Goal: Task Accomplishment & Management: Use online tool/utility

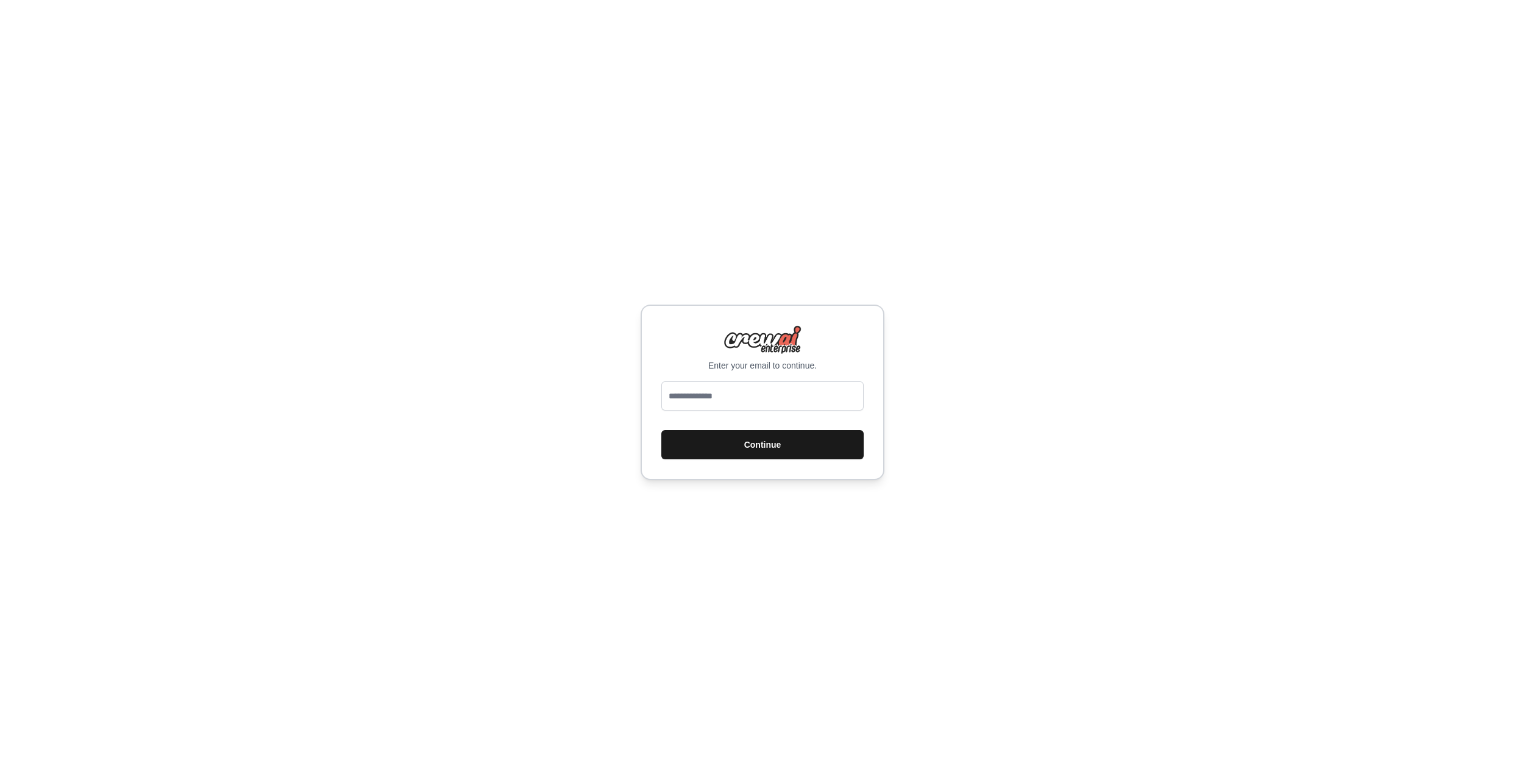
type input "**********"
click at [759, 444] on button "Continue" at bounding box center [763, 445] width 202 height 29
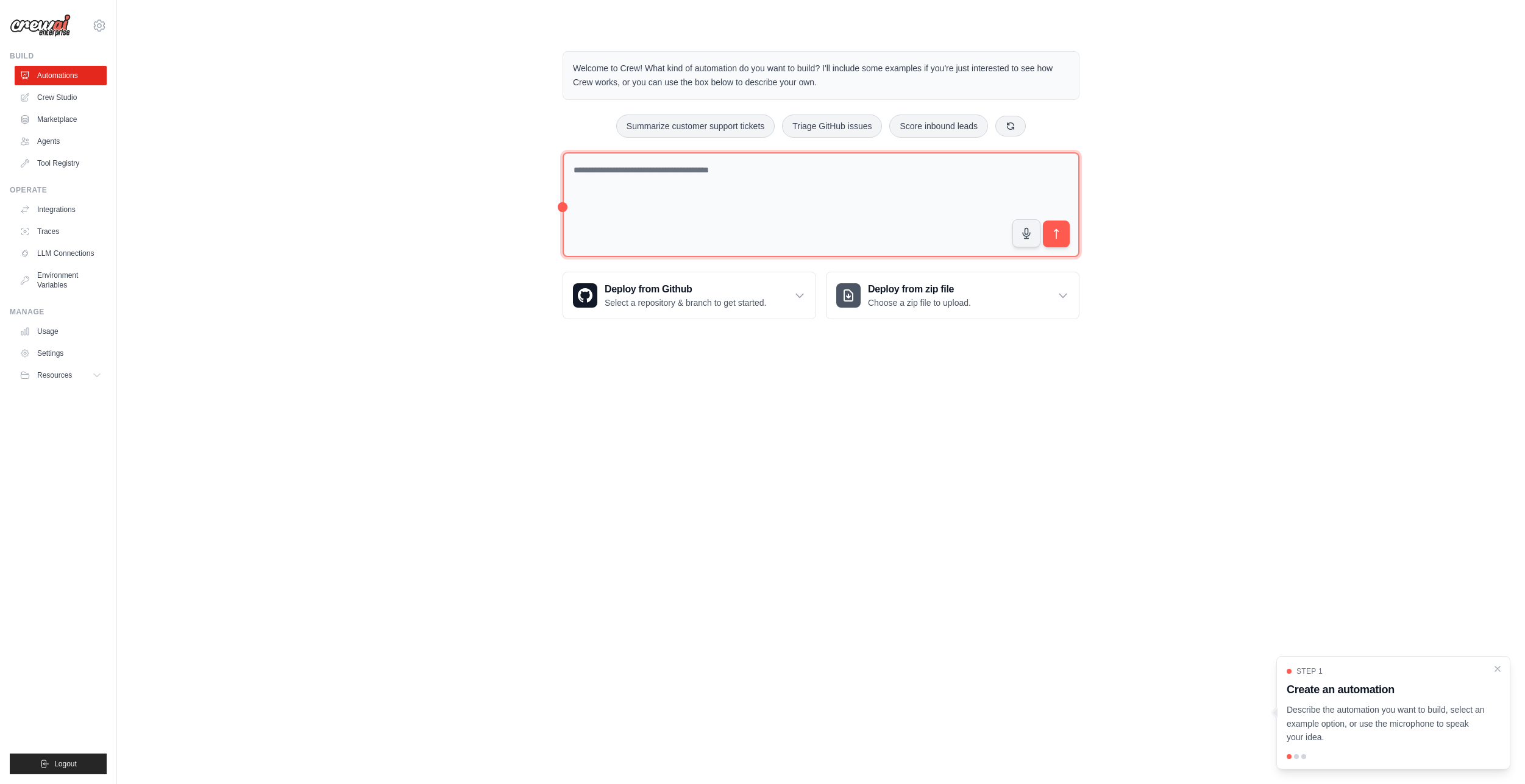
click at [761, 183] on textarea at bounding box center [821, 205] width 517 height 105
click at [668, 189] on textarea at bounding box center [821, 204] width 517 height 104
type textarea "**********"
click at [1060, 236] on icon "submit" at bounding box center [1056, 233] width 13 height 13
click at [62, 140] on link "Agents" at bounding box center [62, 141] width 92 height 20
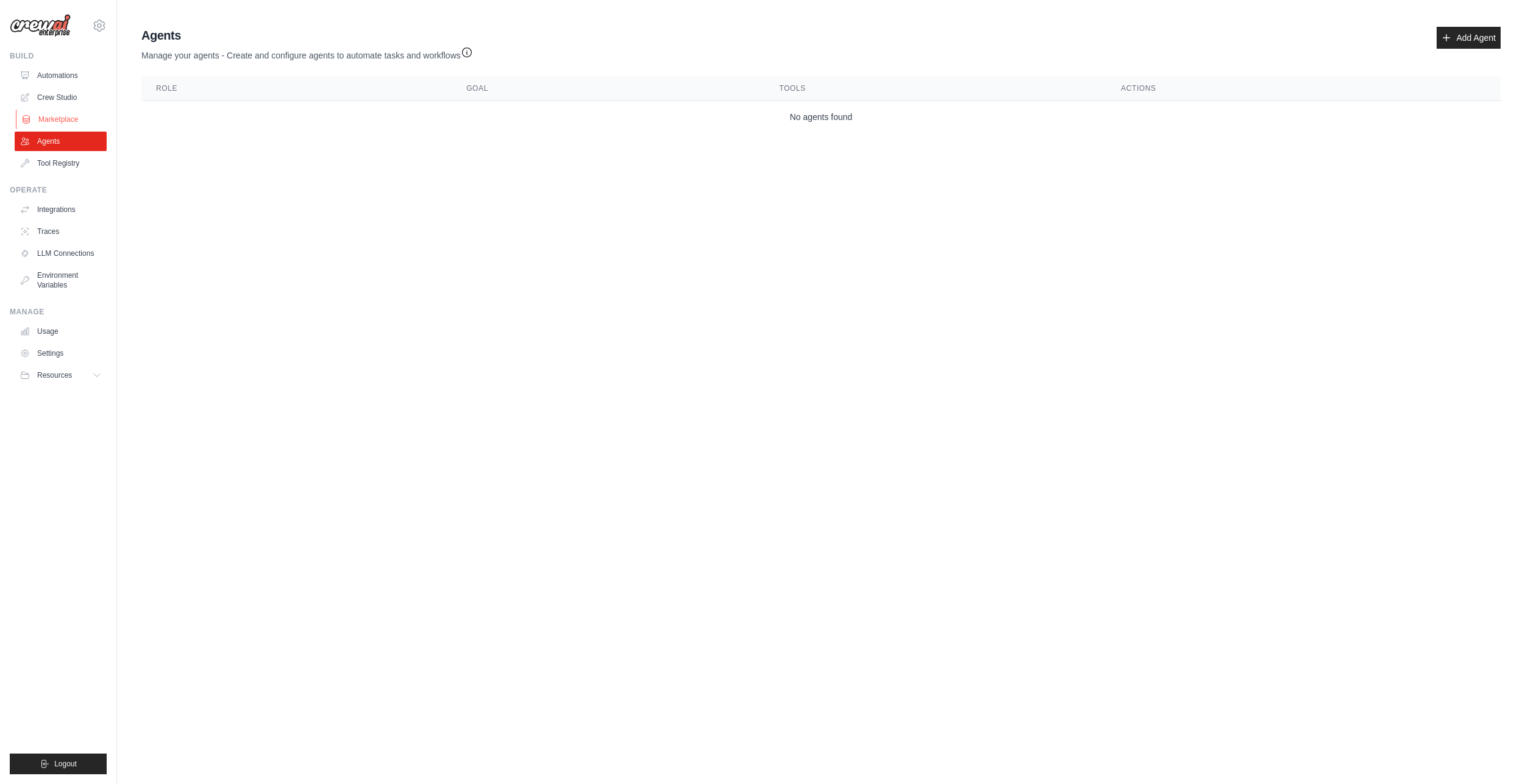
click at [56, 119] on link "Marketplace" at bounding box center [62, 119] width 92 height 20
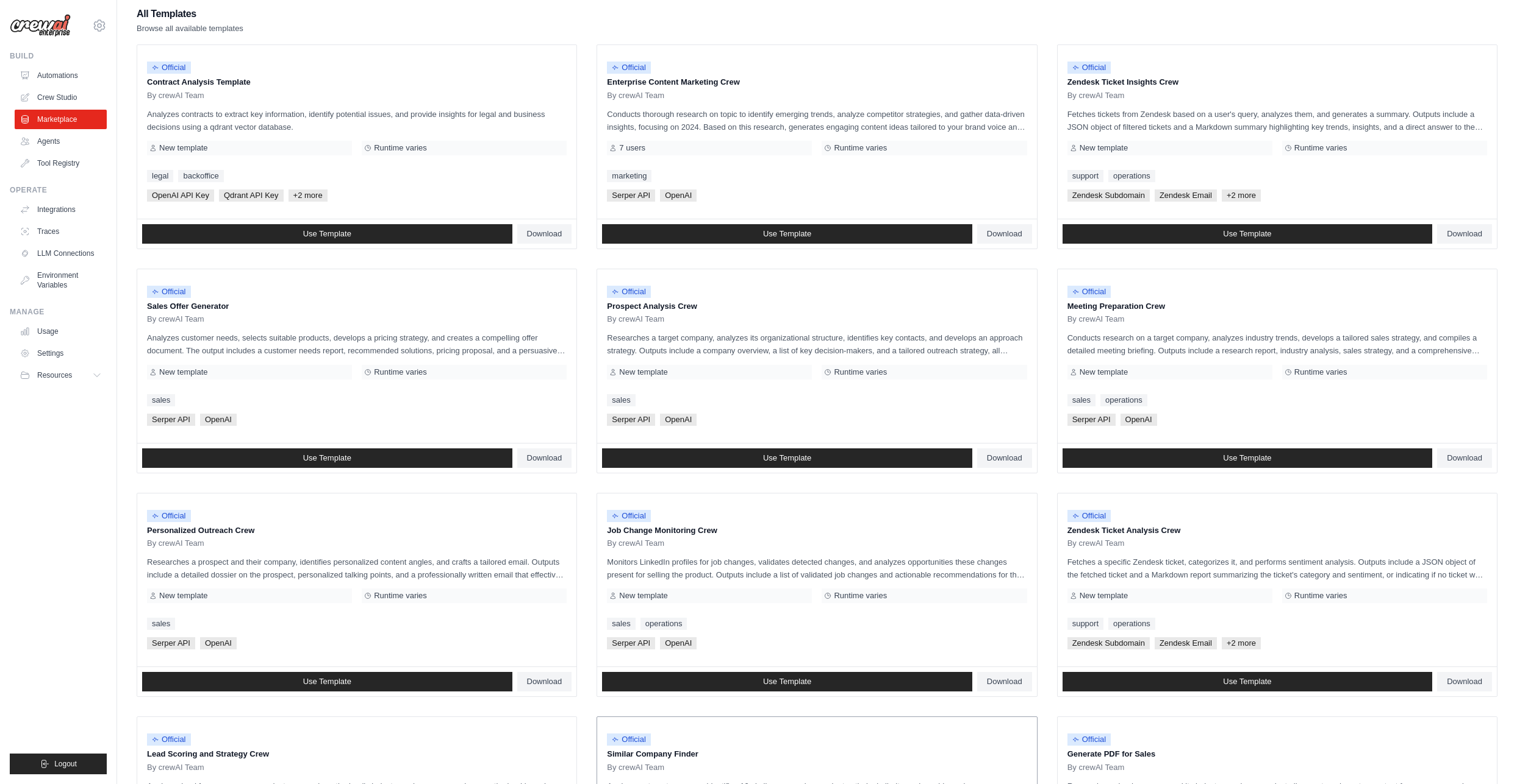
scroll to position [345, 0]
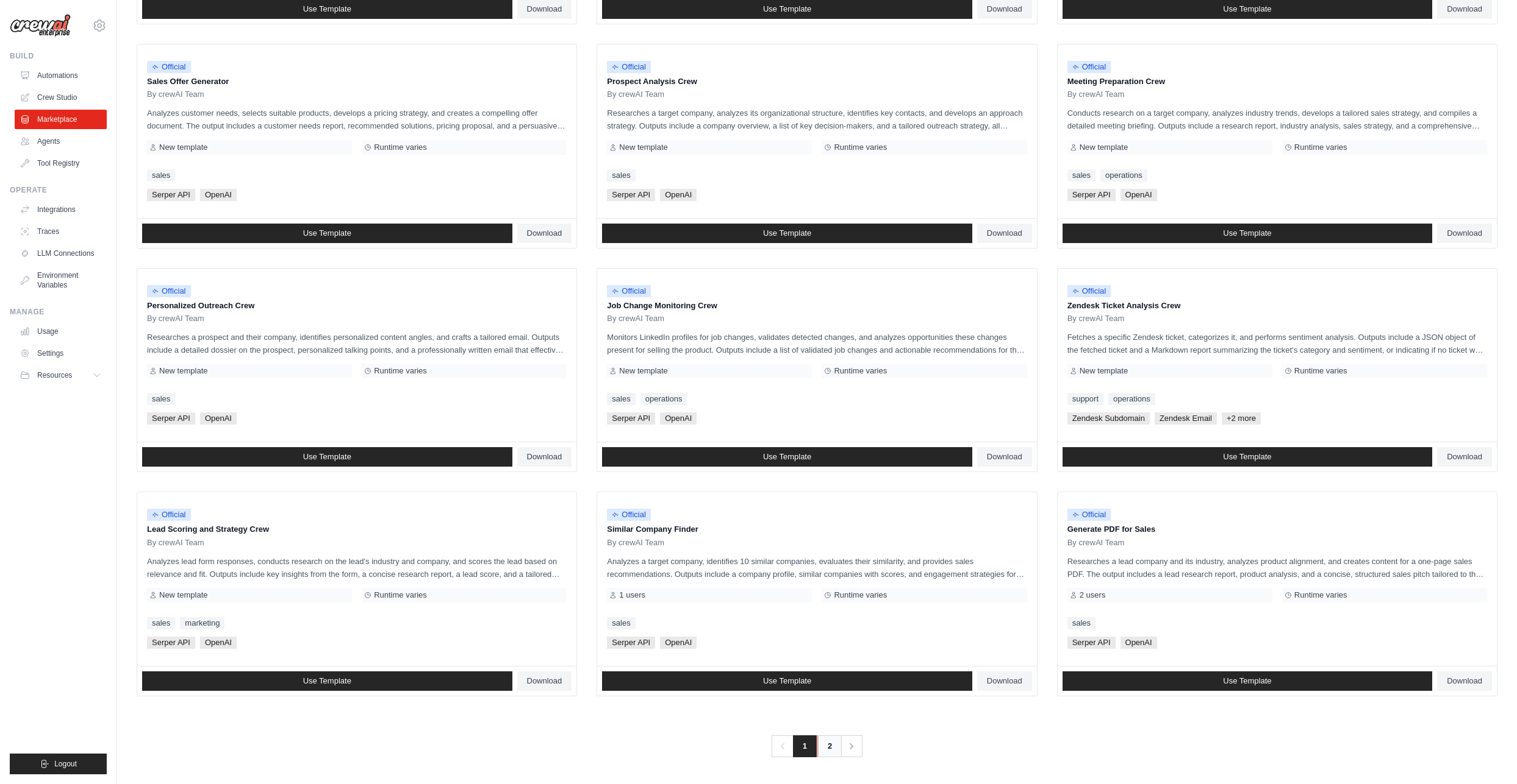
click at [828, 739] on link "2" at bounding box center [829, 747] width 25 height 22
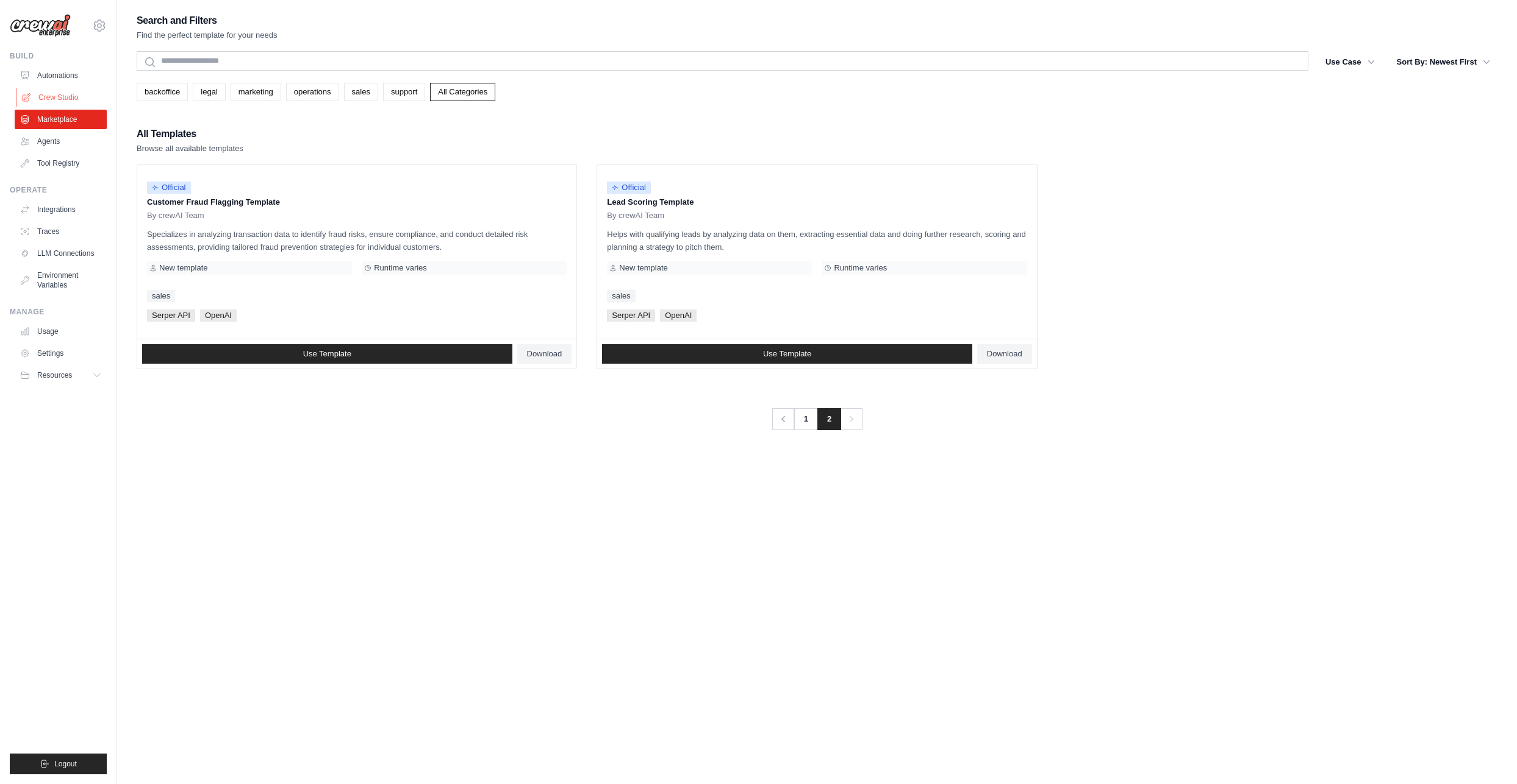
click at [49, 97] on link "Crew Studio" at bounding box center [62, 97] width 92 height 20
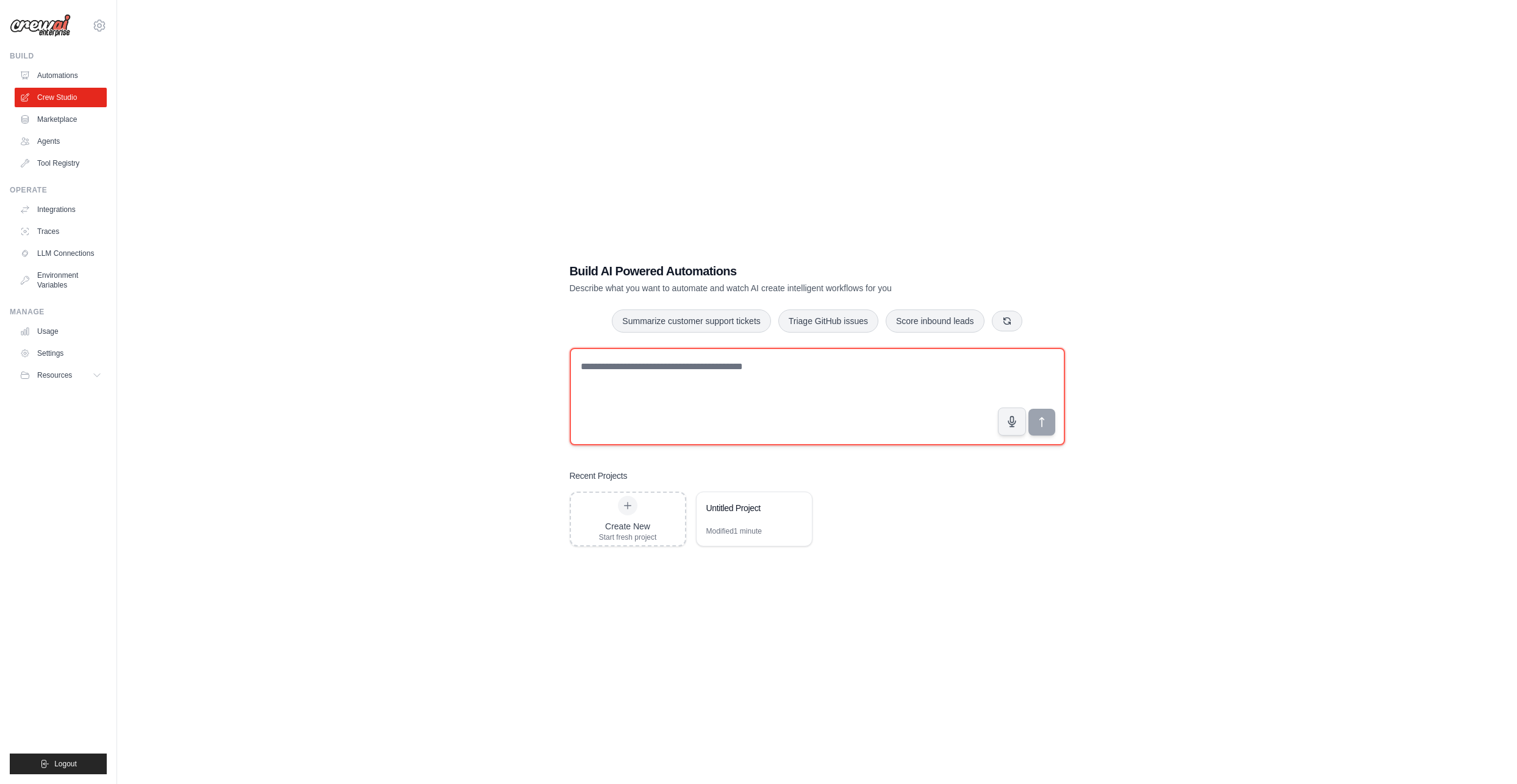
click at [659, 375] on textarea at bounding box center [817, 397] width 495 height 98
click at [733, 523] on div "Untitled Project" at bounding box center [754, 510] width 116 height 34
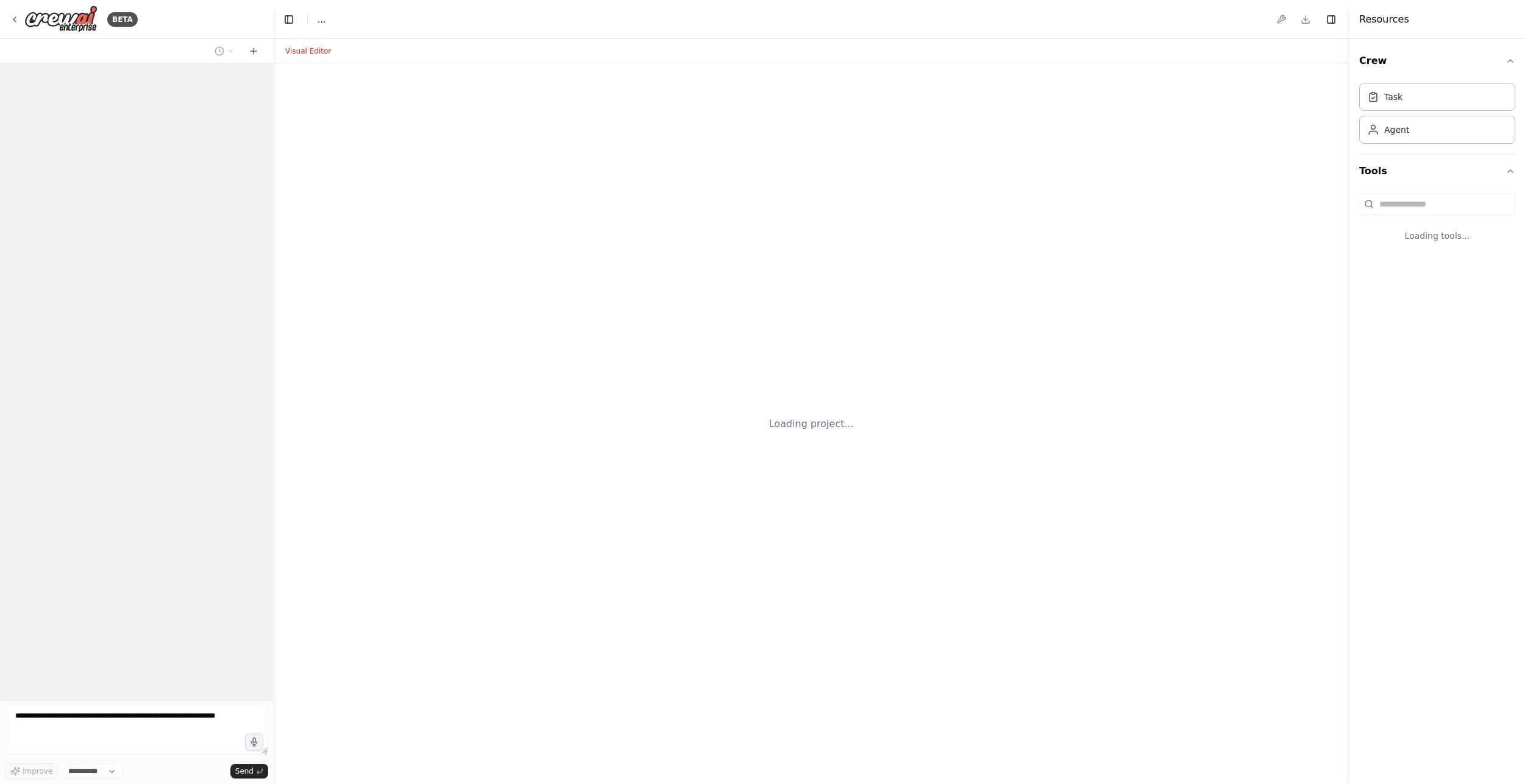
select select "****"
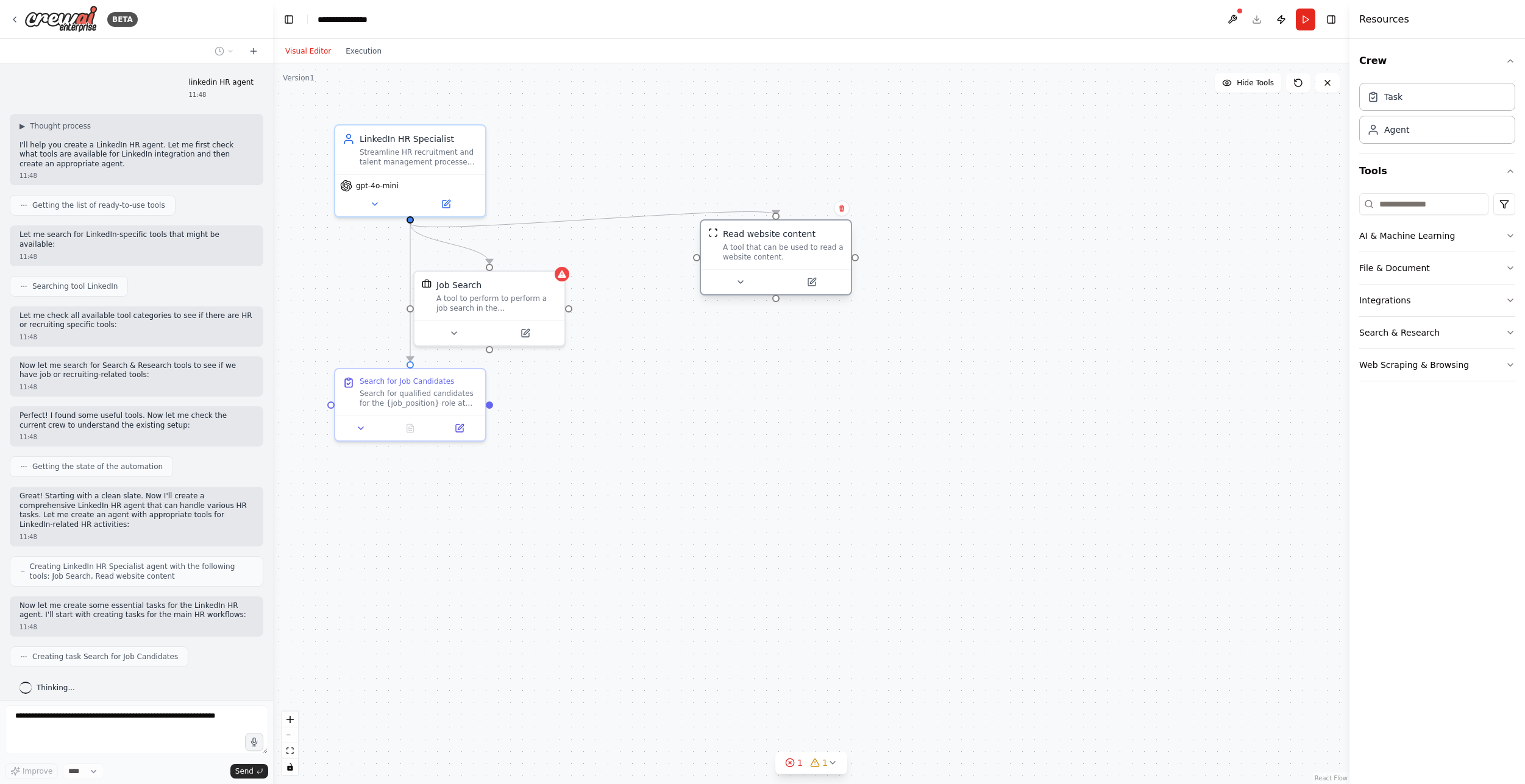
drag, startPoint x: 726, startPoint y: 277, endPoint x: 790, endPoint y: 236, distance: 76.0
click at [790, 236] on div "Read website content A tool that can be used to read a website content." at bounding box center [783, 245] width 121 height 34
drag, startPoint x: 502, startPoint y: 301, endPoint x: 590, endPoint y: 293, distance: 88.4
click at [590, 293] on div "A tool to perform to perform a job search in the US with a search_query." at bounding box center [588, 289] width 121 height 20
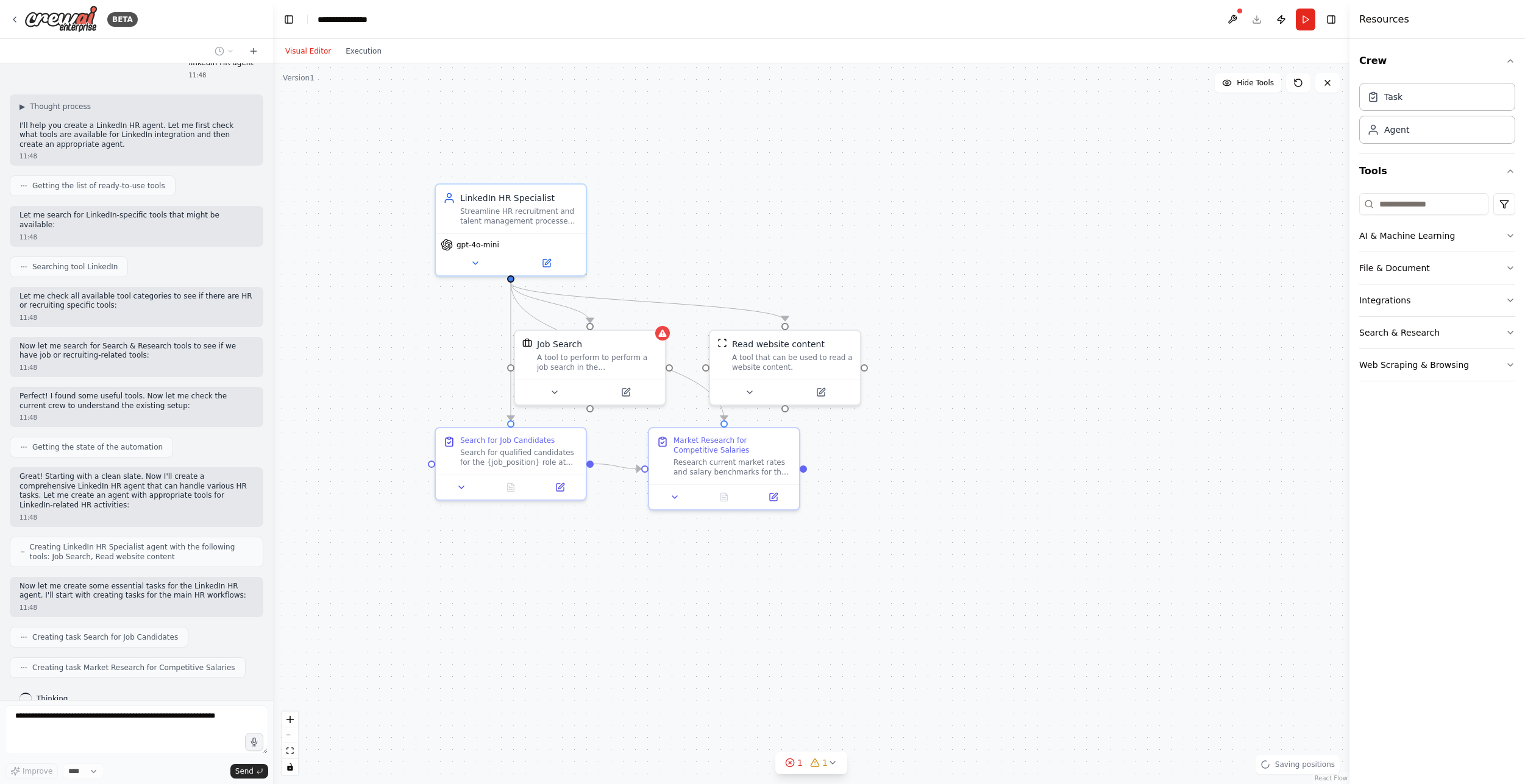
drag, startPoint x: 743, startPoint y: 258, endPoint x: 848, endPoint y: 320, distance: 121.9
click at [848, 320] on div ".deletable-edge-delete-btn { width: 20px; height: 20px; border: 0px solid #ffff…" at bounding box center [811, 424] width 1076 height 721
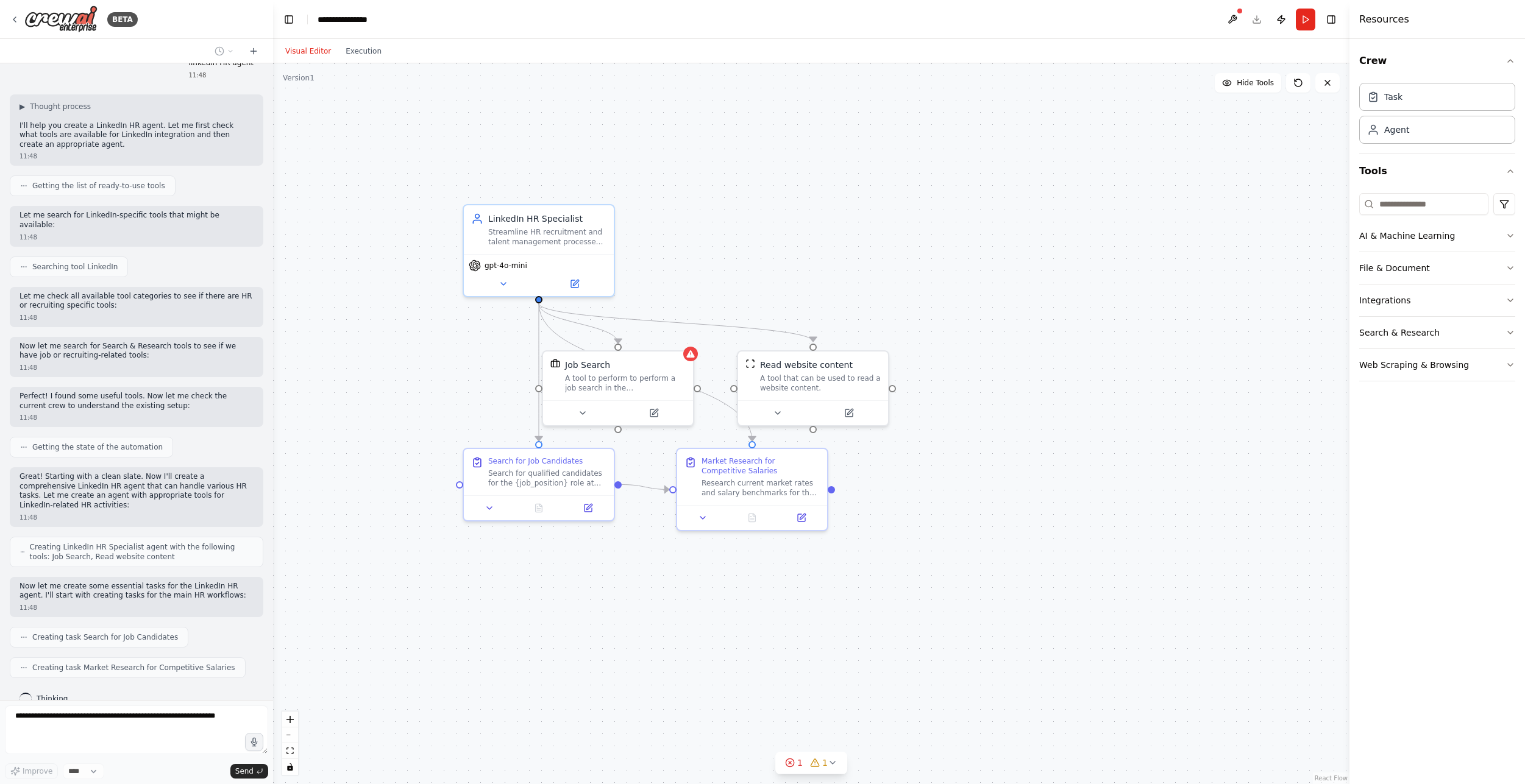
drag, startPoint x: 839, startPoint y: 253, endPoint x: 723, endPoint y: 286, distance: 120.6
click at [856, 272] on div ".deletable-edge-delete-btn { width: 20px; height: 20px; border: 0px solid #ffff…" at bounding box center [811, 424] width 1076 height 721
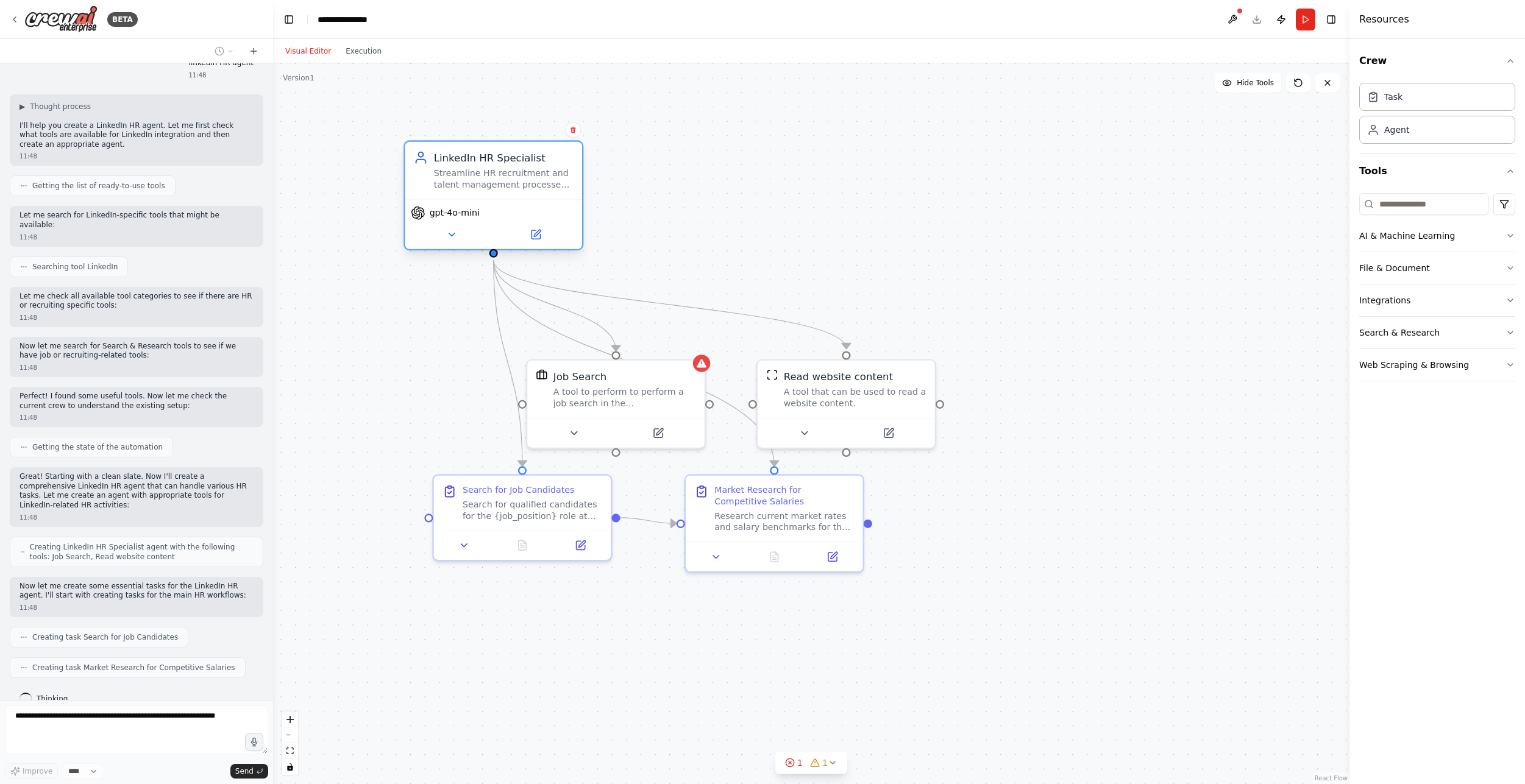
drag, startPoint x: 540, startPoint y: 245, endPoint x: 501, endPoint y: 196, distance: 62.6
click at [501, 196] on div "LinkedIn HR Specialist Streamline HR recruitment and talent management processe…" at bounding box center [494, 195] width 180 height 110
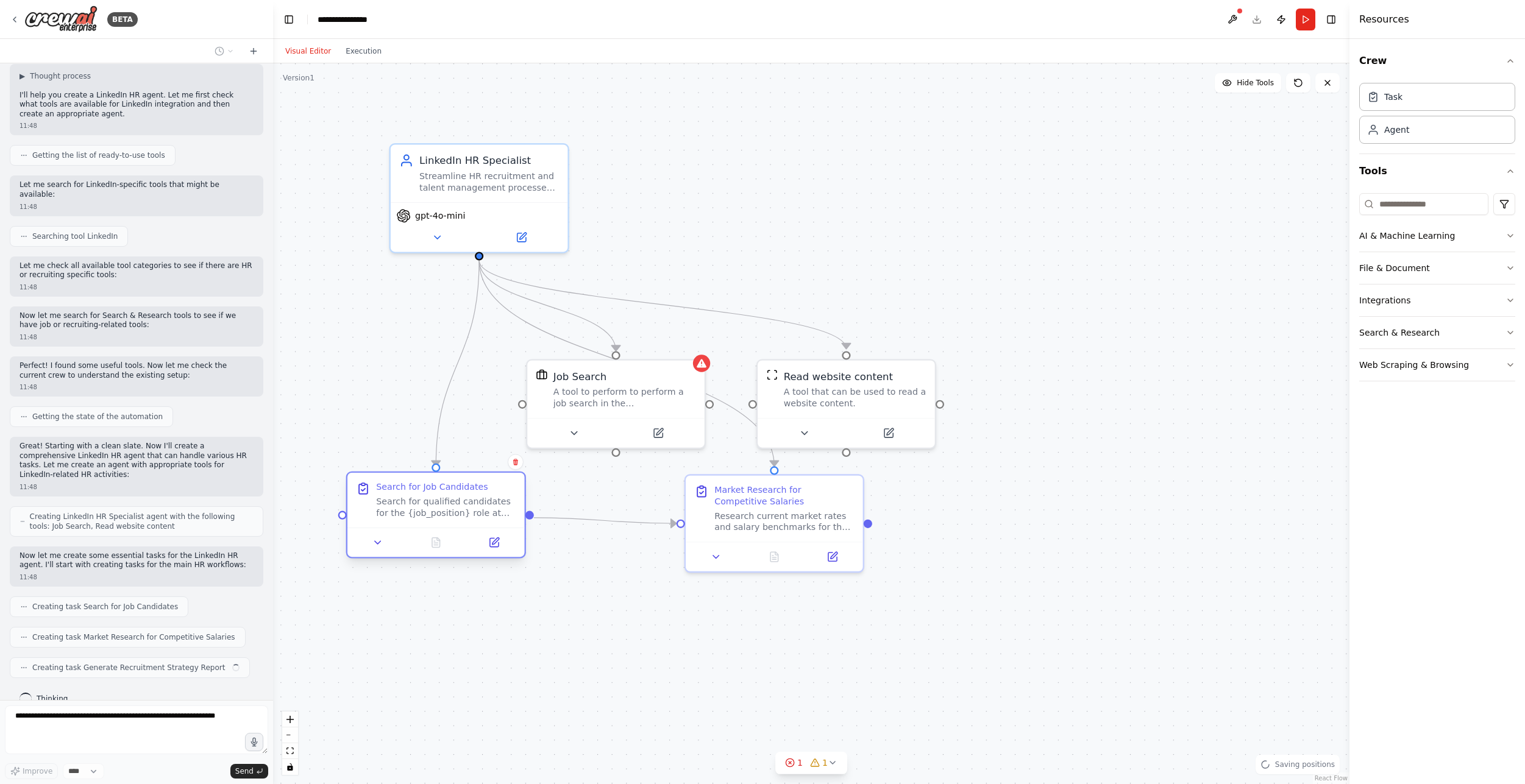
drag, startPoint x: 480, startPoint y: 515, endPoint x: 391, endPoint y: 520, distance: 89.1
click at [391, 520] on div ".deletable-edge-delete-btn { width: 20px; height: 20px; border: 0px solid #ffff…" at bounding box center [811, 424] width 1076 height 721
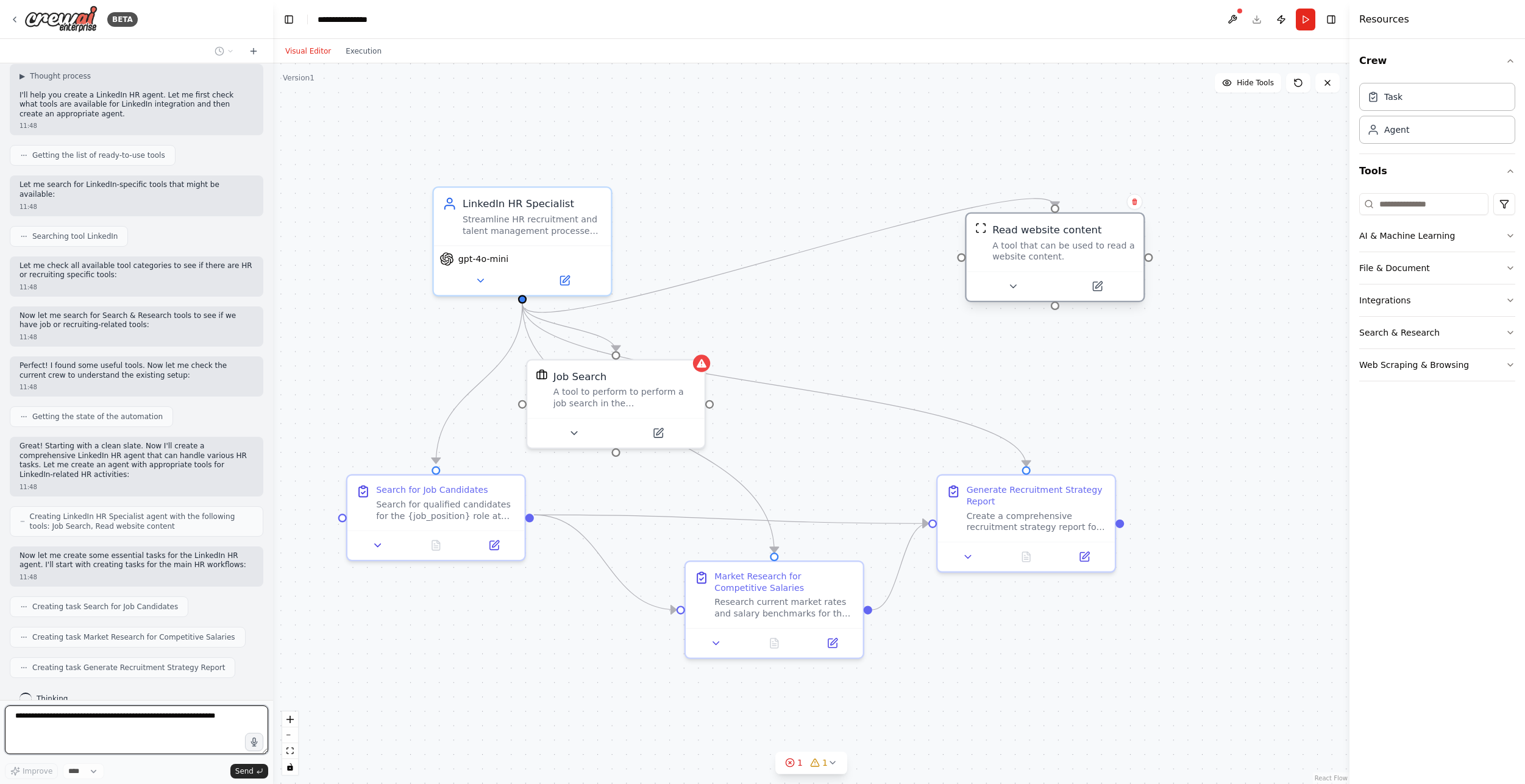
drag, startPoint x: 918, startPoint y: 315, endPoint x: 968, endPoint y: 257, distance: 76.6
click at [1046, 240] on div "A tool that can be used to read a website content." at bounding box center [1064, 251] width 143 height 23
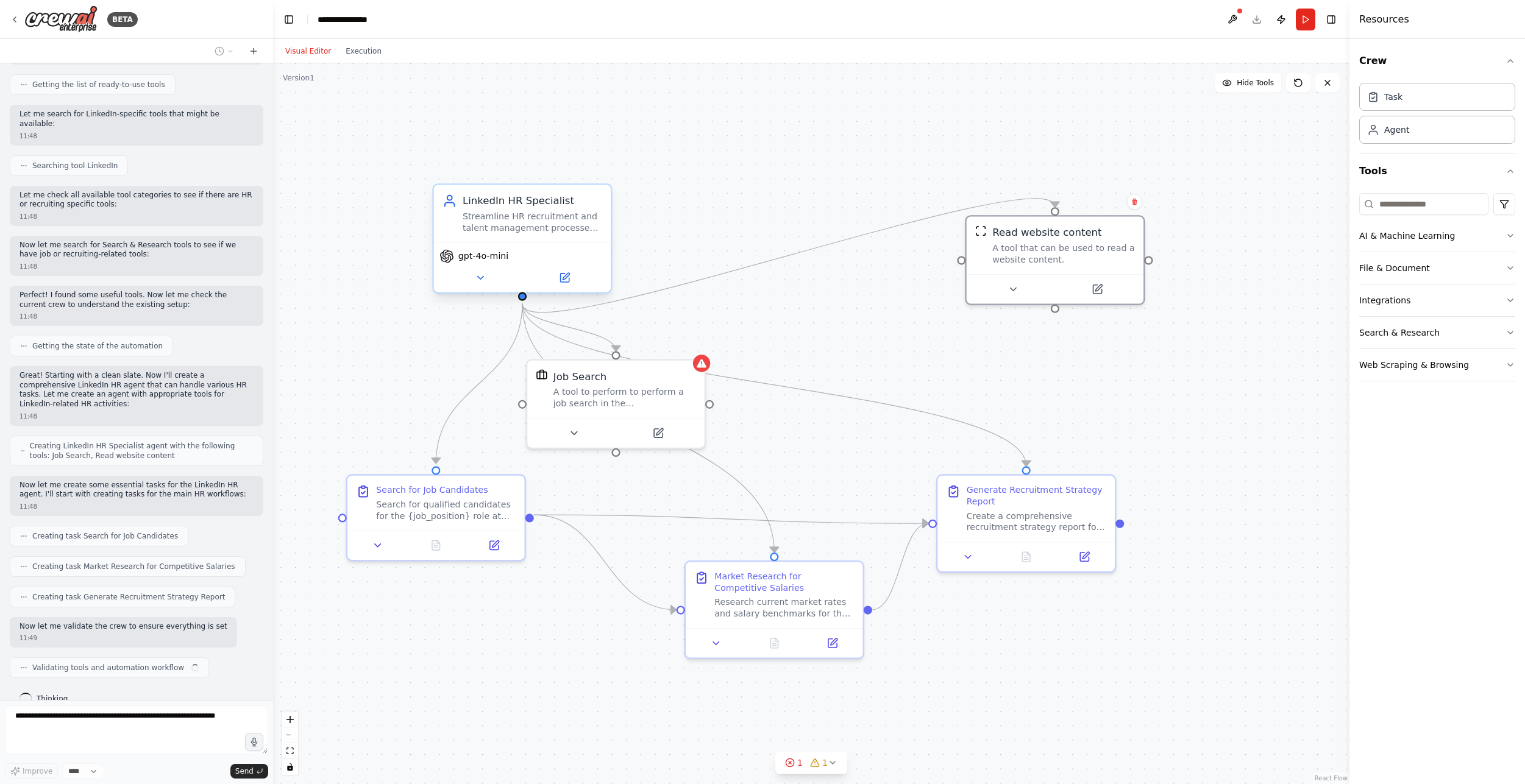
scroll to position [131, 0]
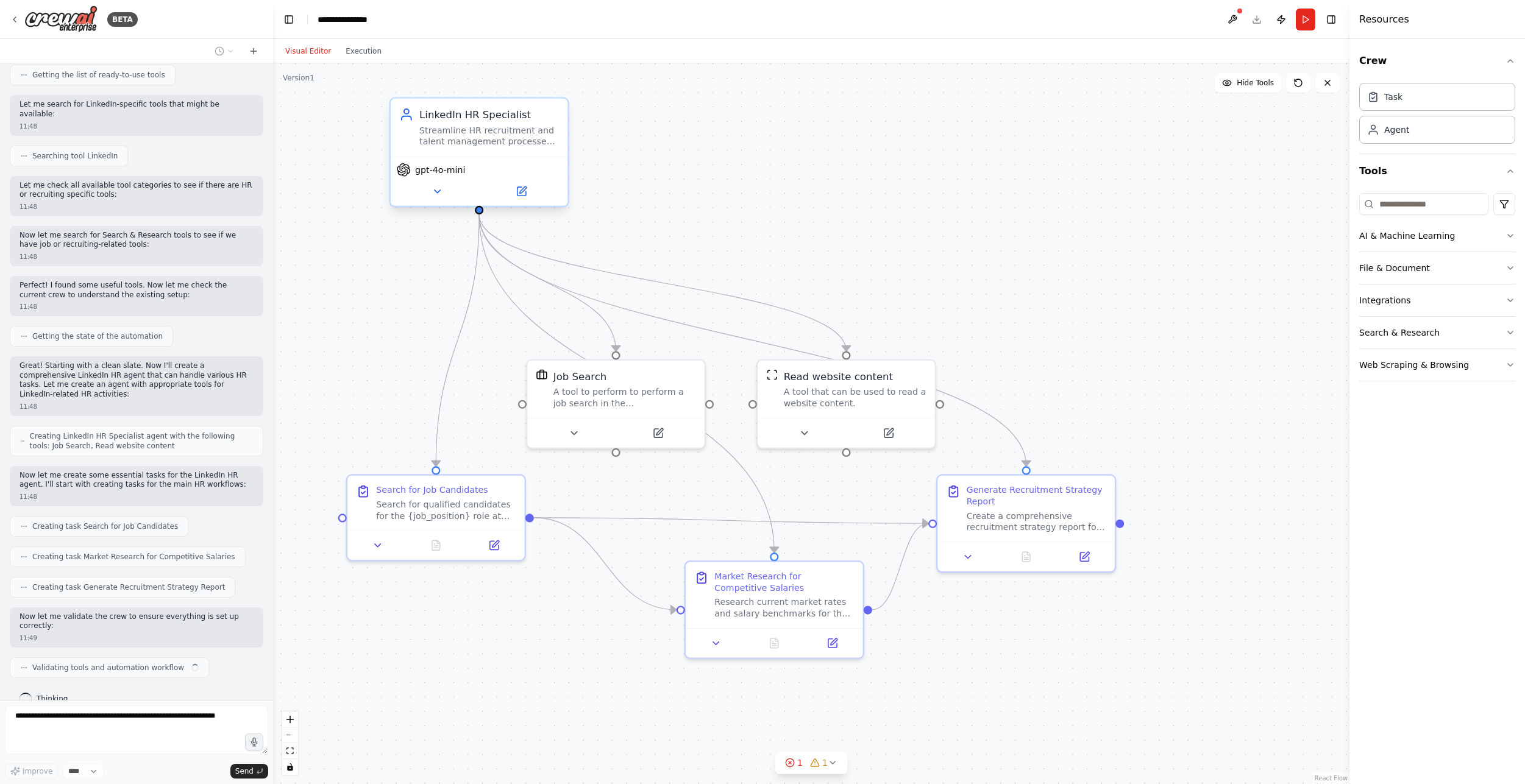
drag, startPoint x: 539, startPoint y: 256, endPoint x: 479, endPoint y: 155, distance: 117.5
click at [479, 163] on div "gpt-4o-mini" at bounding box center [478, 170] width 166 height 14
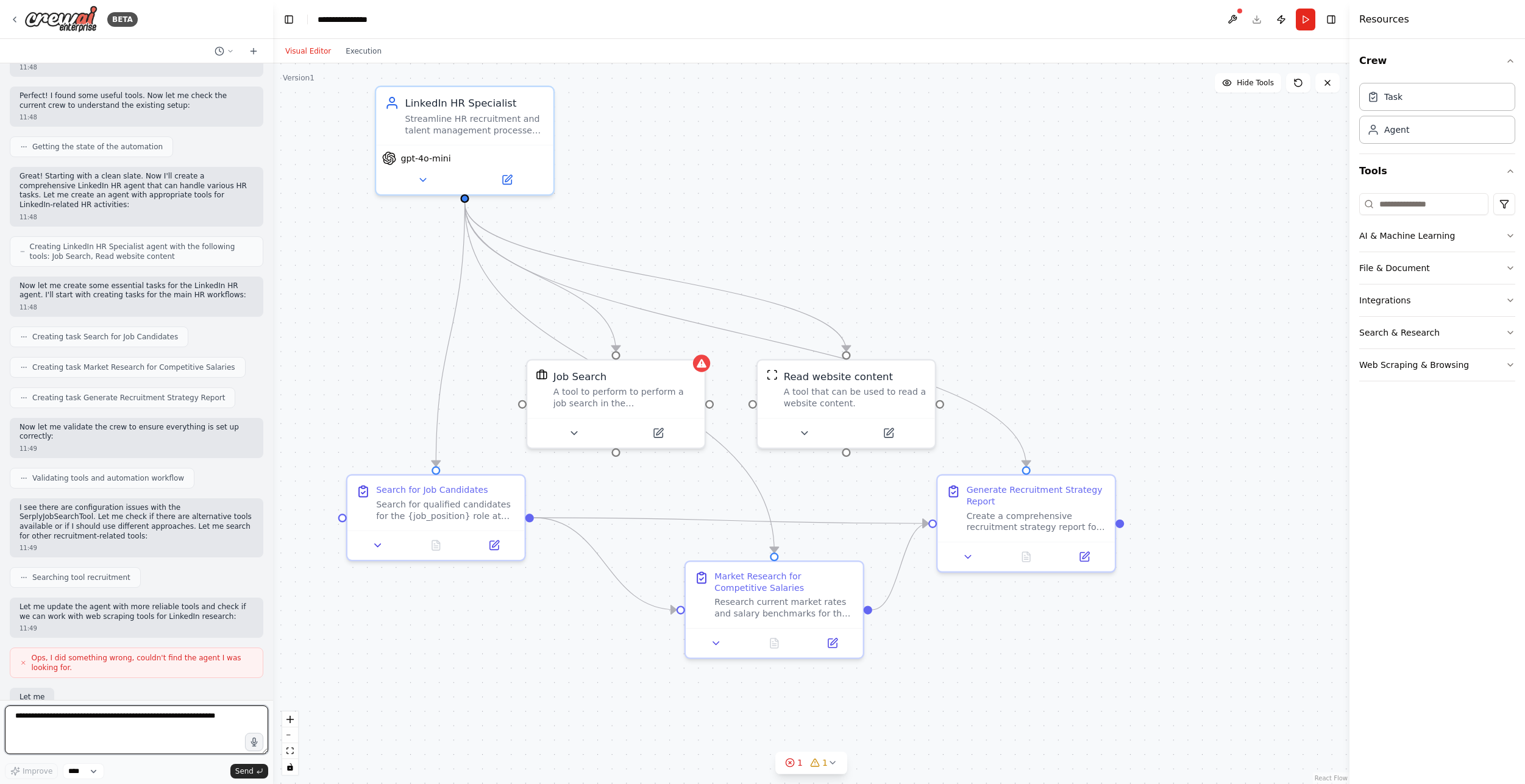
scroll to position [392, 0]
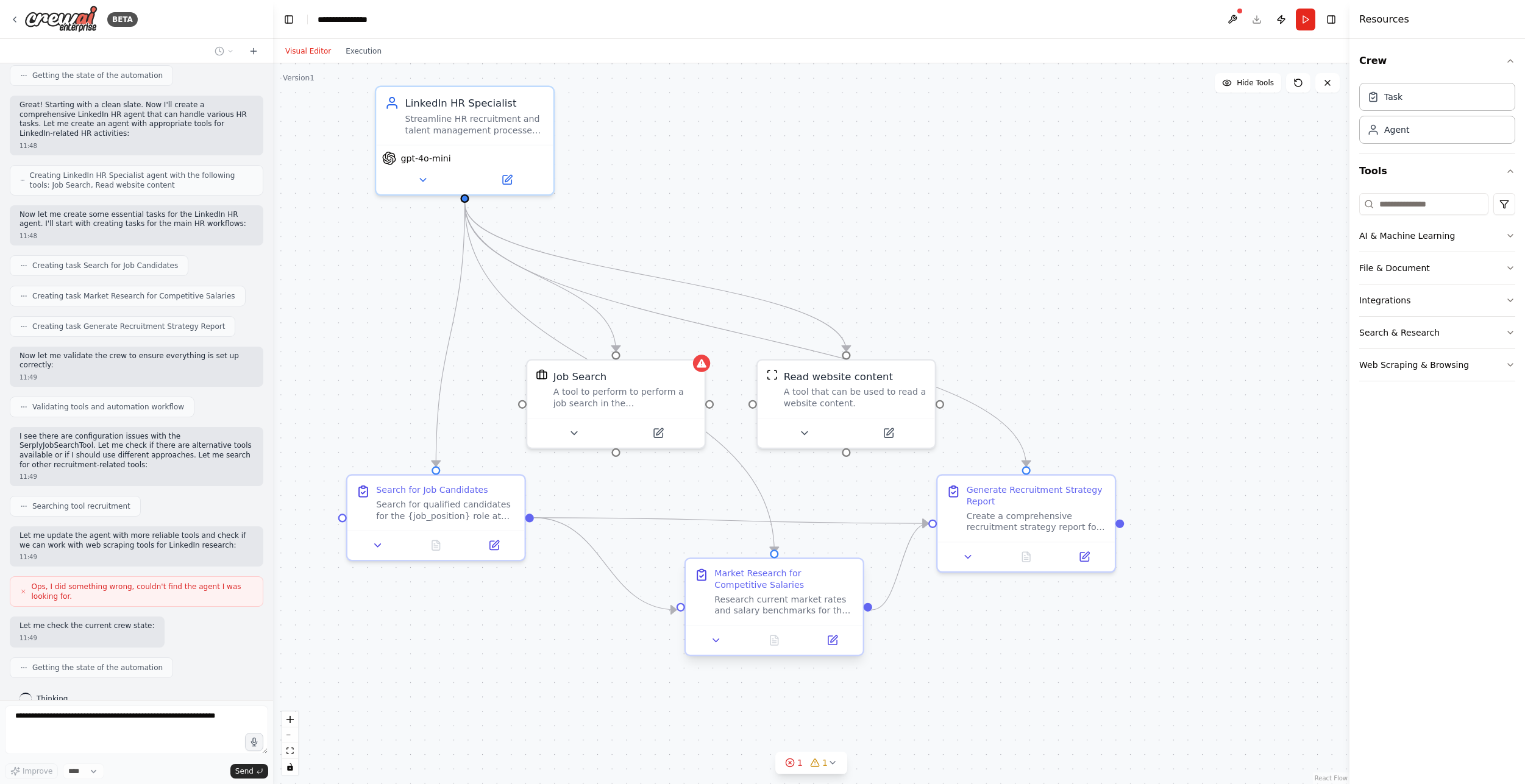
click at [782, 597] on div "Research current market rates and salary benchmarks for the {job_position} role…" at bounding box center [784, 605] width 139 height 23
click at [1032, 513] on div "Create a comprehensive recruitment strategy report for {company_name} based on …" at bounding box center [1036, 519] width 139 height 23
click at [801, 589] on div "Market Research for Competitive Salaries" at bounding box center [784, 579] width 139 height 23
click at [830, 634] on button at bounding box center [833, 640] width 49 height 17
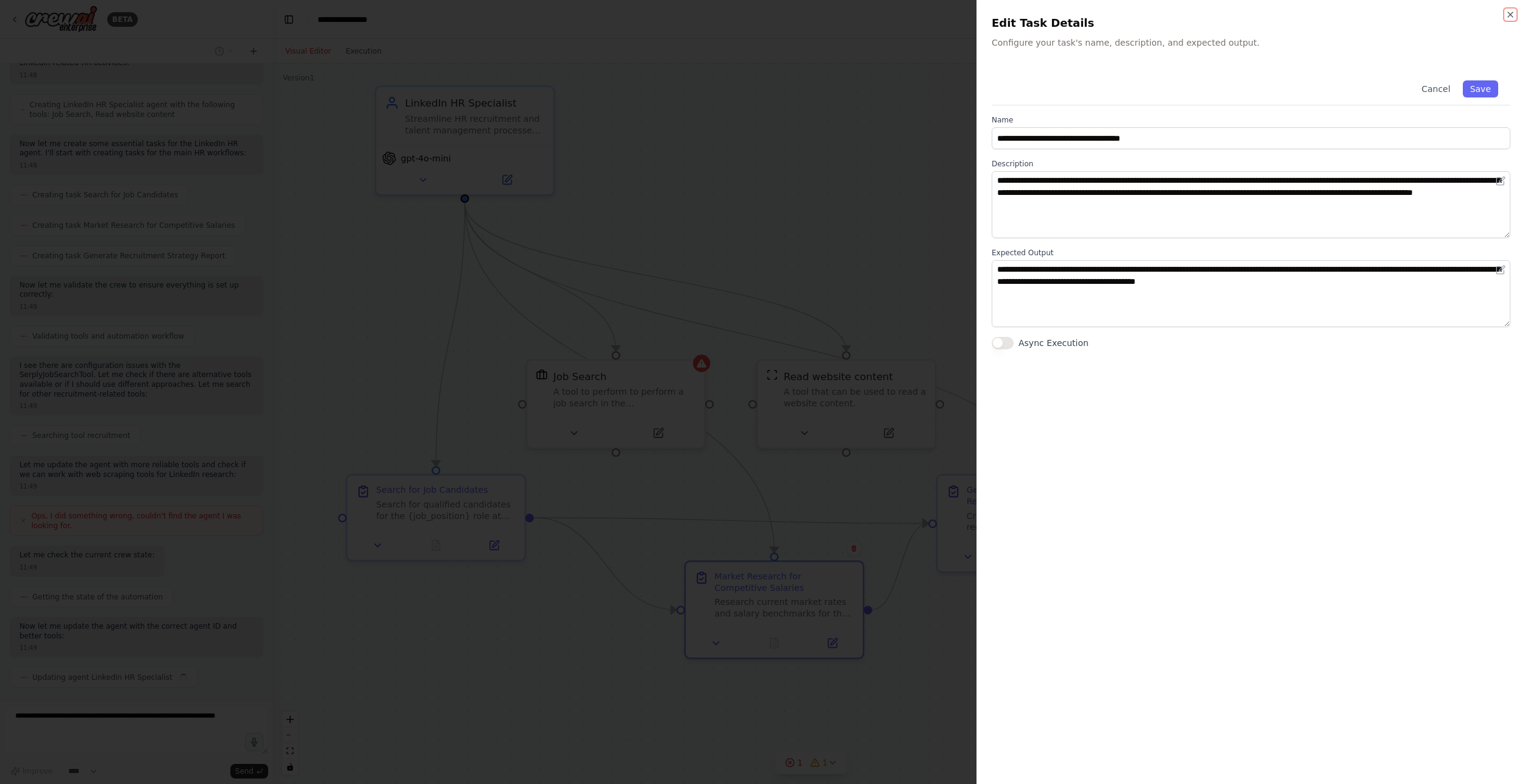
scroll to position [471, 0]
click at [1447, 91] on button "Cancel" at bounding box center [1436, 89] width 43 height 17
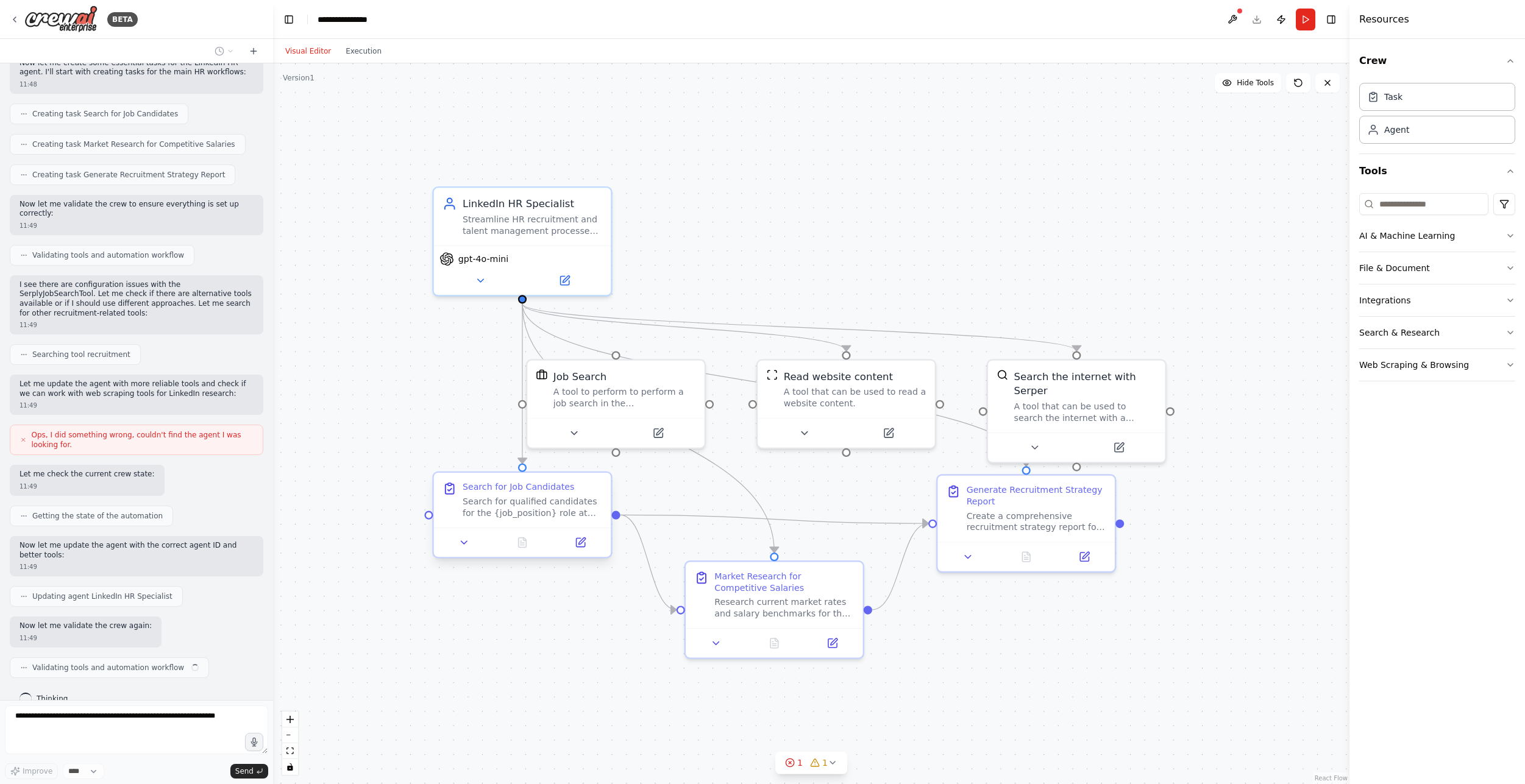
click at [521, 515] on div "Search for qualified candidates for the {job_position} role at {company_name}. …" at bounding box center [533, 507] width 139 height 23
click at [459, 381] on div ".deletable-edge-delete-btn { width: 20px; height: 20px; border: 0px solid #ffff…" at bounding box center [811, 424] width 1076 height 721
click at [483, 500] on div "Search for qualified candidates for the {job_position} role at {company_name}. …" at bounding box center [533, 507] width 139 height 23
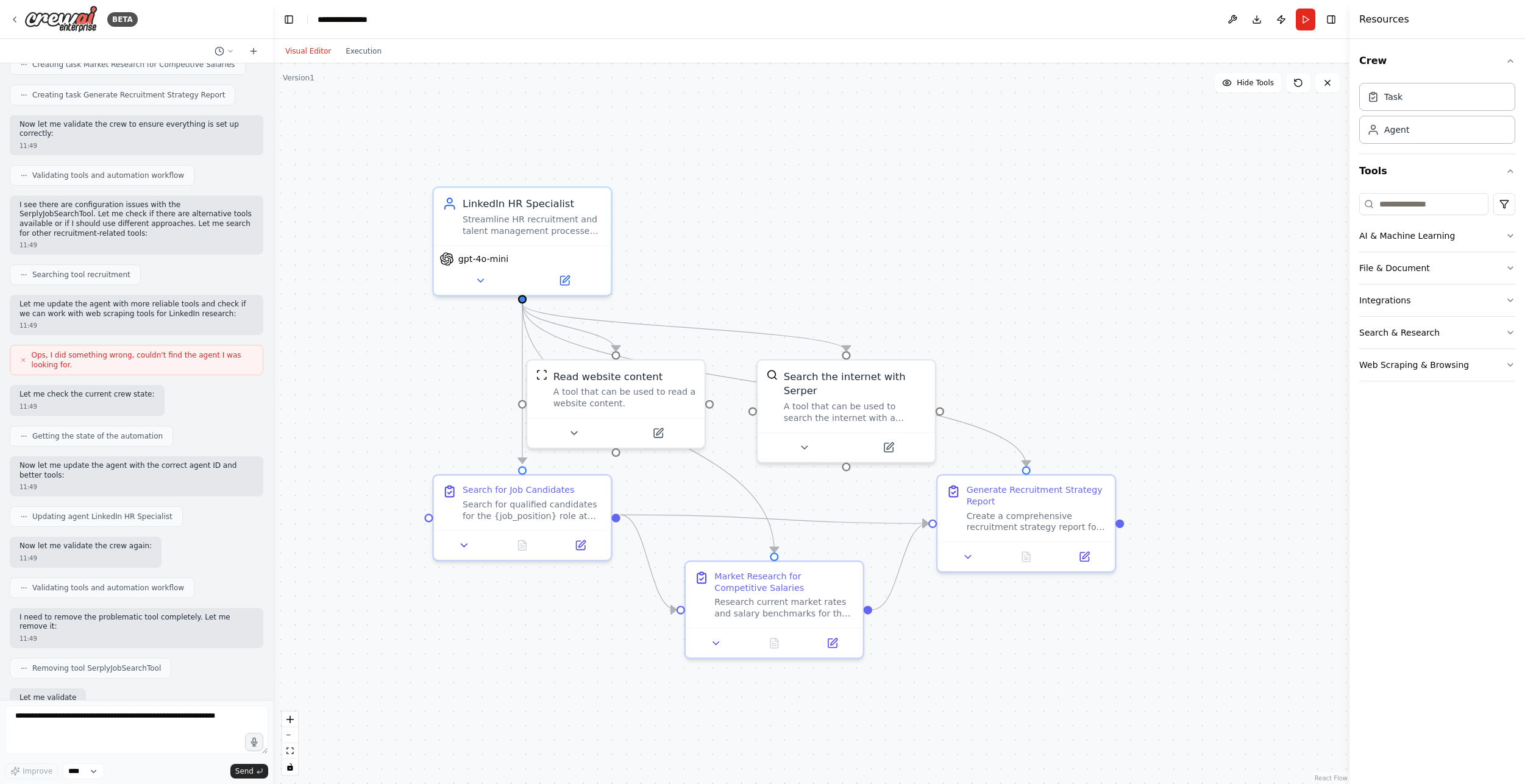
scroll to position [685, 0]
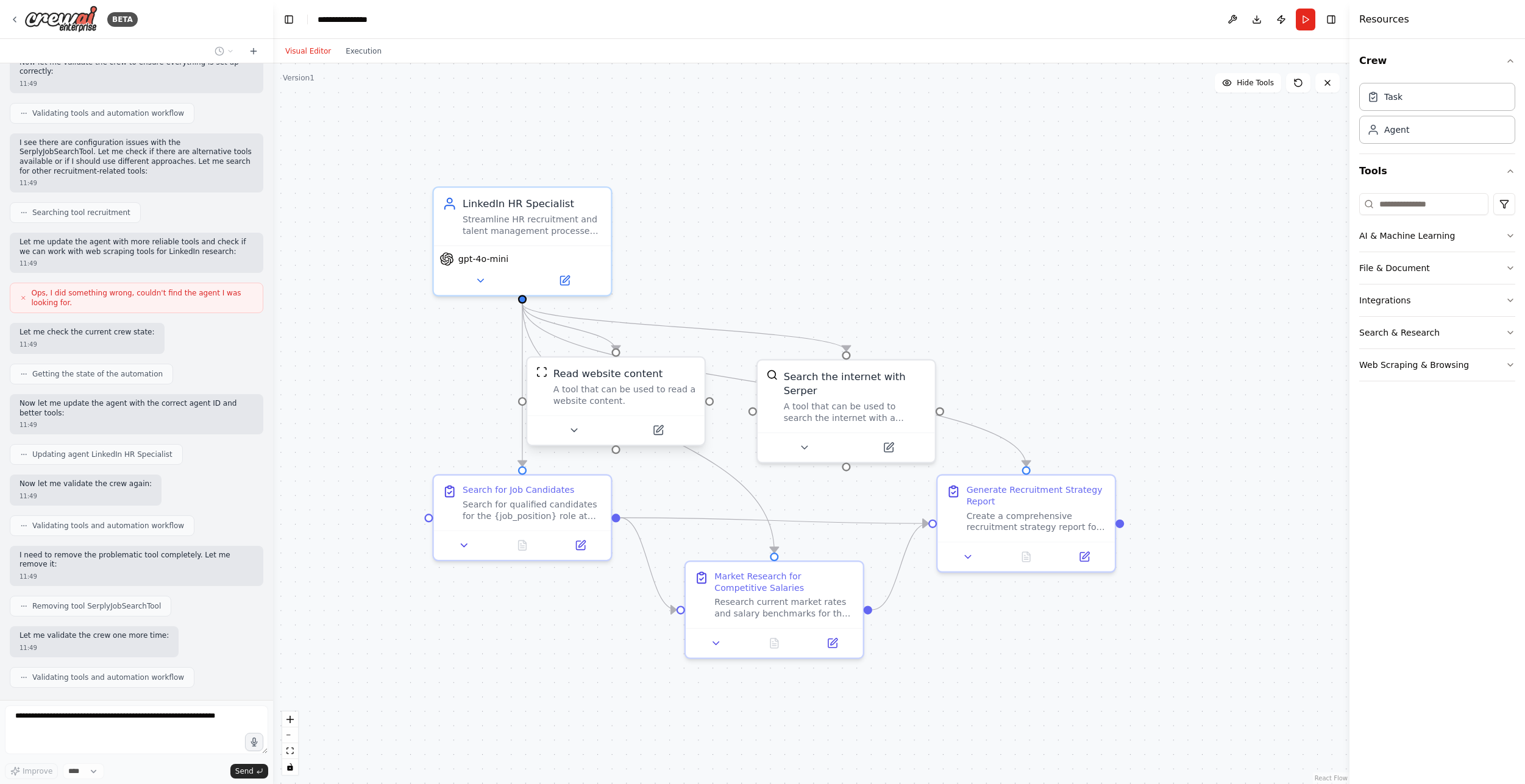
click at [590, 400] on div "A tool that can be used to read a website content." at bounding box center [625, 395] width 143 height 23
click at [652, 429] on icon at bounding box center [658, 431] width 12 height 12
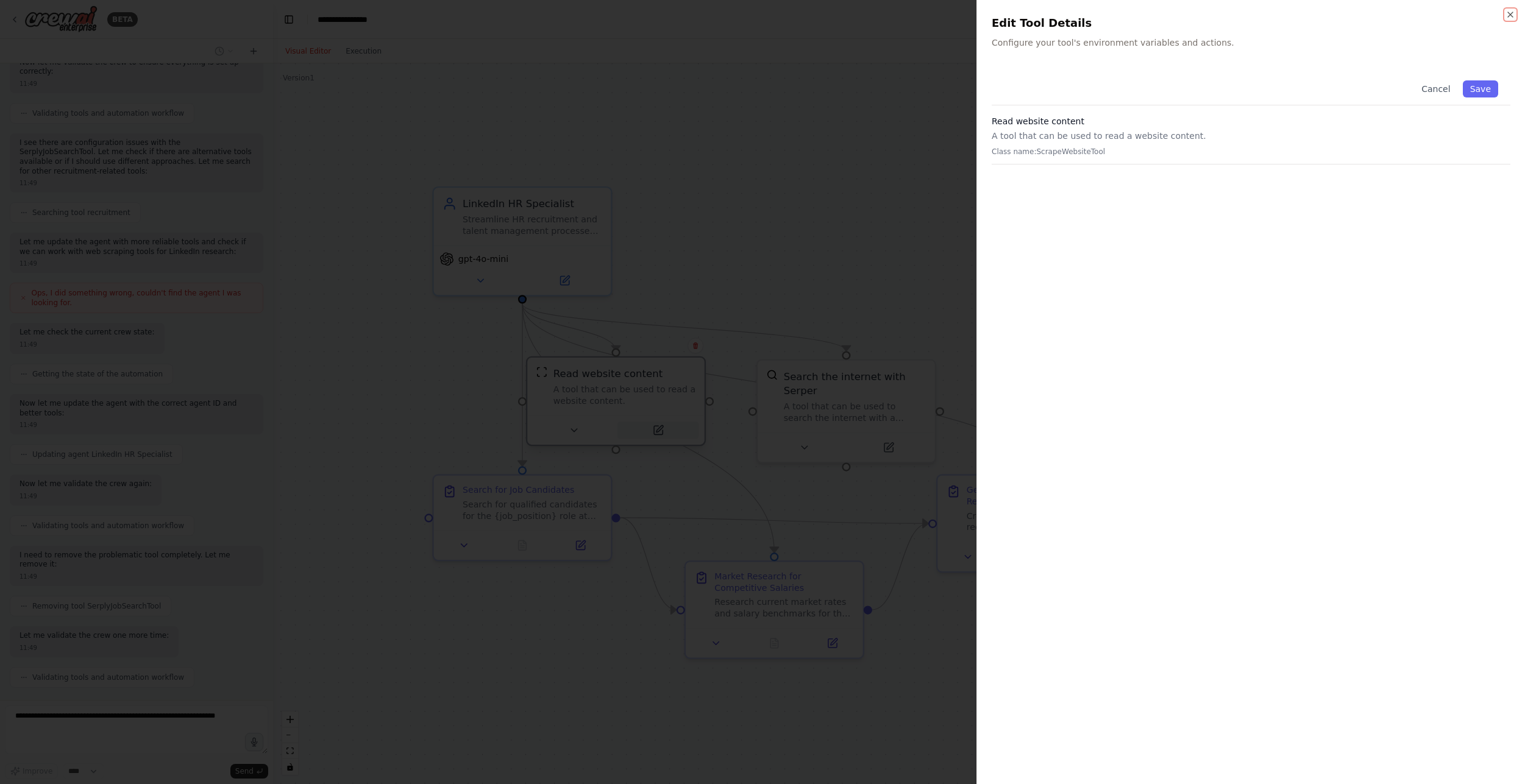
scroll to position [756, 0]
click at [1229, 150] on p "Class name: ScrapeWebsiteTool" at bounding box center [1251, 151] width 519 height 9
click at [1439, 92] on button "Cancel" at bounding box center [1436, 89] width 43 height 17
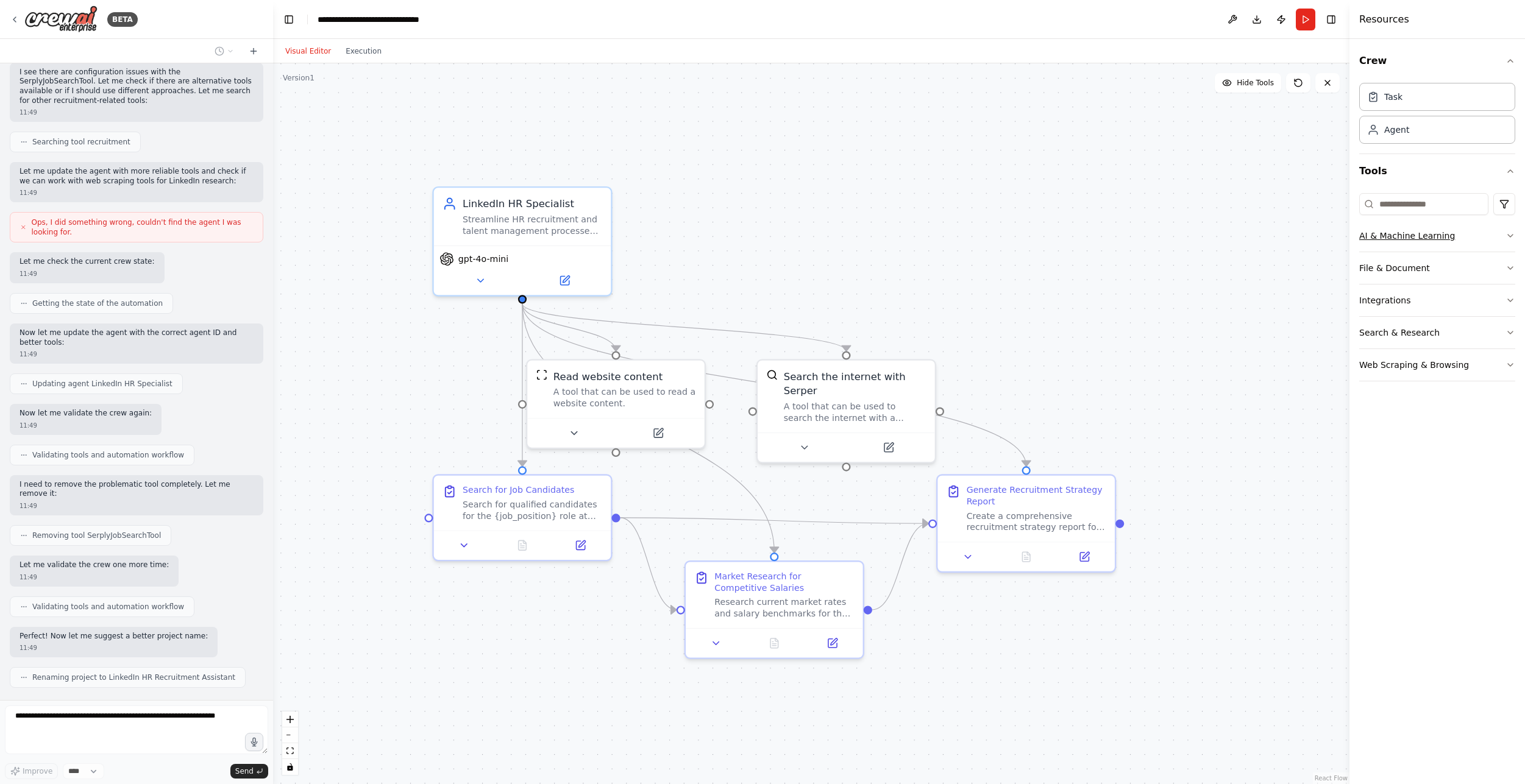
click at [1417, 236] on button "AI & Machine Learning" at bounding box center [1437, 235] width 156 height 31
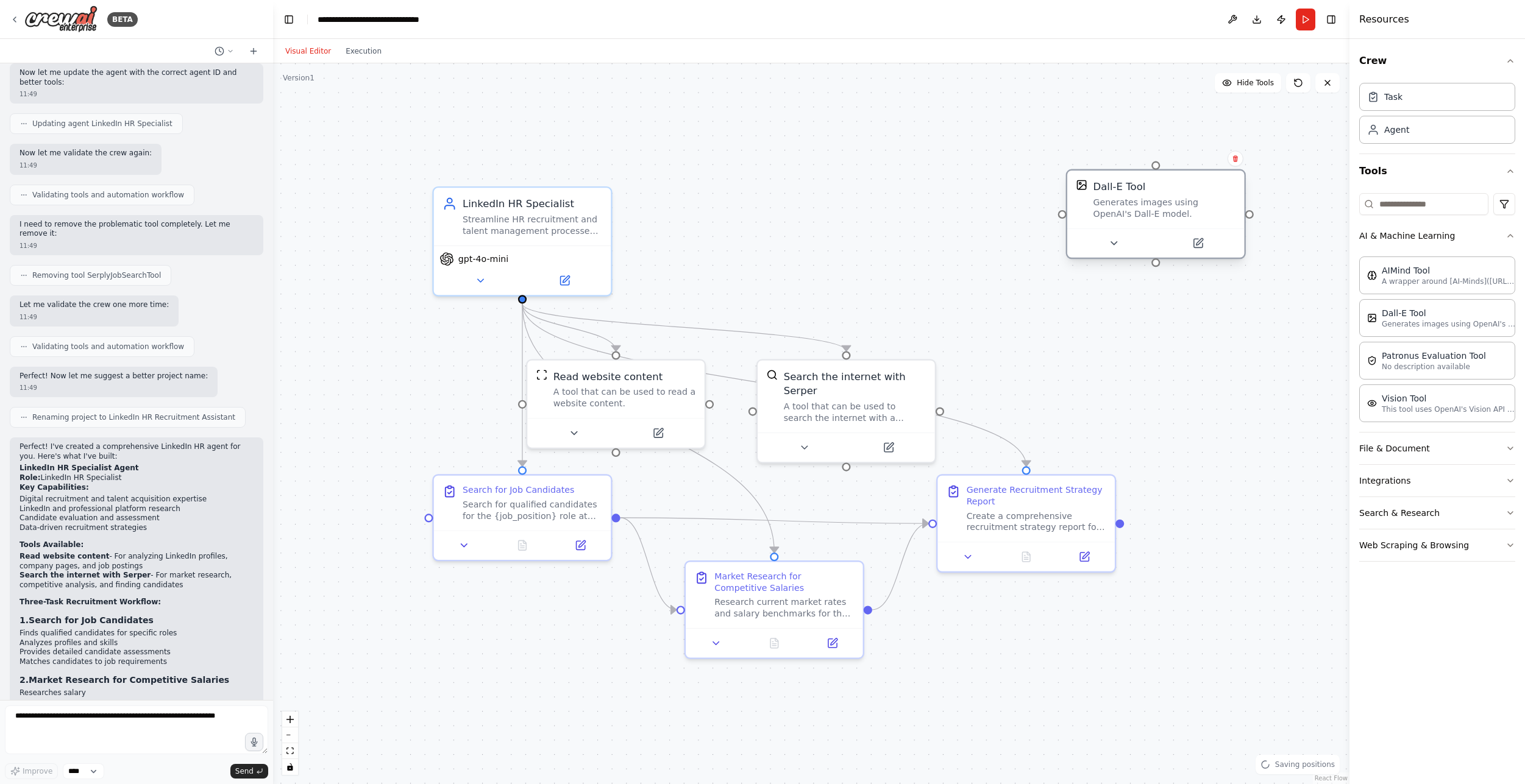
drag, startPoint x: 1194, startPoint y: 219, endPoint x: 1118, endPoint y: 191, distance: 81.0
click at [1118, 196] on div "Generates images using OpenAI's Dall-E model." at bounding box center [1165, 207] width 143 height 23
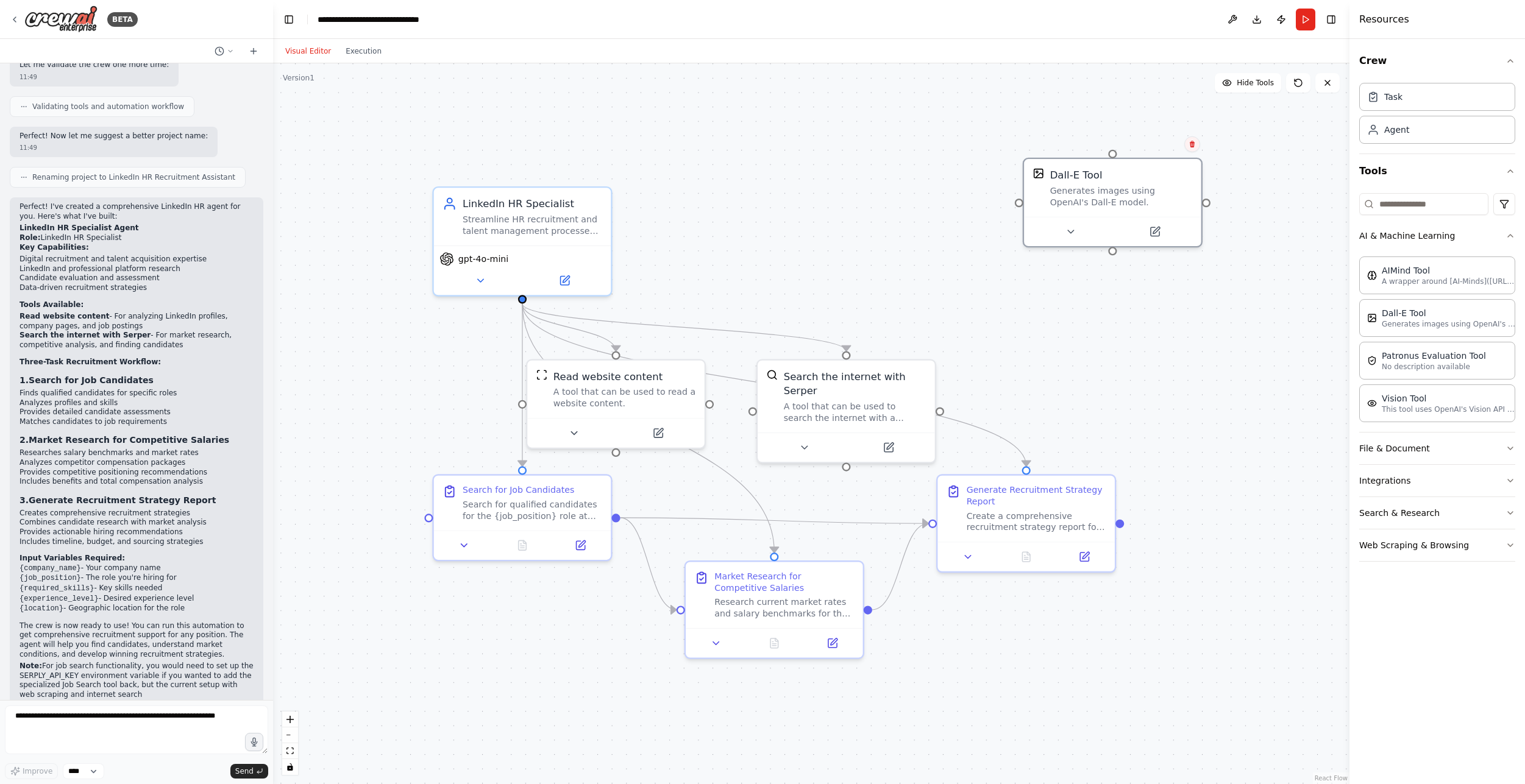
click at [1190, 141] on icon at bounding box center [1192, 144] width 8 height 8
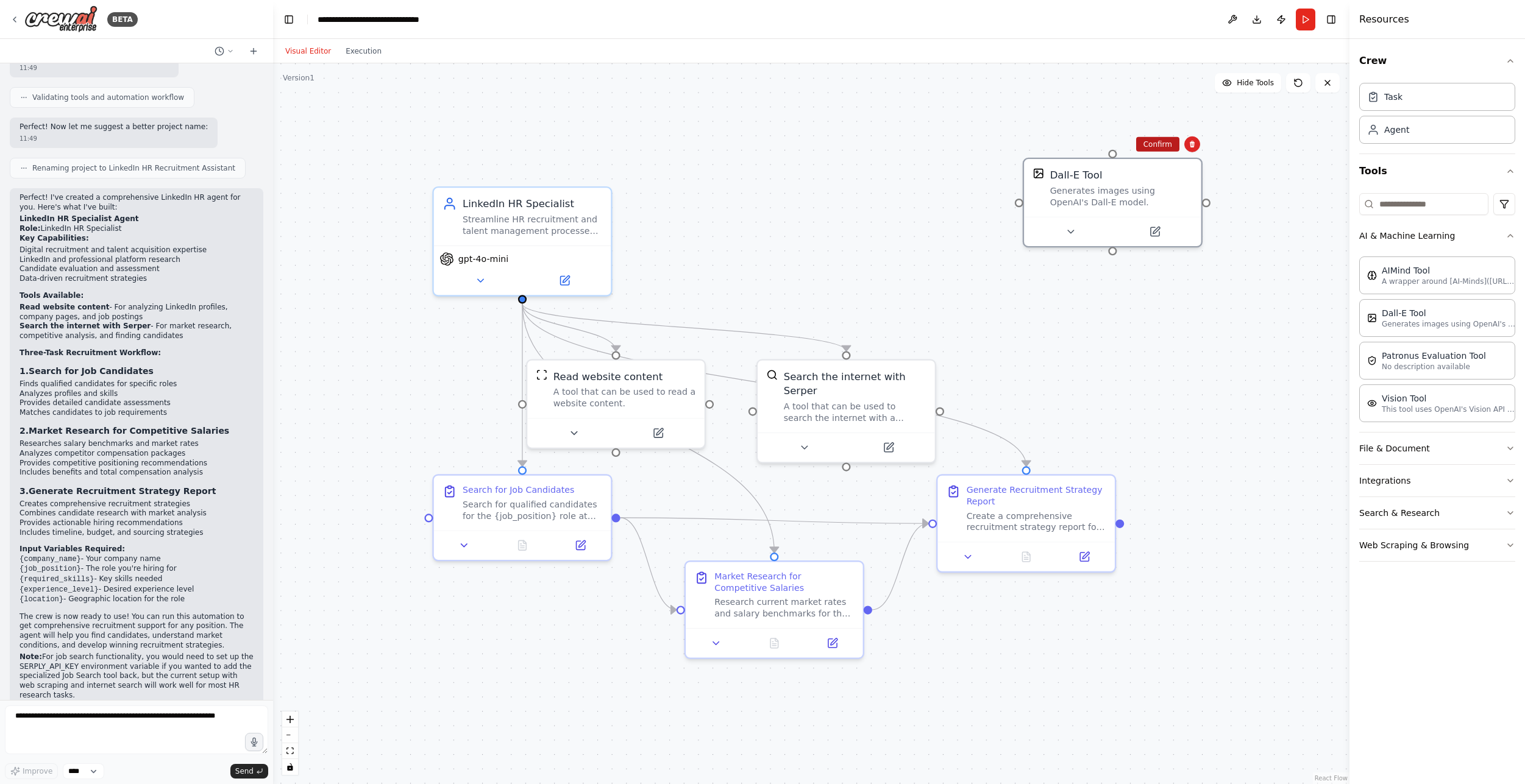
click at [1169, 145] on button "Confirm" at bounding box center [1157, 144] width 43 height 14
click at [1414, 493] on button "Integrations" at bounding box center [1437, 480] width 156 height 31
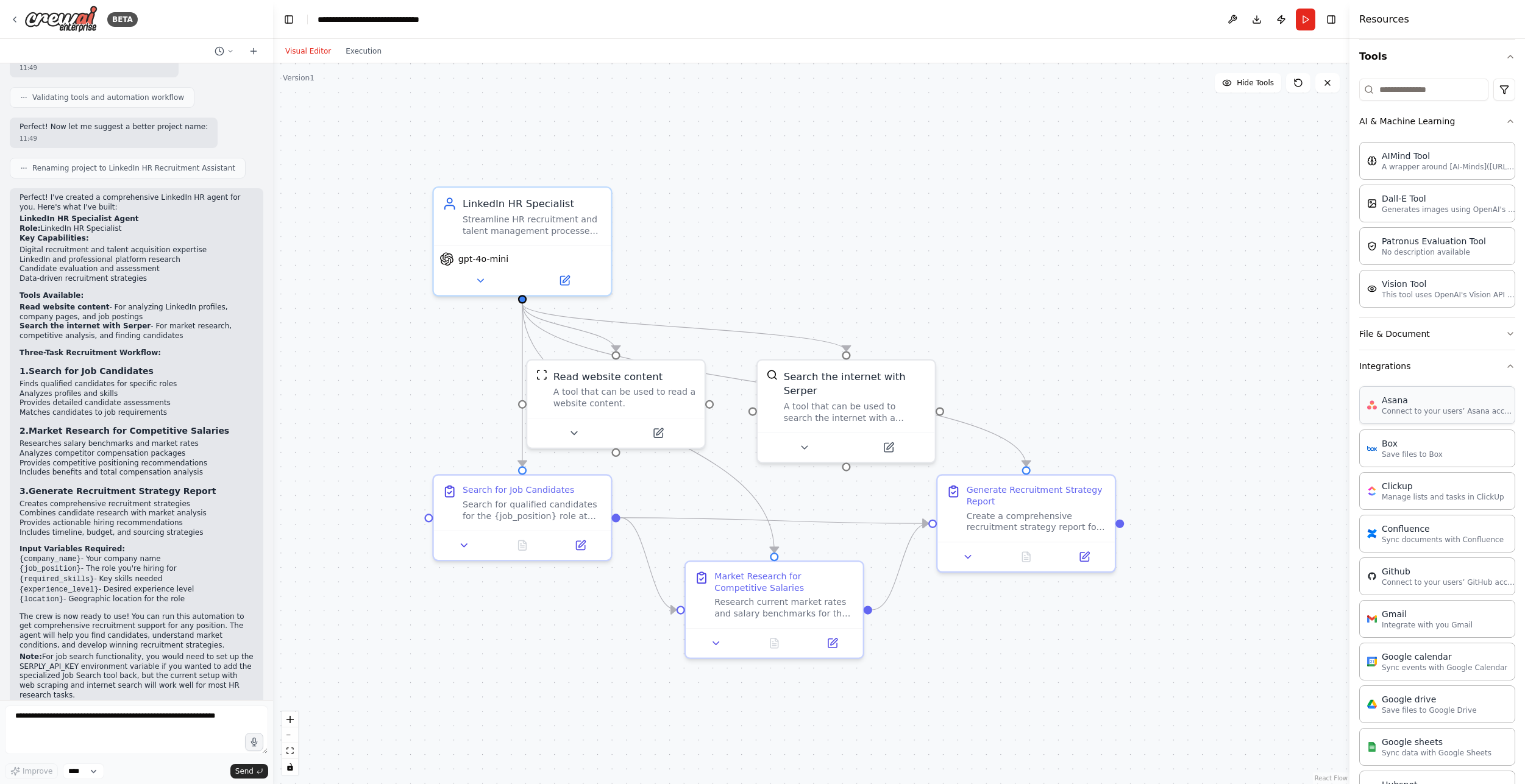
scroll to position [105, 0]
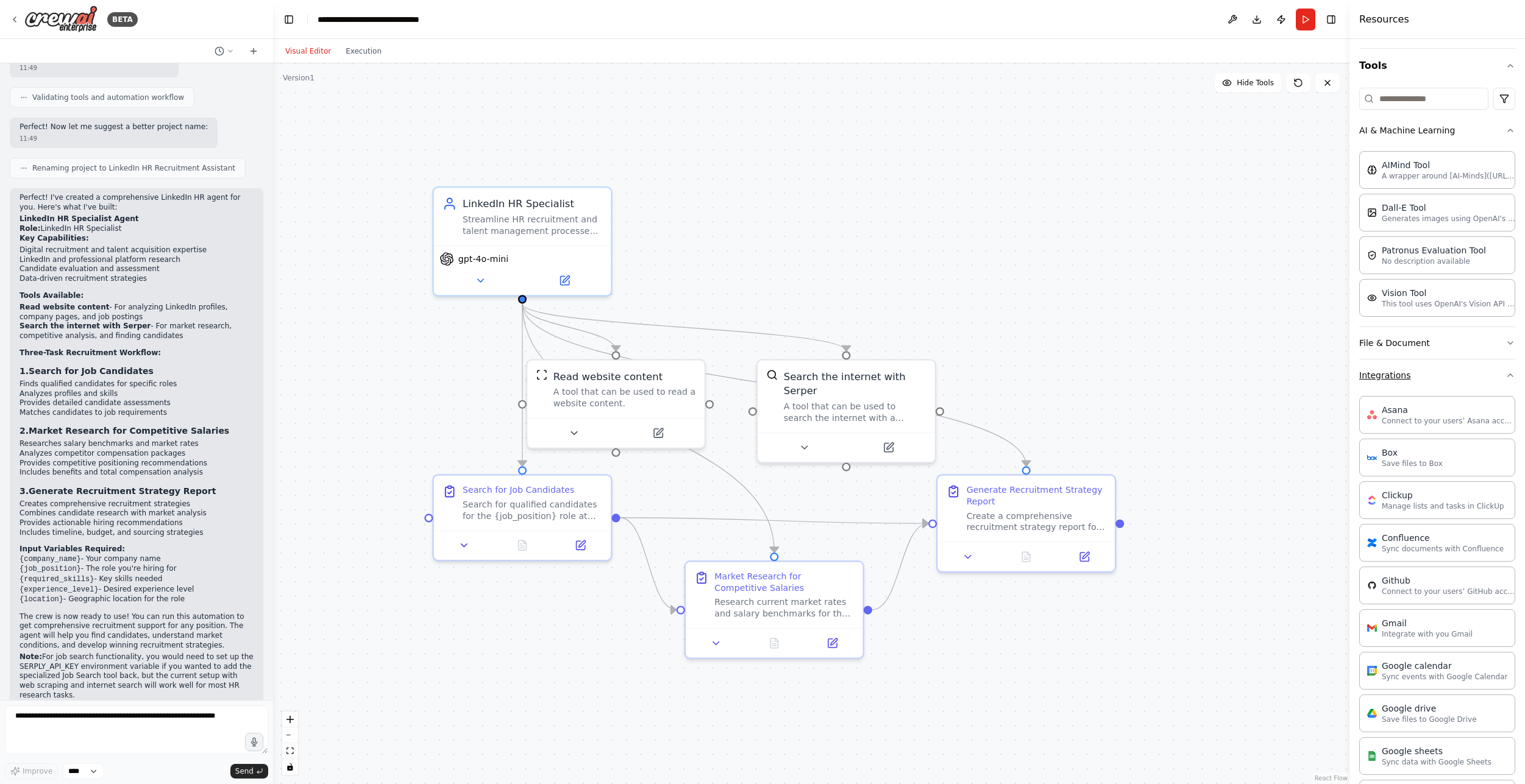
click at [1402, 377] on button "Integrations" at bounding box center [1437, 375] width 156 height 31
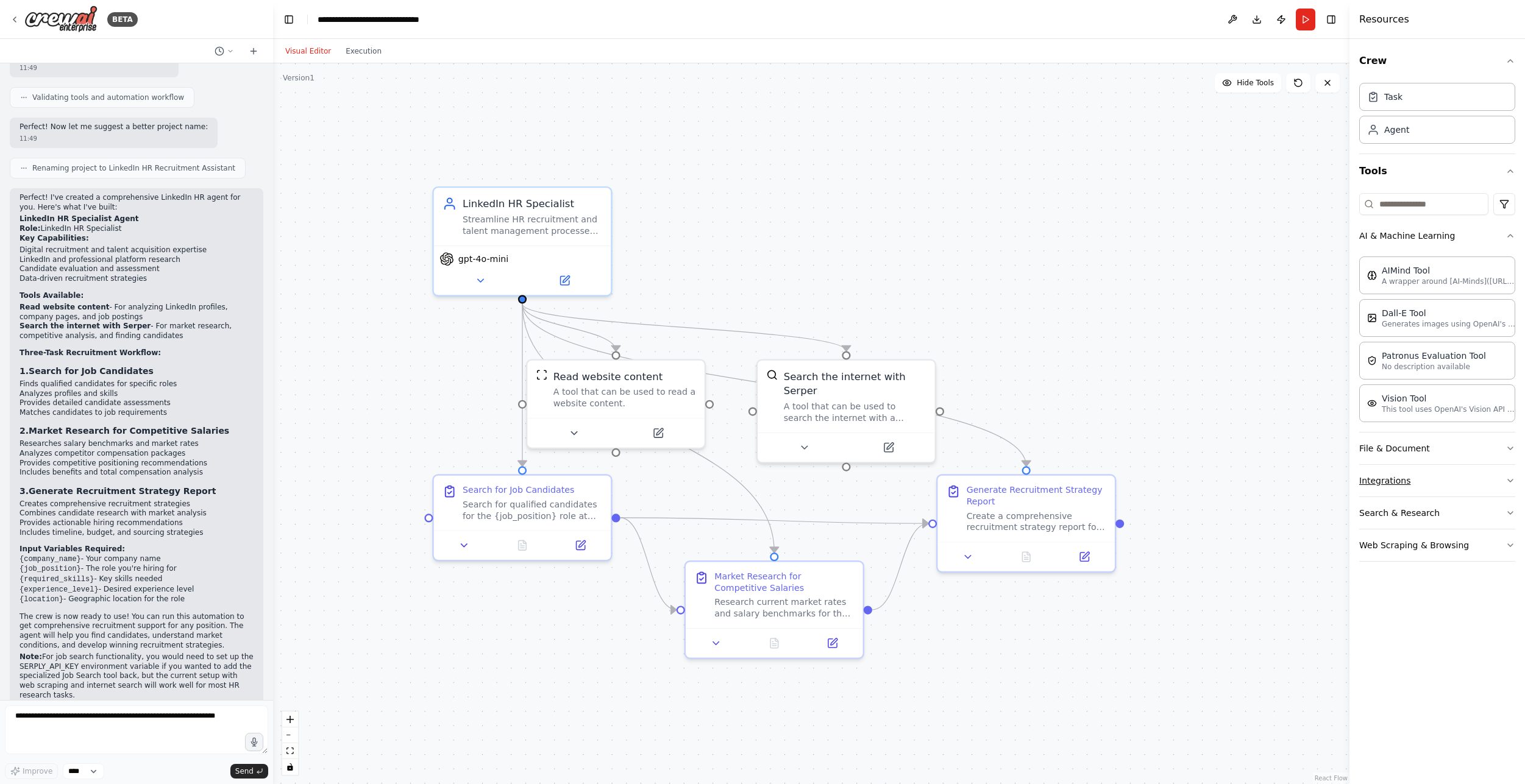
click at [1392, 477] on button "Integrations" at bounding box center [1437, 480] width 156 height 31
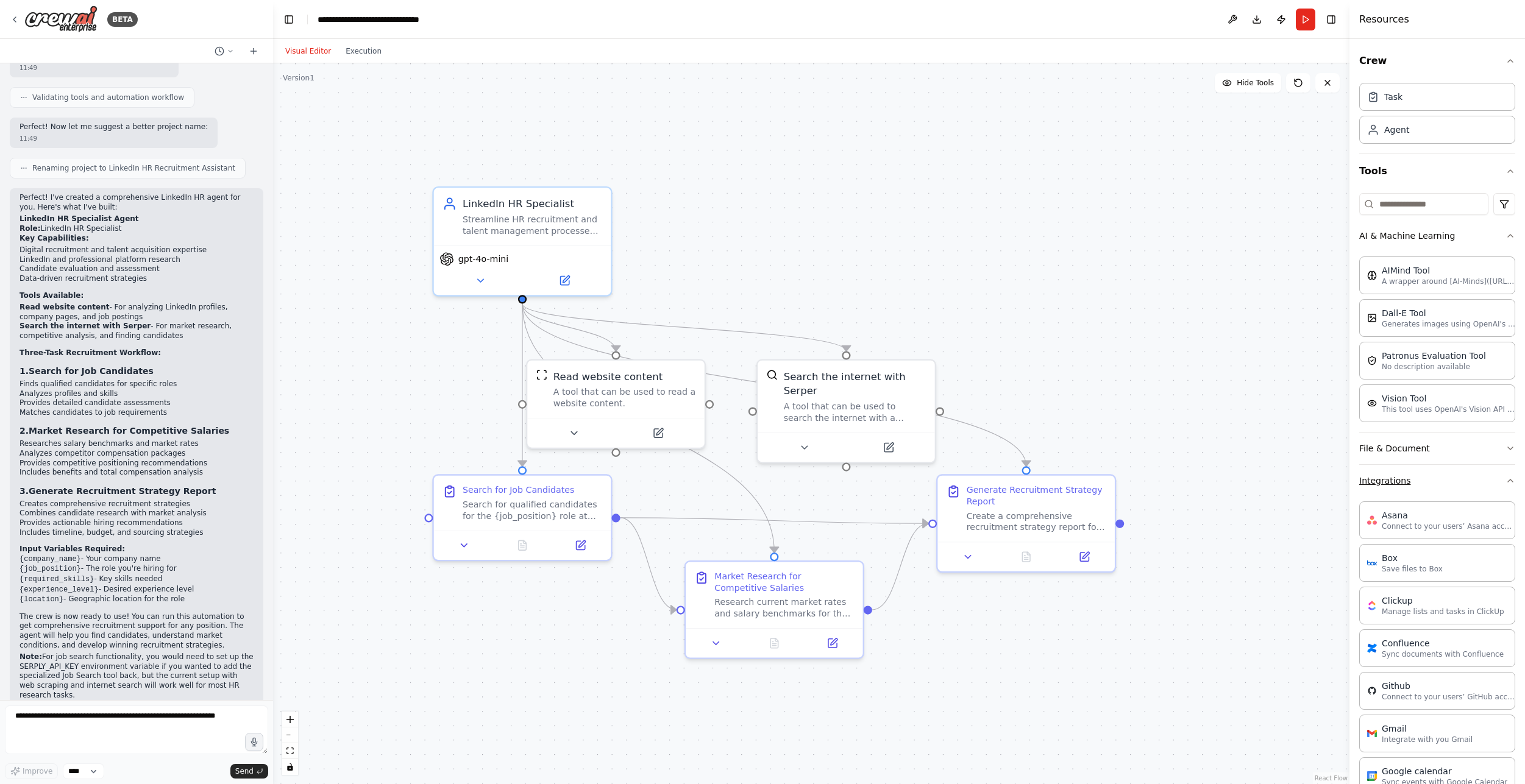
click at [1410, 477] on button "Integrations" at bounding box center [1437, 480] width 156 height 31
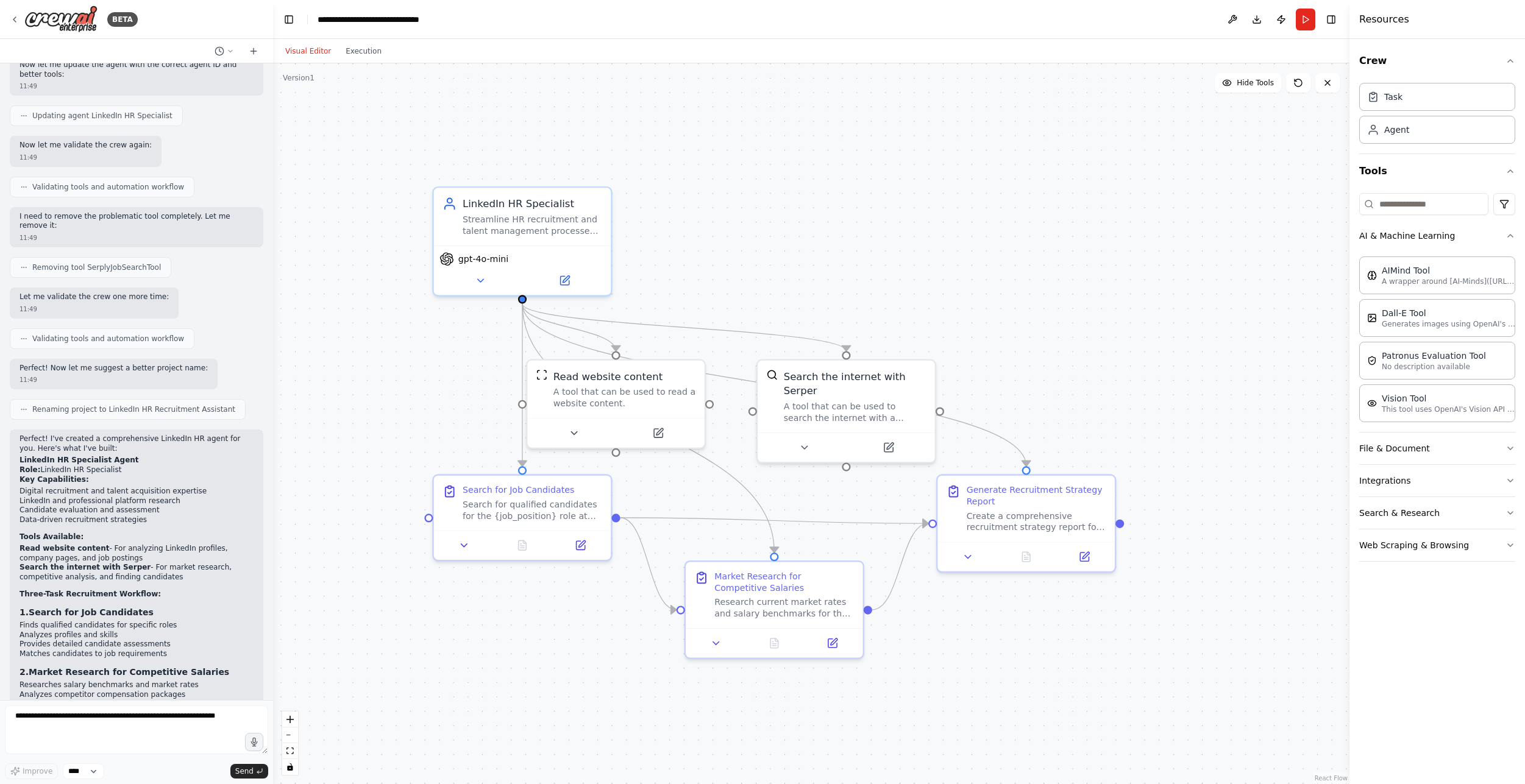
scroll to position [1266, 0]
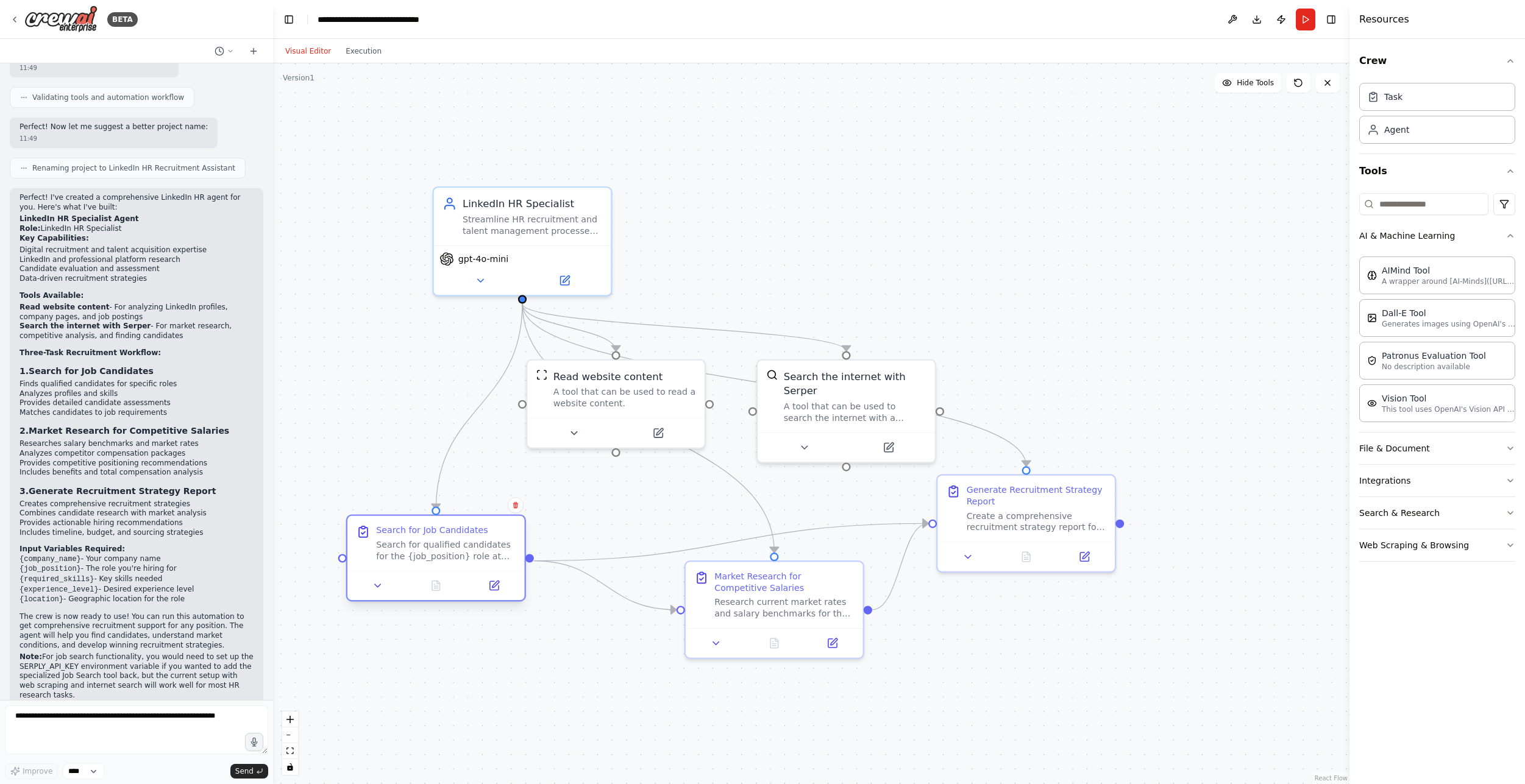
drag, startPoint x: 523, startPoint y: 504, endPoint x: 441, endPoint y: 544, distance: 91.2
click at [441, 544] on div "Search for qualified candidates for the {job_position} role at {company_name}. …" at bounding box center [446, 550] width 139 height 23
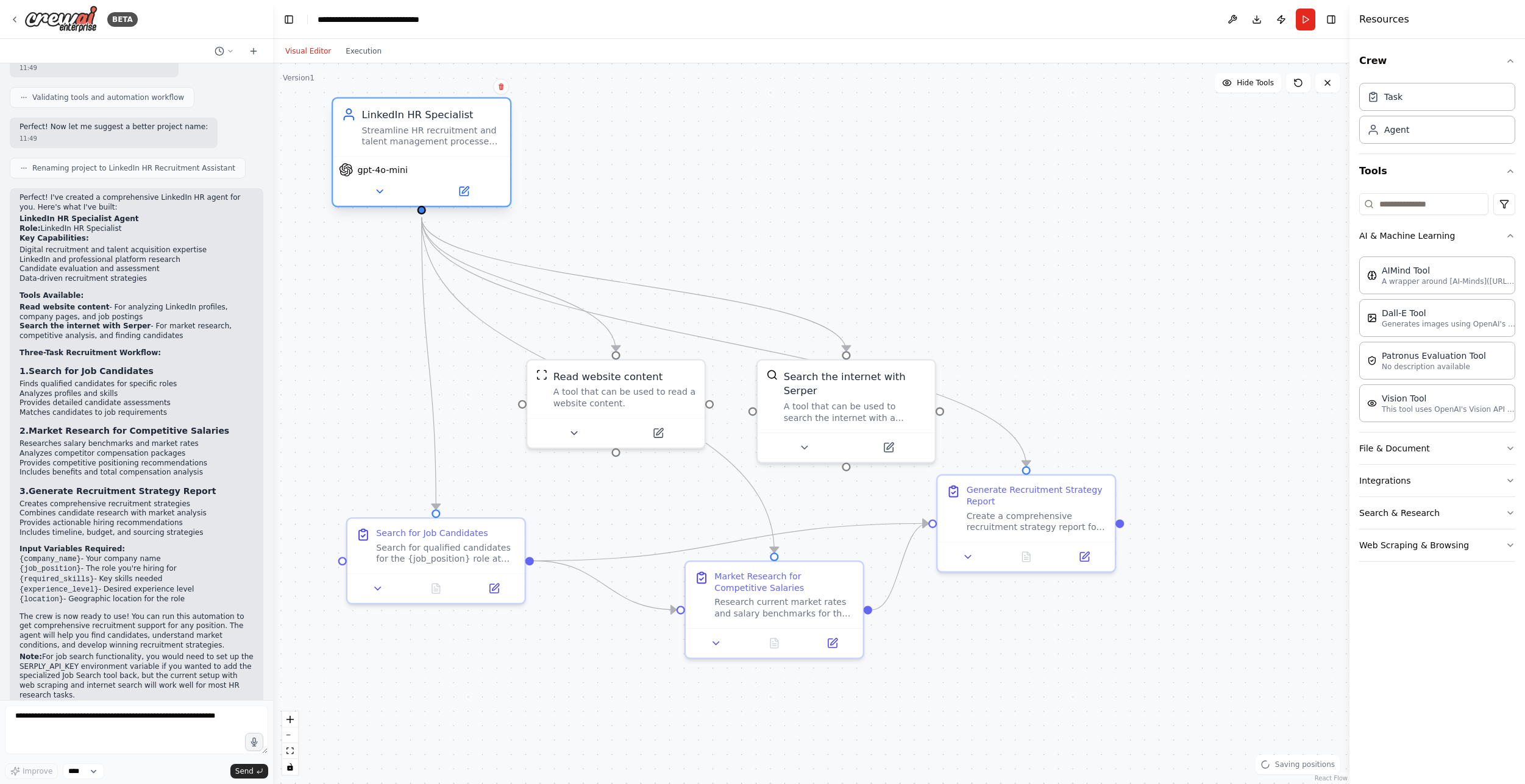
drag, startPoint x: 518, startPoint y: 268, endPoint x: 411, endPoint y: 181, distance: 137.9
click at [411, 181] on div "gpt-4o-mini" at bounding box center [421, 181] width 178 height 49
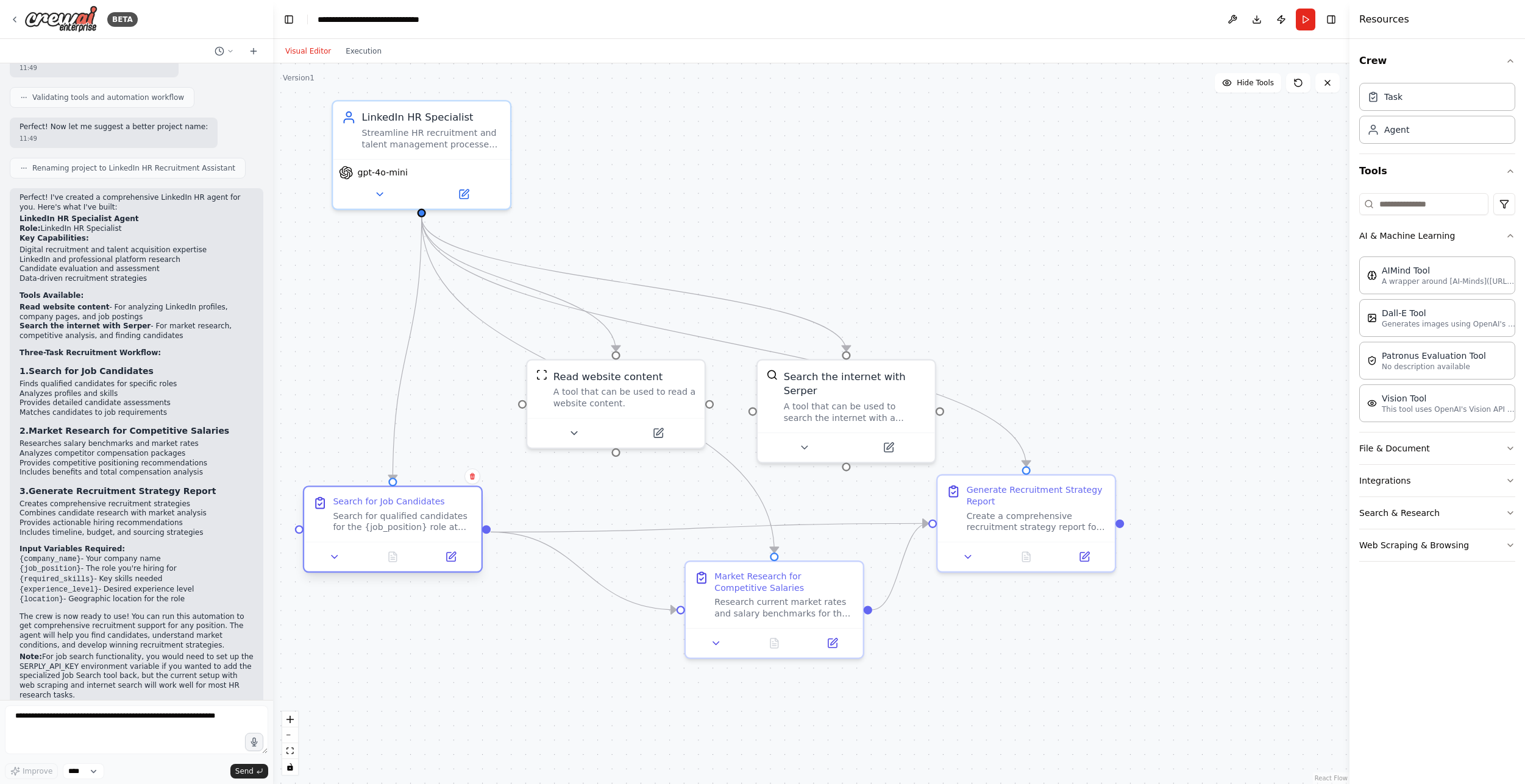
drag, startPoint x: 463, startPoint y: 564, endPoint x: 416, endPoint y: 530, distance: 58.0
click at [416, 530] on div "Search for Job Candidates Search for qualified candidates for the {job_position…" at bounding box center [393, 515] width 178 height 55
click at [1308, 20] on button "Run" at bounding box center [1305, 20] width 20 height 22
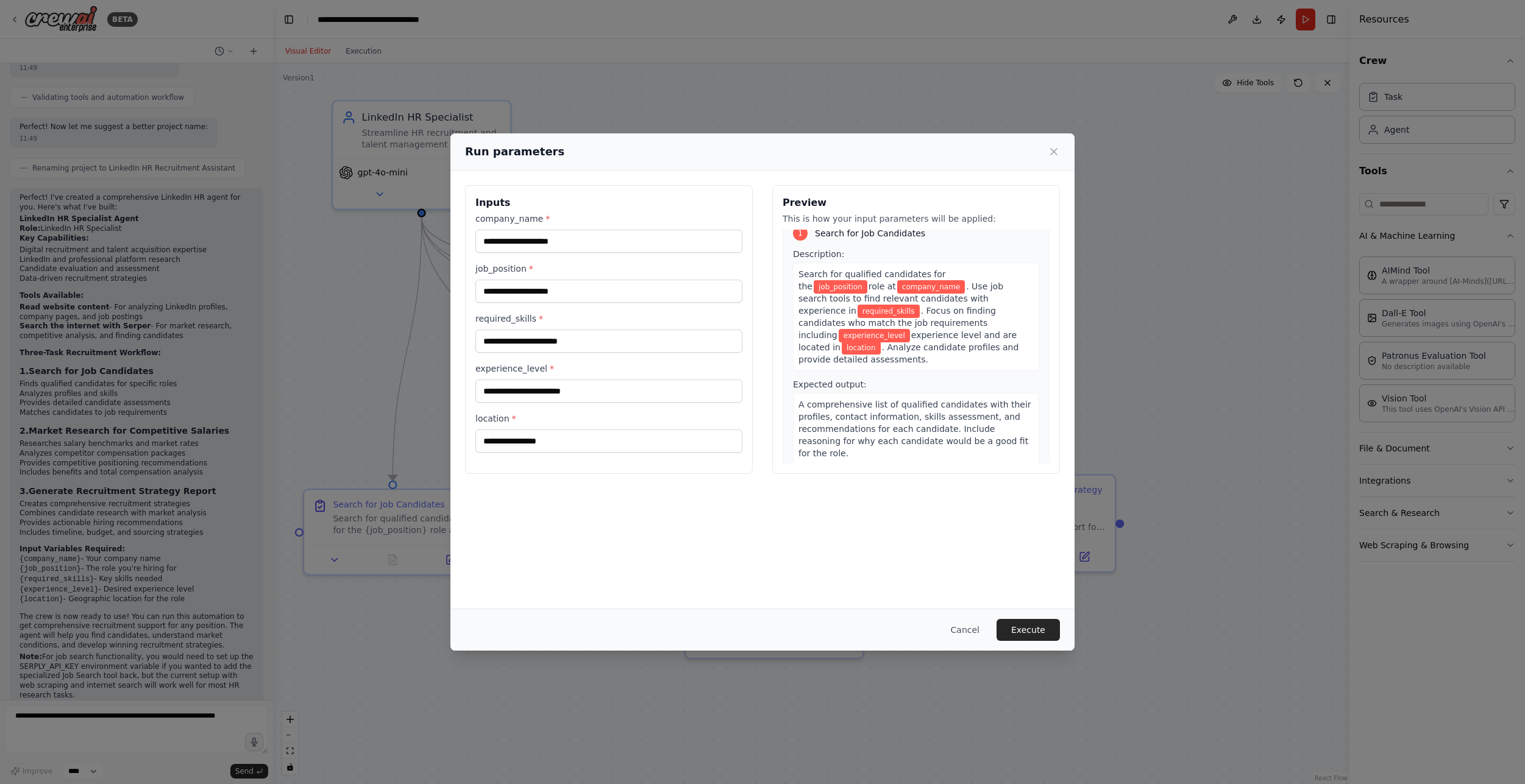
scroll to position [0, 0]
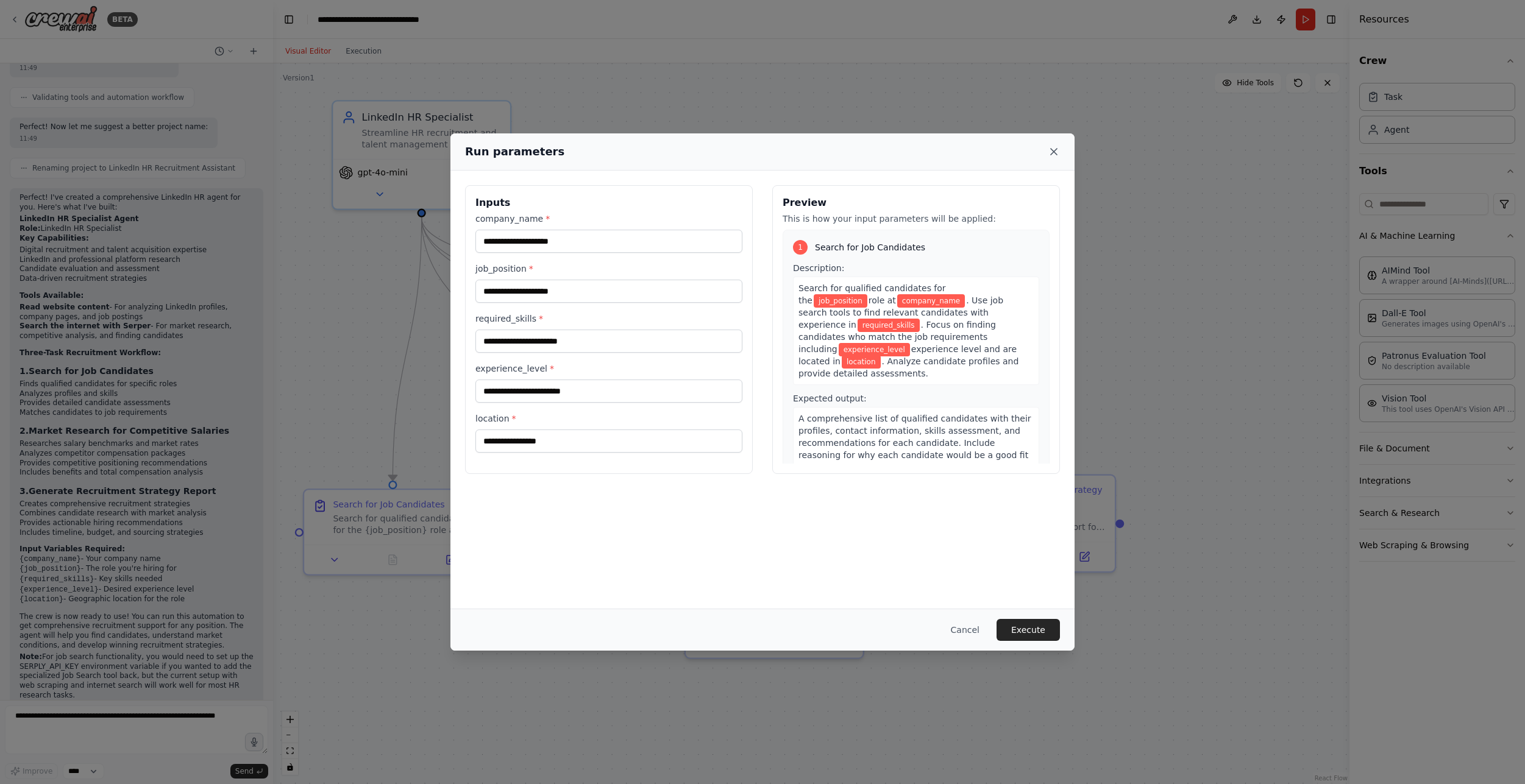
click at [1055, 152] on icon at bounding box center [1053, 151] width 6 height 6
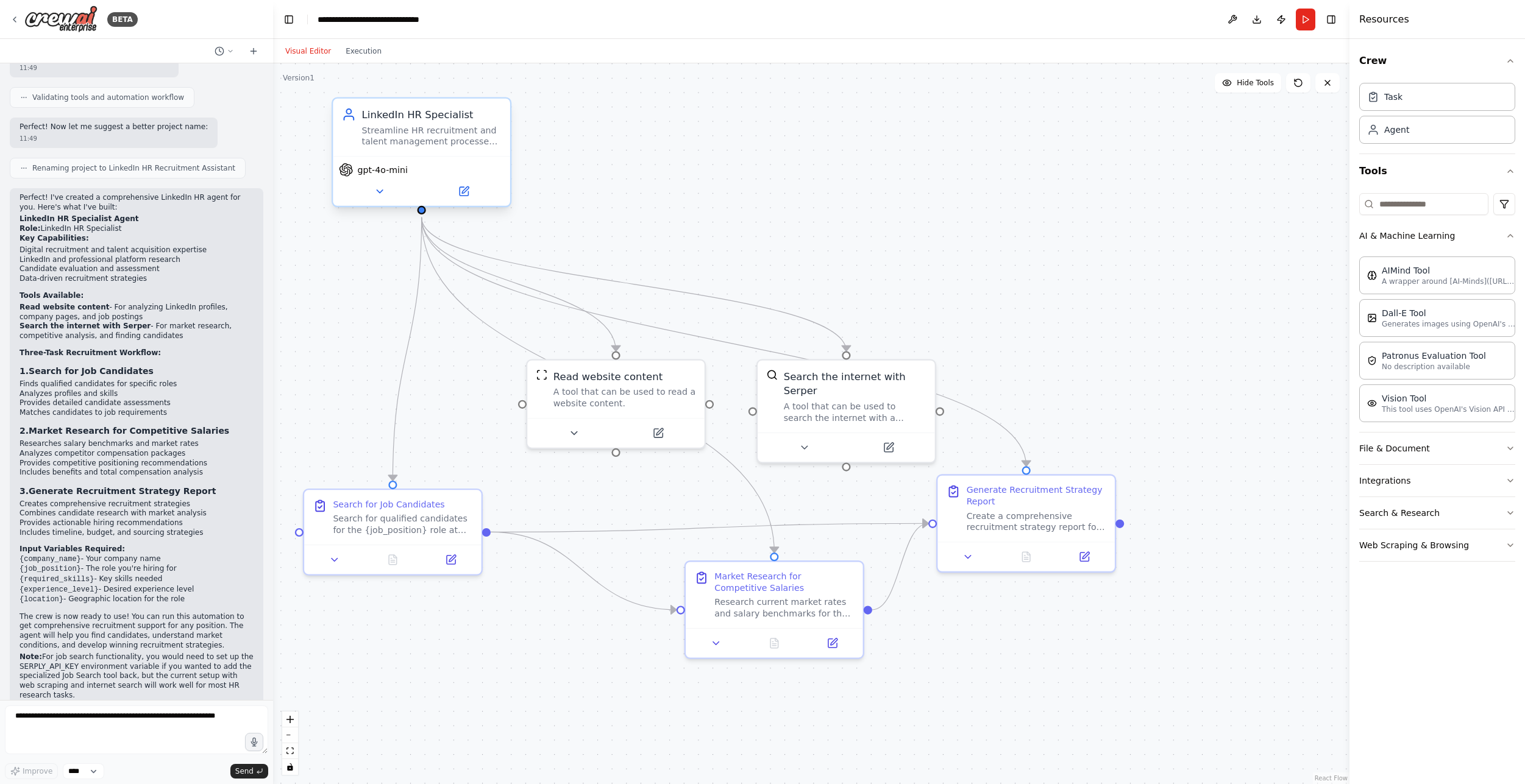
click at [414, 125] on div "Streamline HR recruitment and talent management processes using LinkedIn and ot…" at bounding box center [432, 135] width 139 height 23
click at [1302, 17] on button "Run" at bounding box center [1305, 20] width 20 height 22
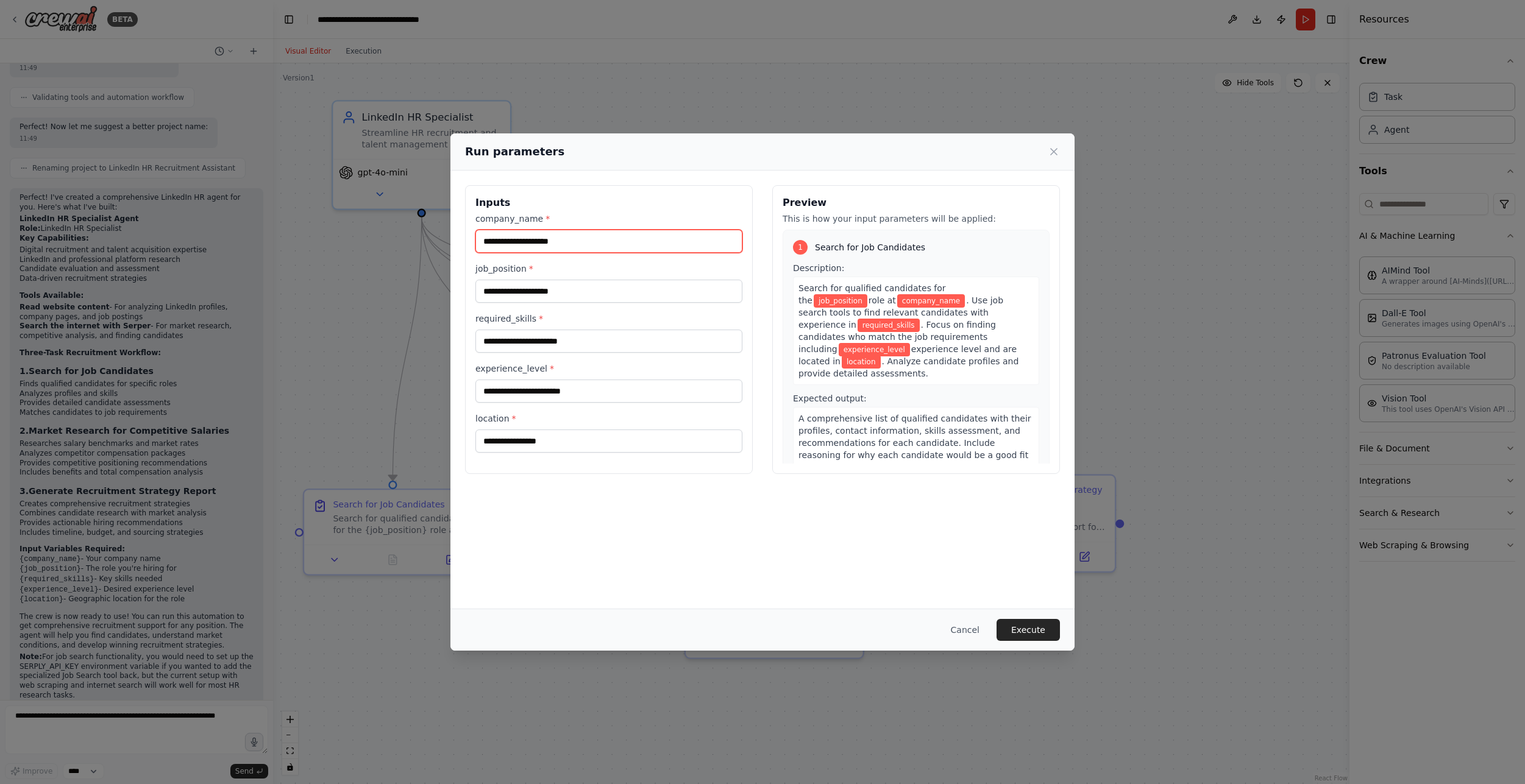
click at [599, 245] on input "company_name *" at bounding box center [609, 241] width 267 height 23
type input "**********"
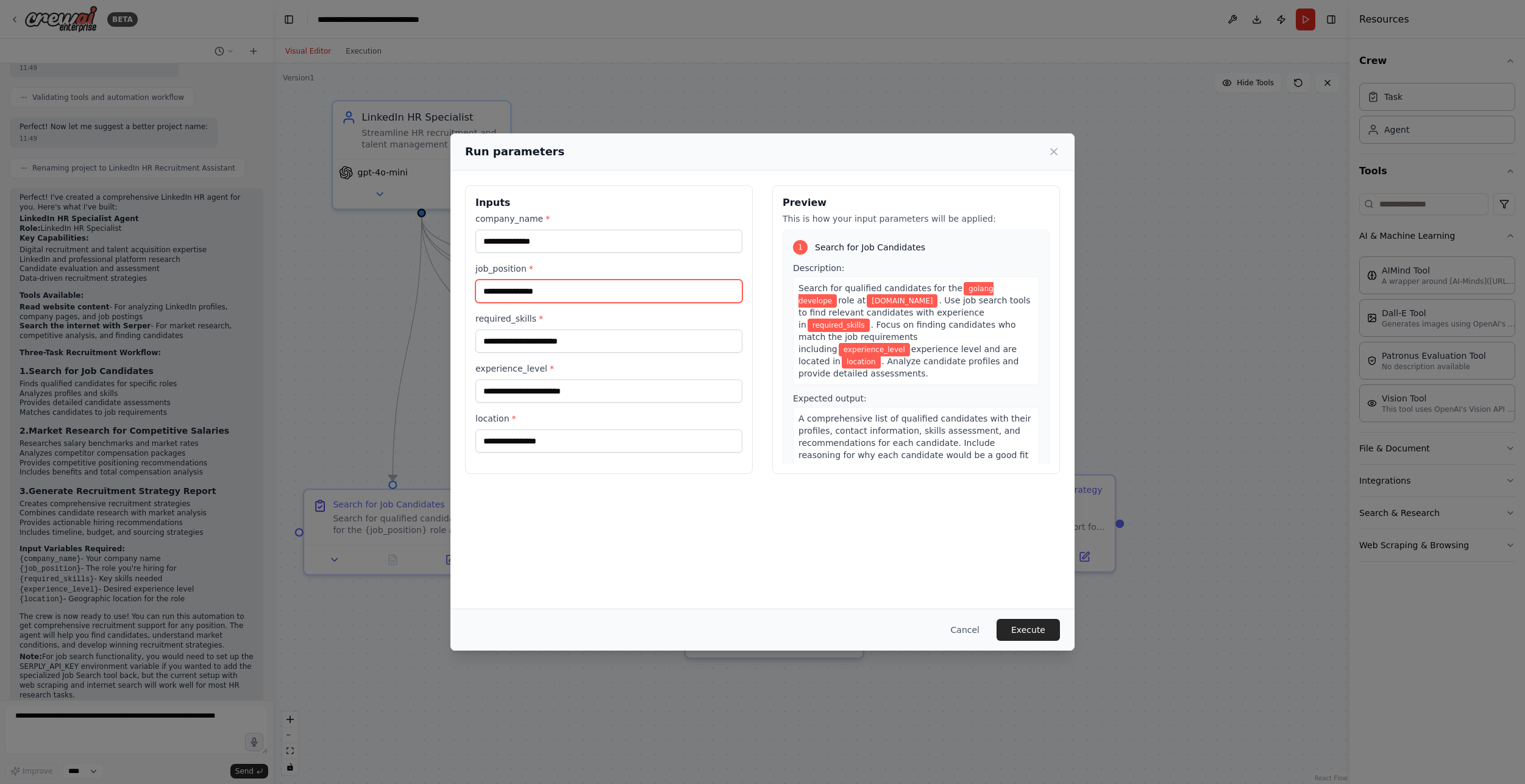
type input "**********"
type input "******"
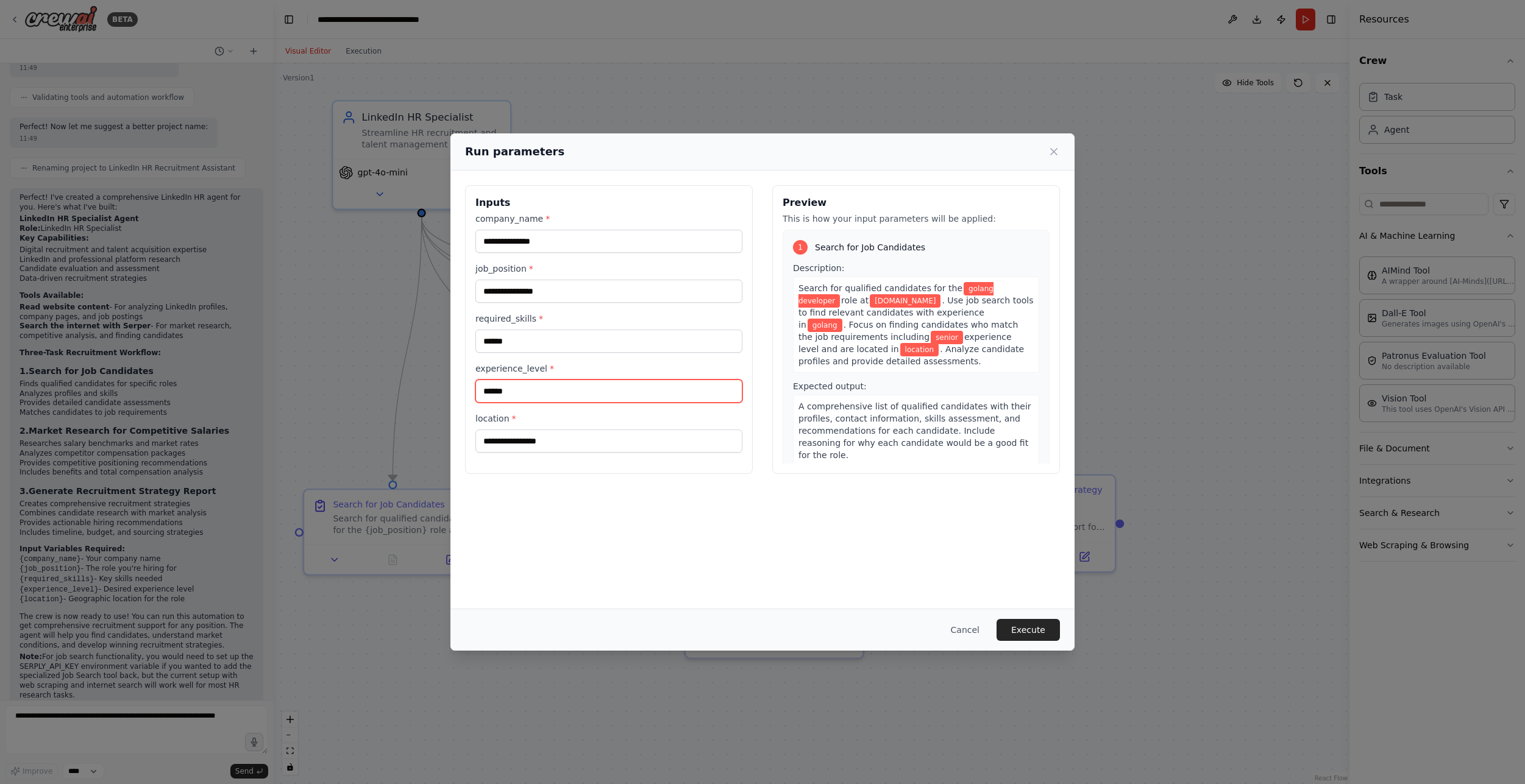
type input "******"
click at [1031, 635] on button "Execute" at bounding box center [1028, 630] width 64 height 22
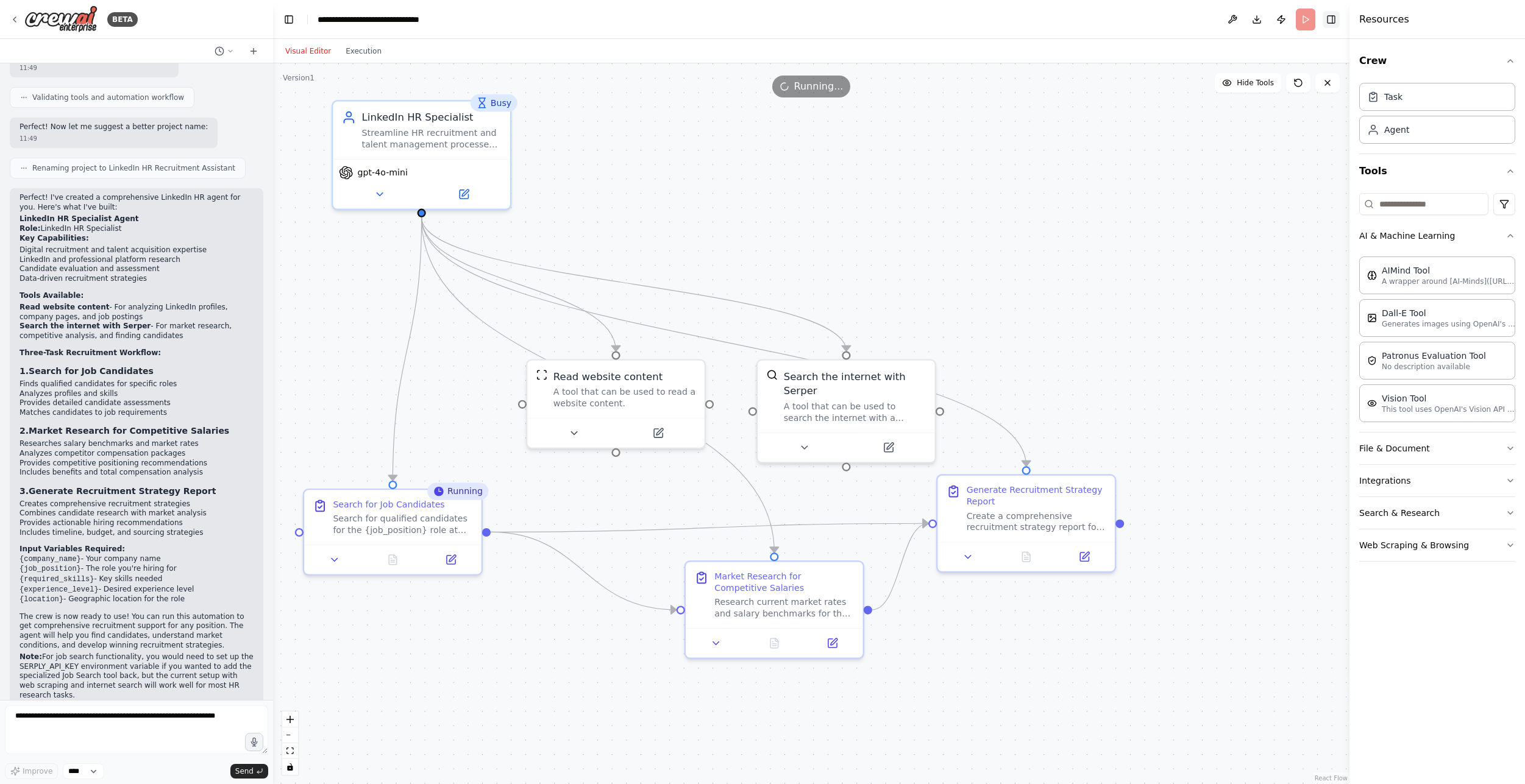
click at [1328, 20] on button "Toggle Right Sidebar" at bounding box center [1331, 20] width 17 height 17
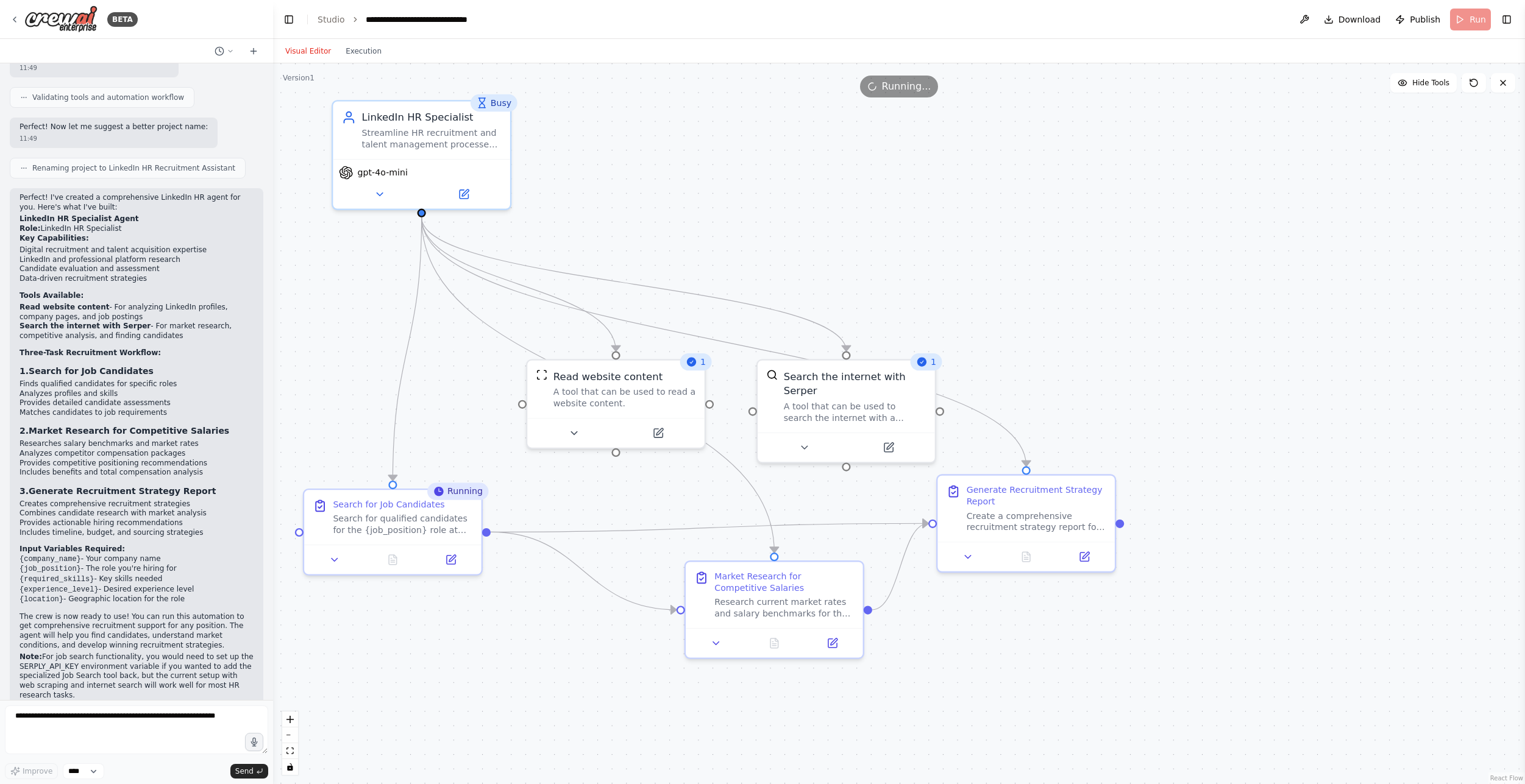
click at [920, 76] on div "Running..." at bounding box center [899, 87] width 79 height 22
click at [397, 523] on div "Search for qualified candidates for the {job_position} role at {company_name}. …" at bounding box center [403, 522] width 139 height 23
click at [358, 55] on button "Execution" at bounding box center [364, 51] width 51 height 14
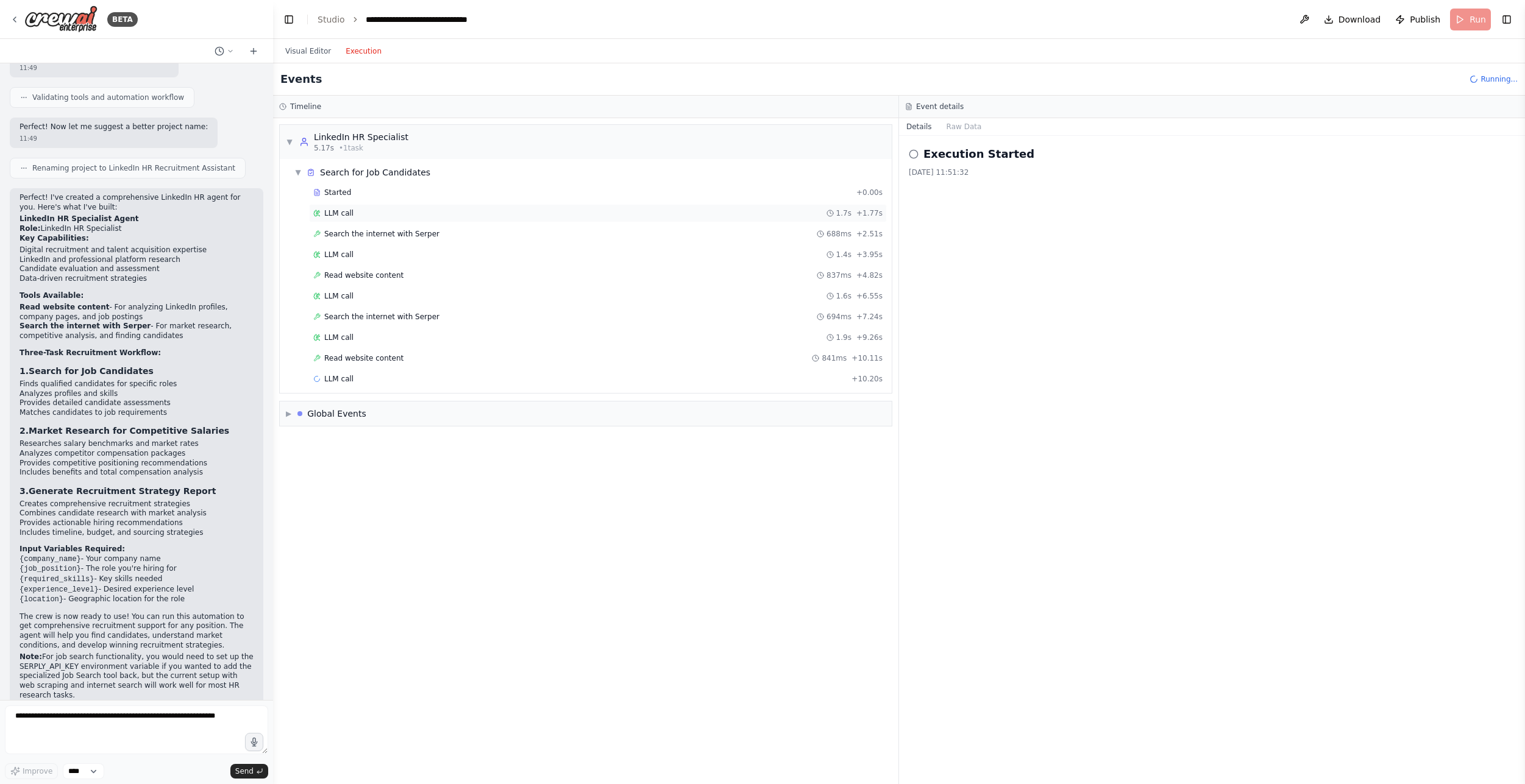
click at [404, 216] on div "LLM call 1.7s + 1.77s" at bounding box center [598, 212] width 569 height 9
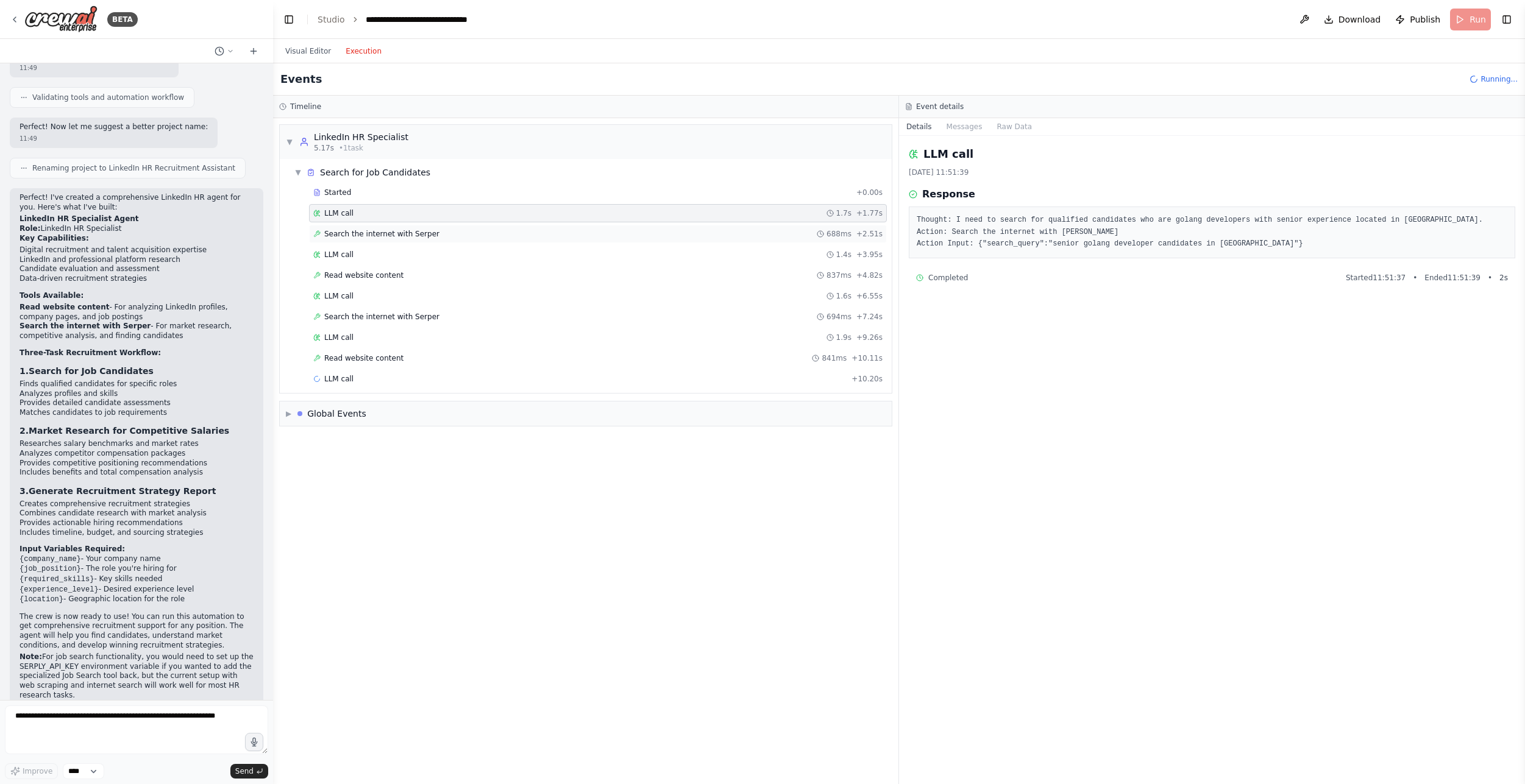
click at [466, 232] on div "Search the internet with Serper 688ms + 2.51s" at bounding box center [598, 234] width 569 height 9
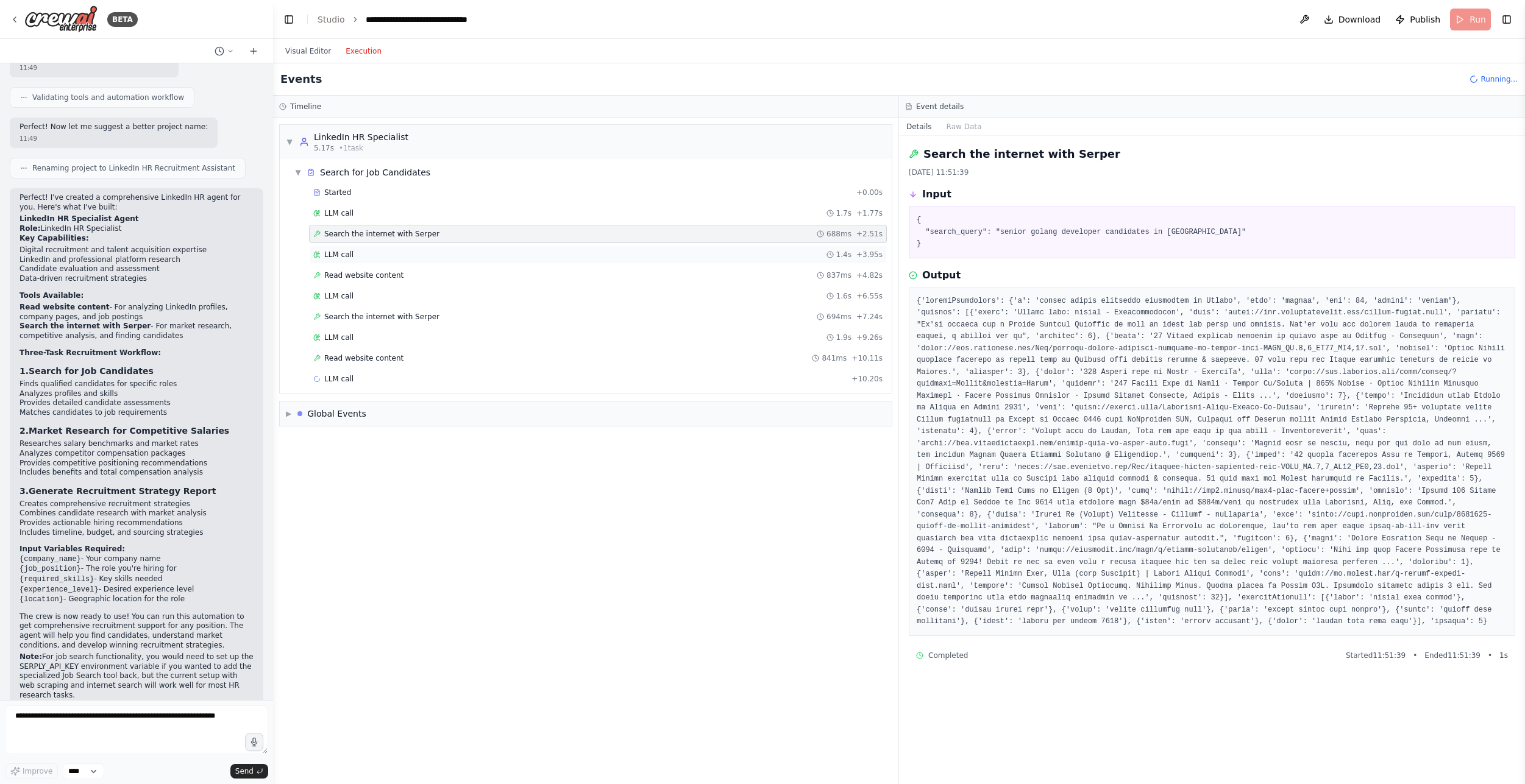
click at [409, 256] on div "LLM call 1.4s + 3.95s" at bounding box center [598, 254] width 569 height 9
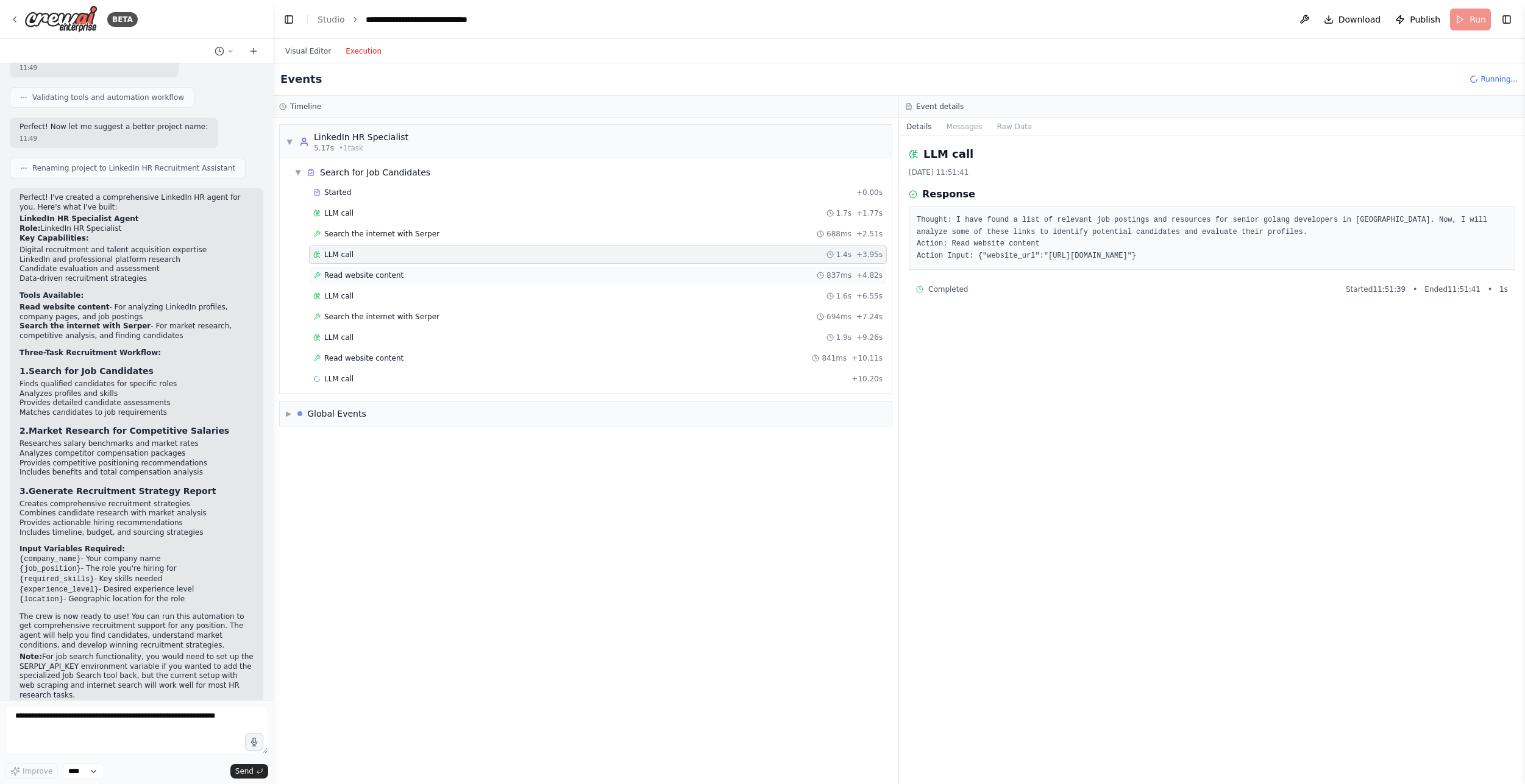
click at [404, 274] on div "Read website content 837ms + 4.82s" at bounding box center [598, 275] width 569 height 9
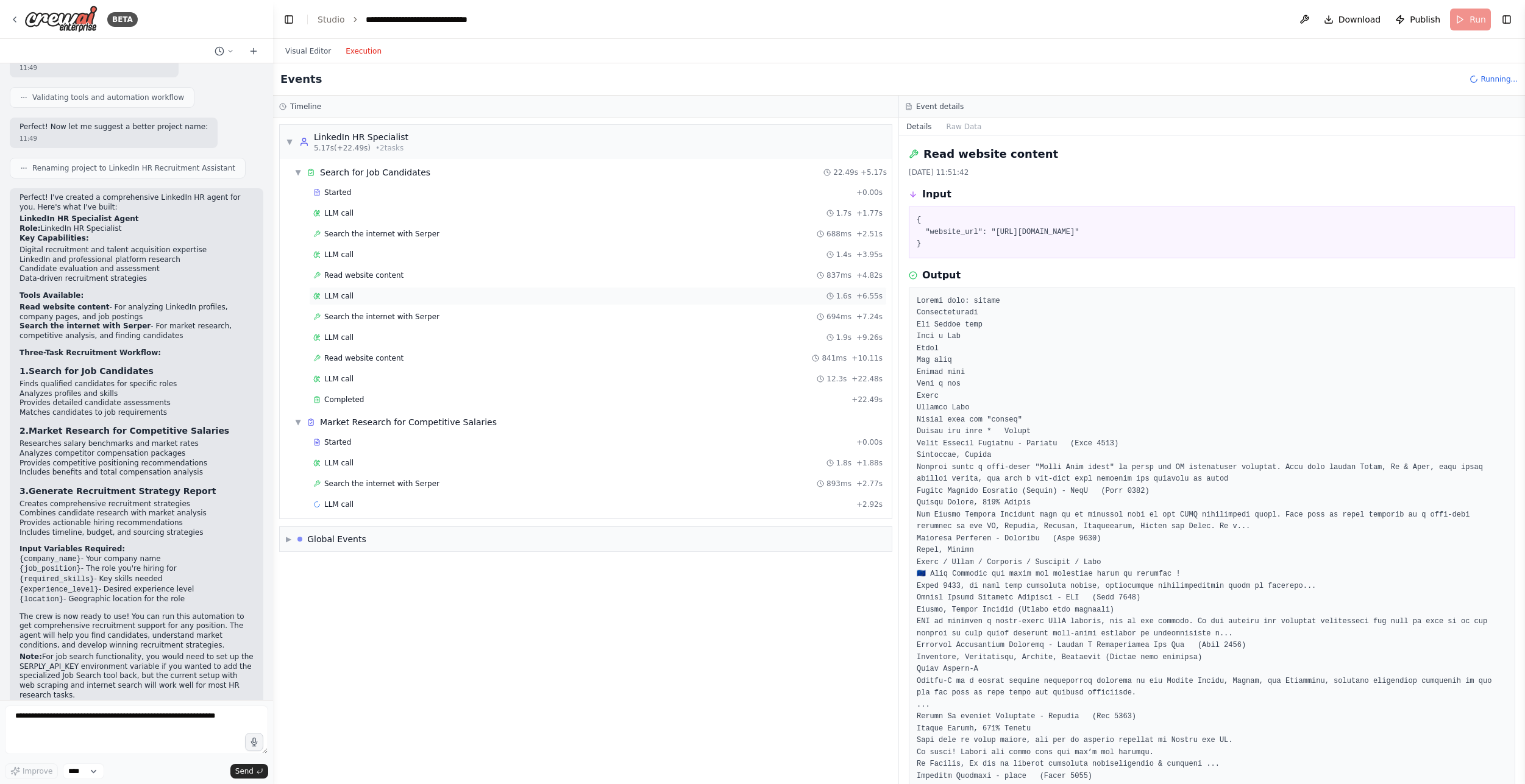
click at [342, 296] on span "LLM call" at bounding box center [339, 296] width 29 height 9
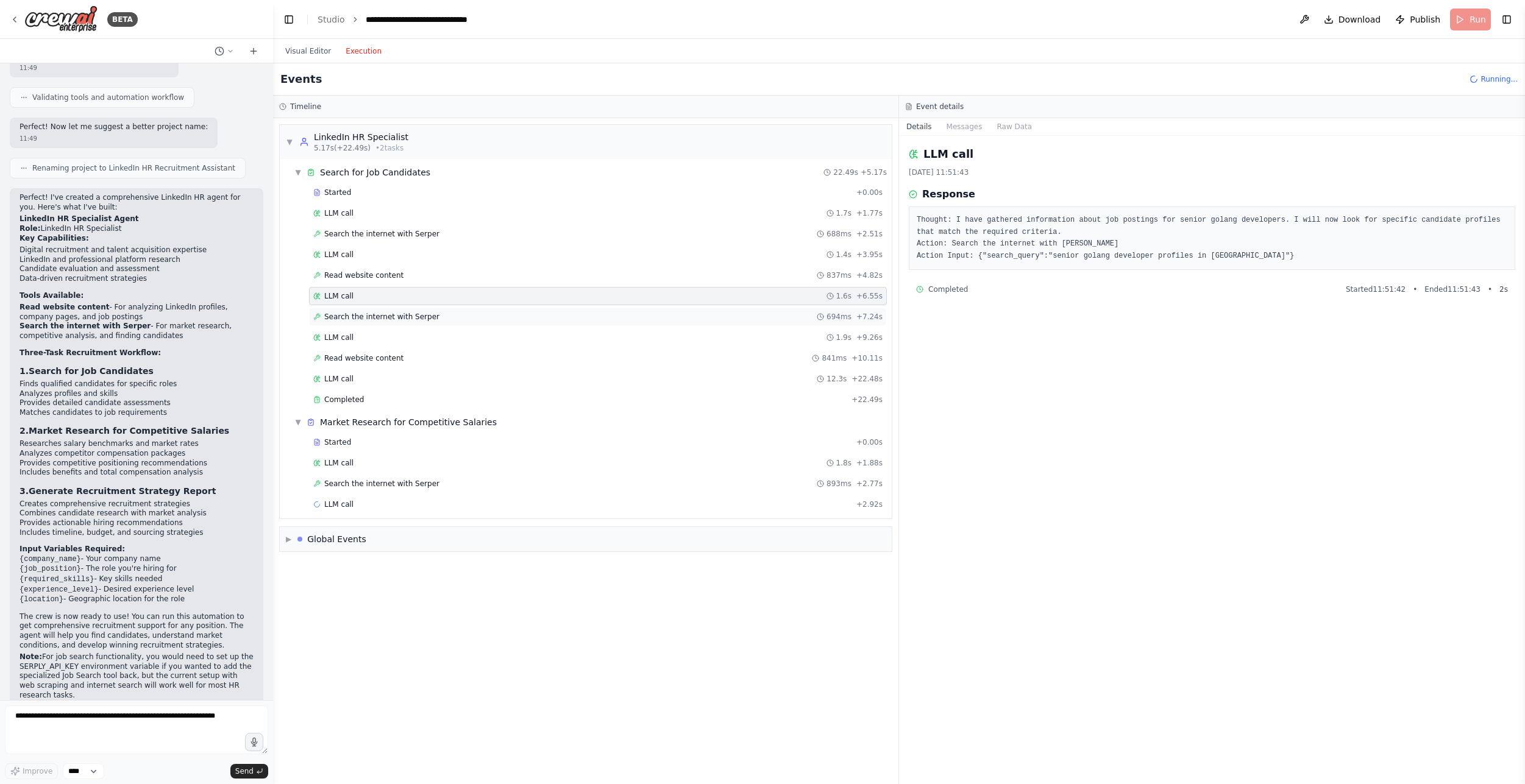
click at [364, 320] on span "Search the internet with Serper" at bounding box center [382, 316] width 116 height 9
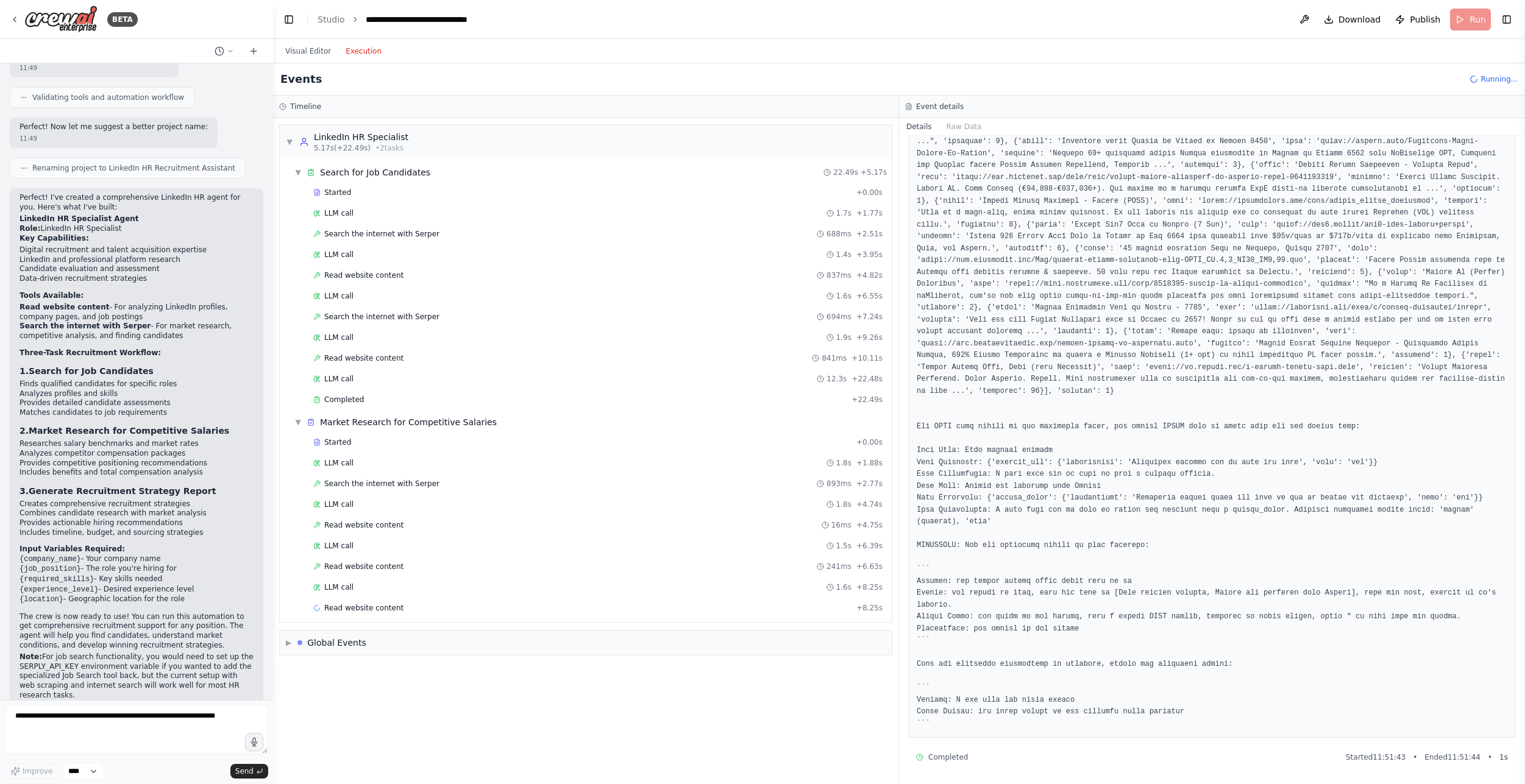
scroll to position [207, 0]
click at [370, 316] on span "Search the internet with Serper" at bounding box center [382, 316] width 116 height 9
click at [359, 356] on span "Read website content" at bounding box center [364, 358] width 79 height 9
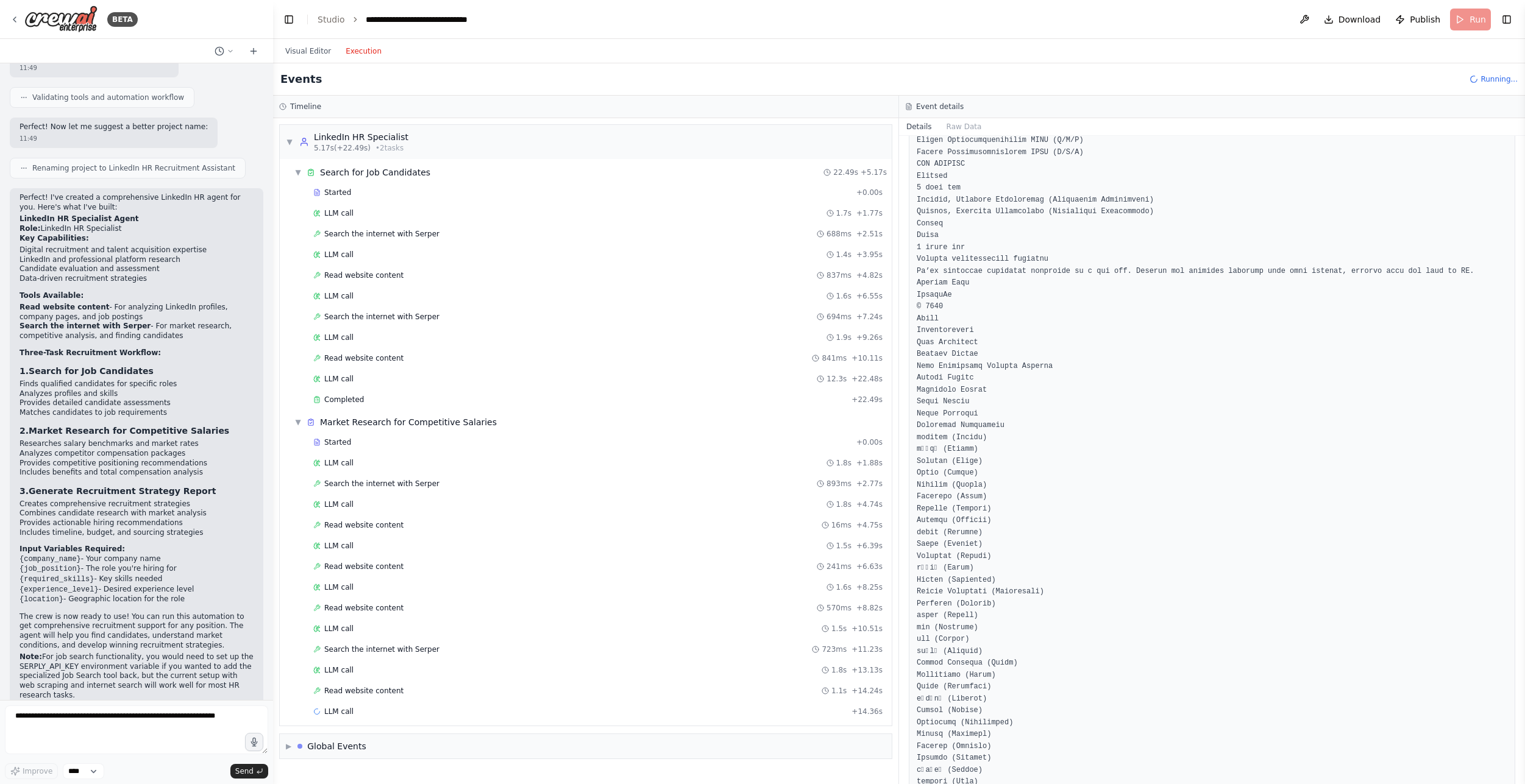
scroll to position [3510, 0]
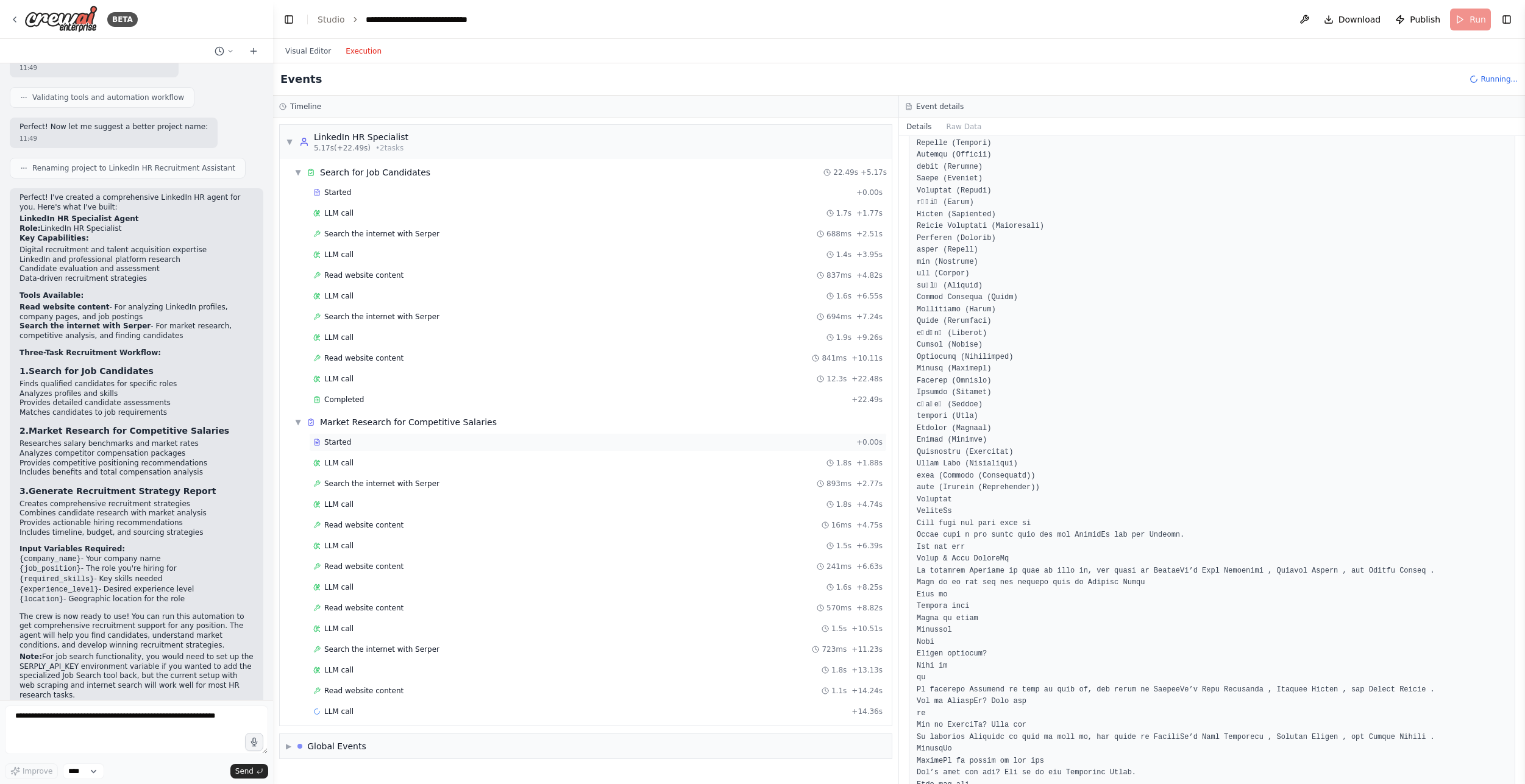
click at [376, 446] on div "Started" at bounding box center [583, 442] width 539 height 9
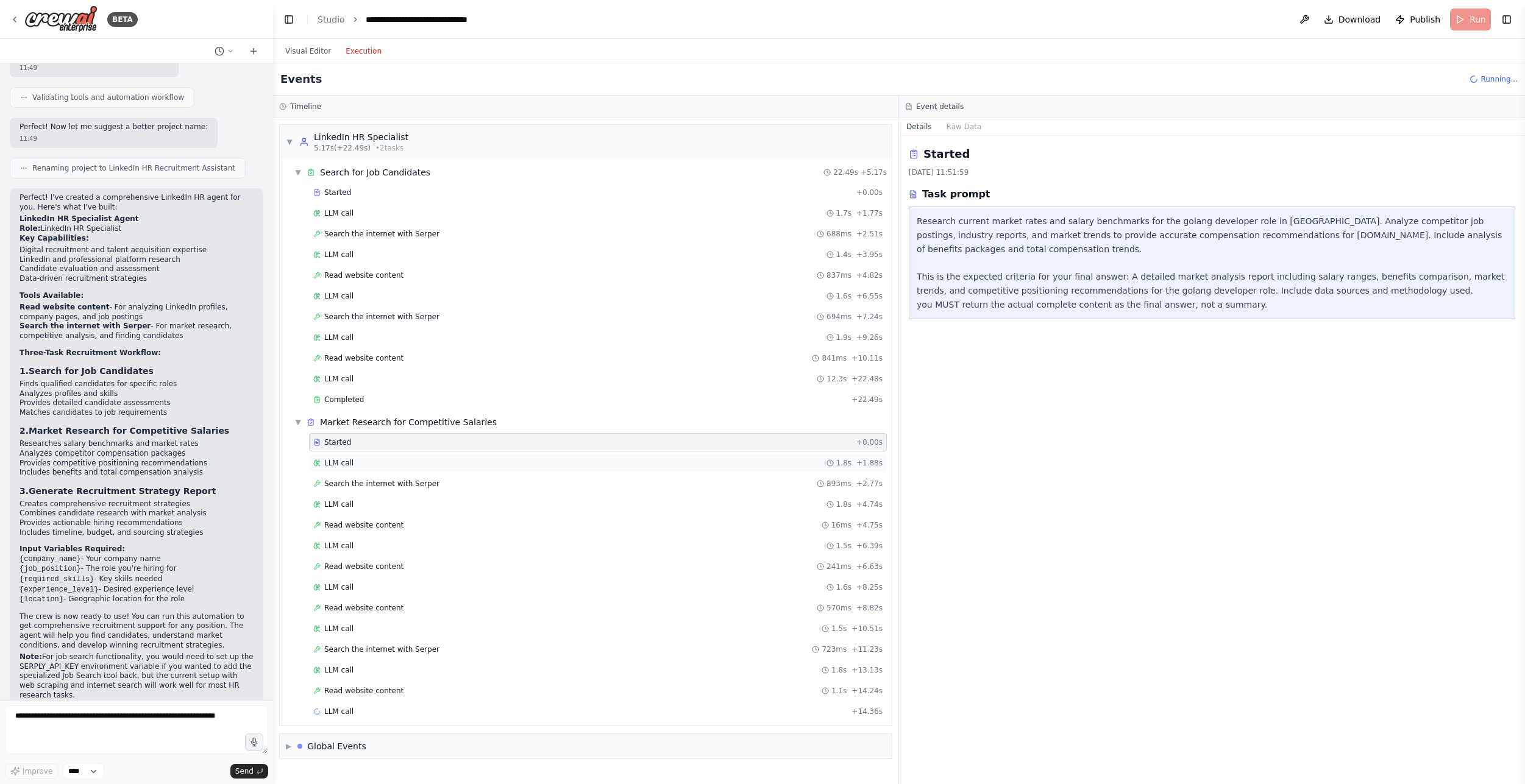
click at [376, 464] on div "LLM call 1.8s + 1.88s" at bounding box center [598, 463] width 569 height 9
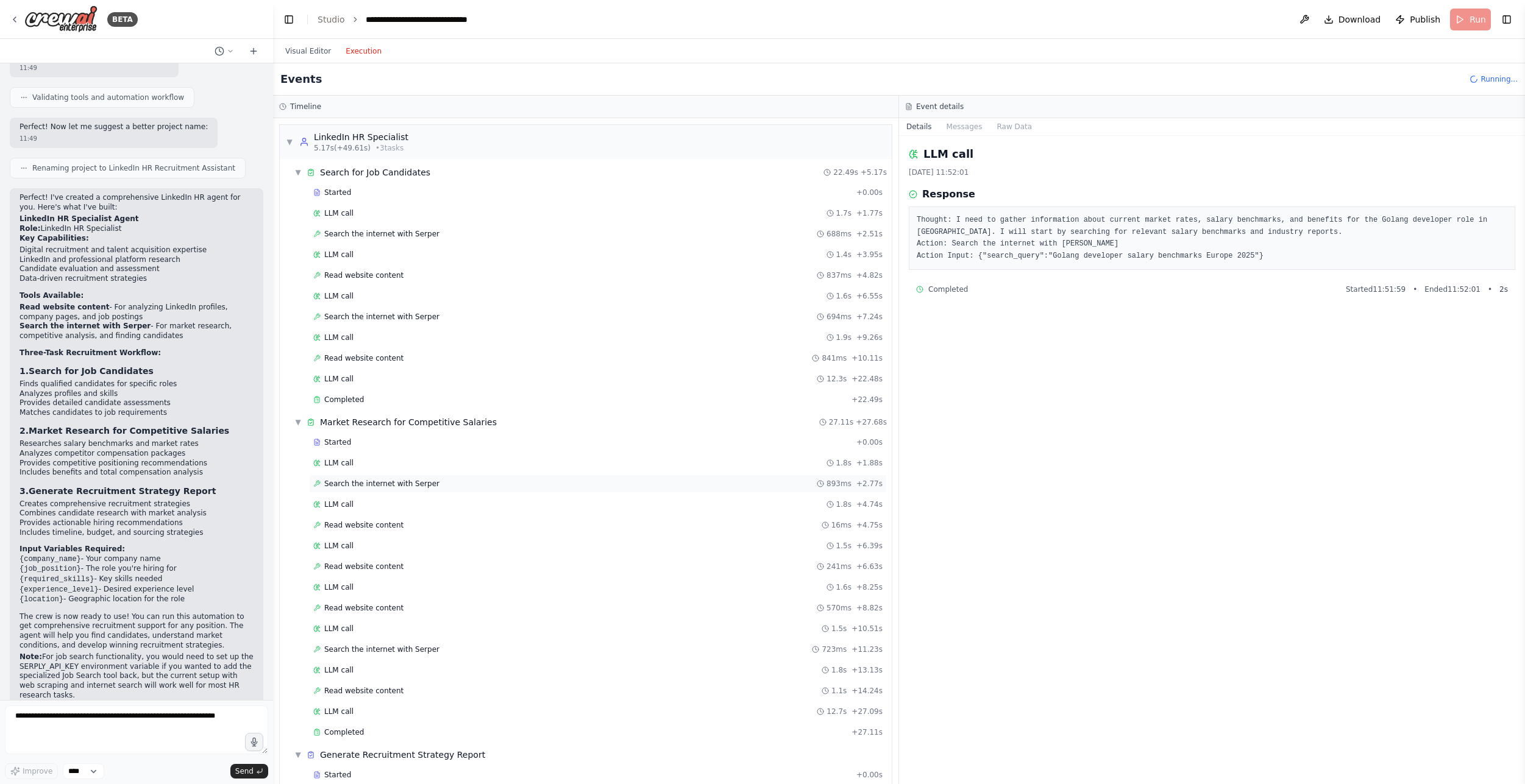
click at [367, 482] on span "Search the internet with Serper" at bounding box center [382, 483] width 116 height 9
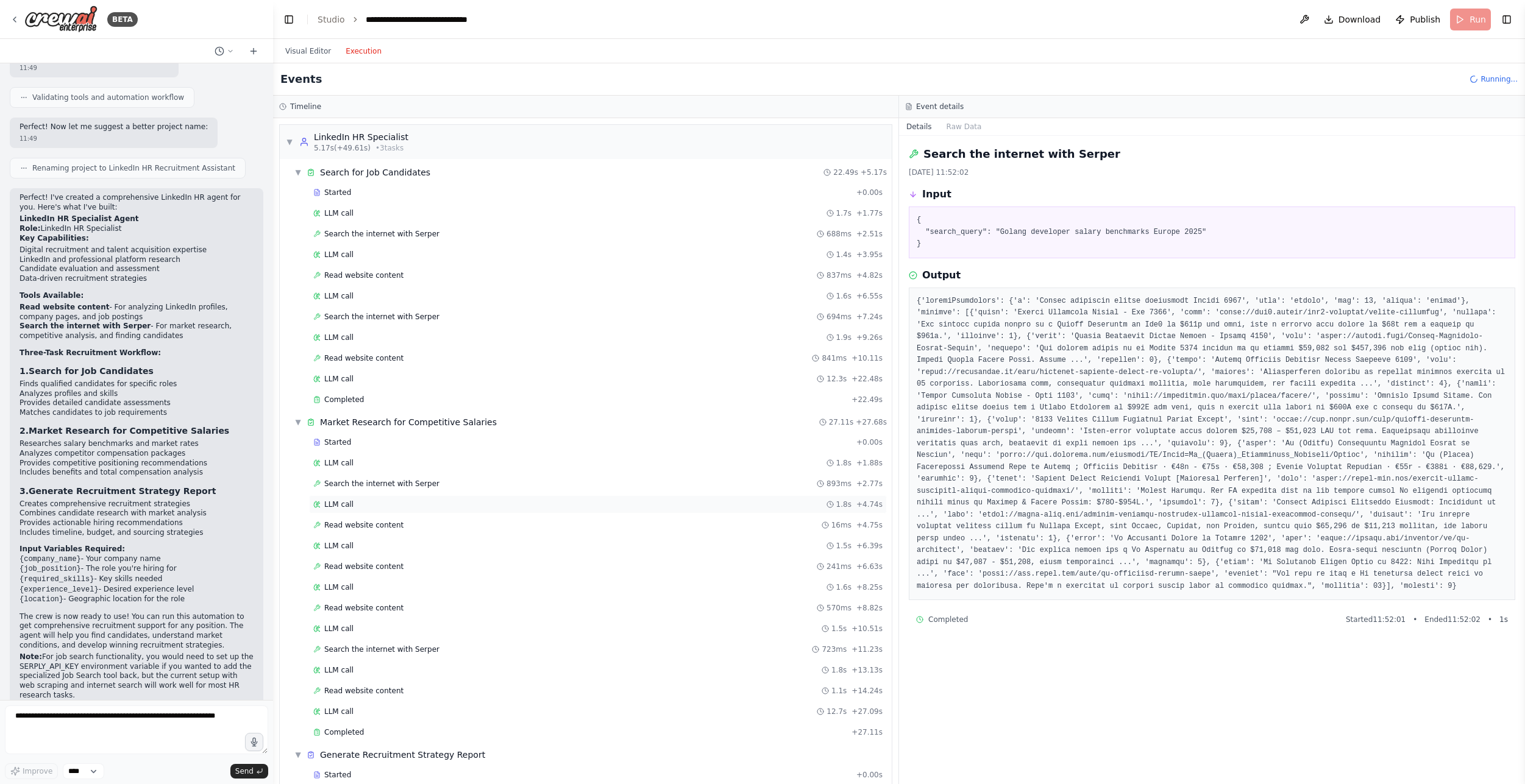
click at [369, 507] on div "LLM call 1.8s + 4.74s" at bounding box center [598, 504] width 569 height 9
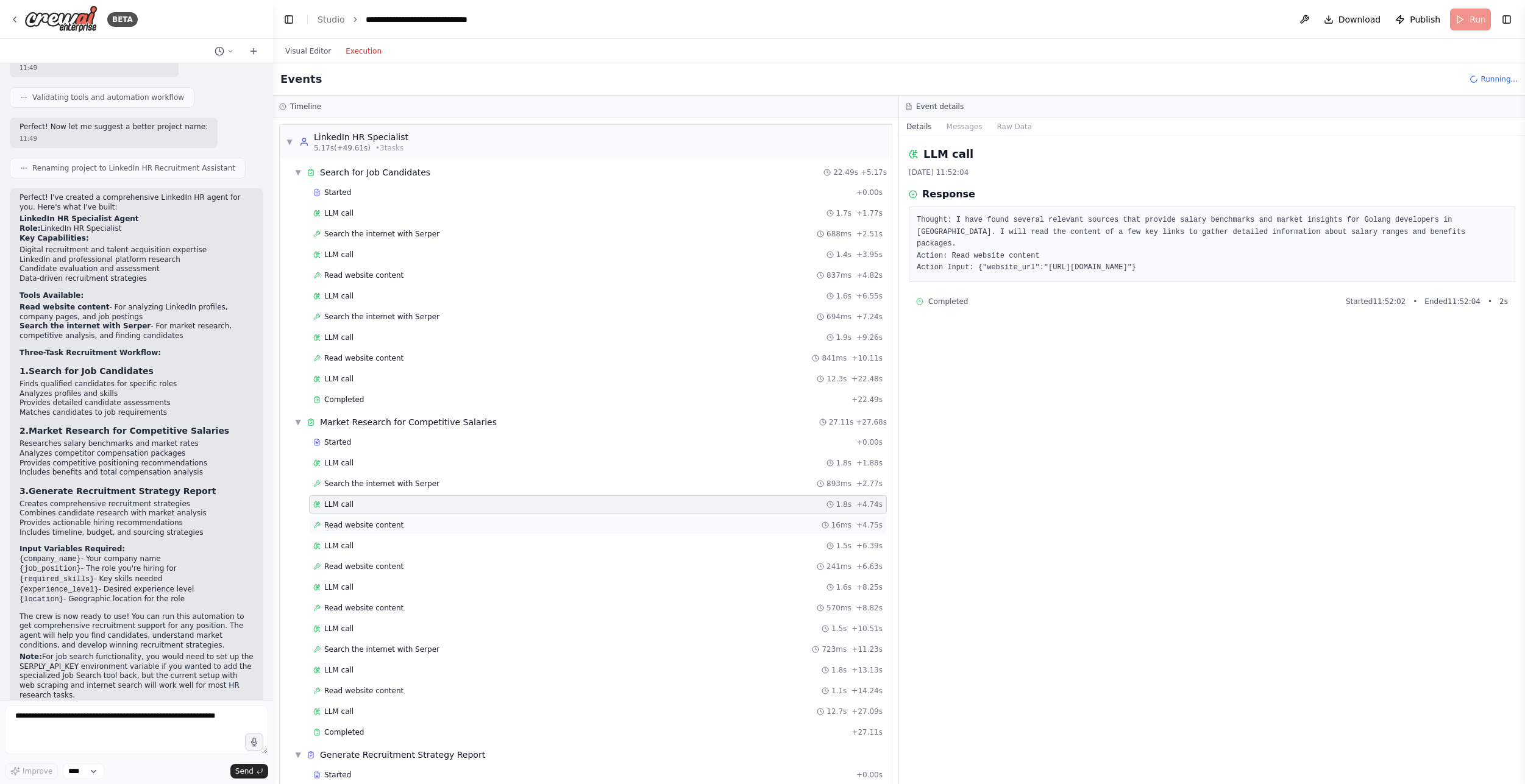
click at [363, 530] on span "Read website content" at bounding box center [364, 525] width 79 height 9
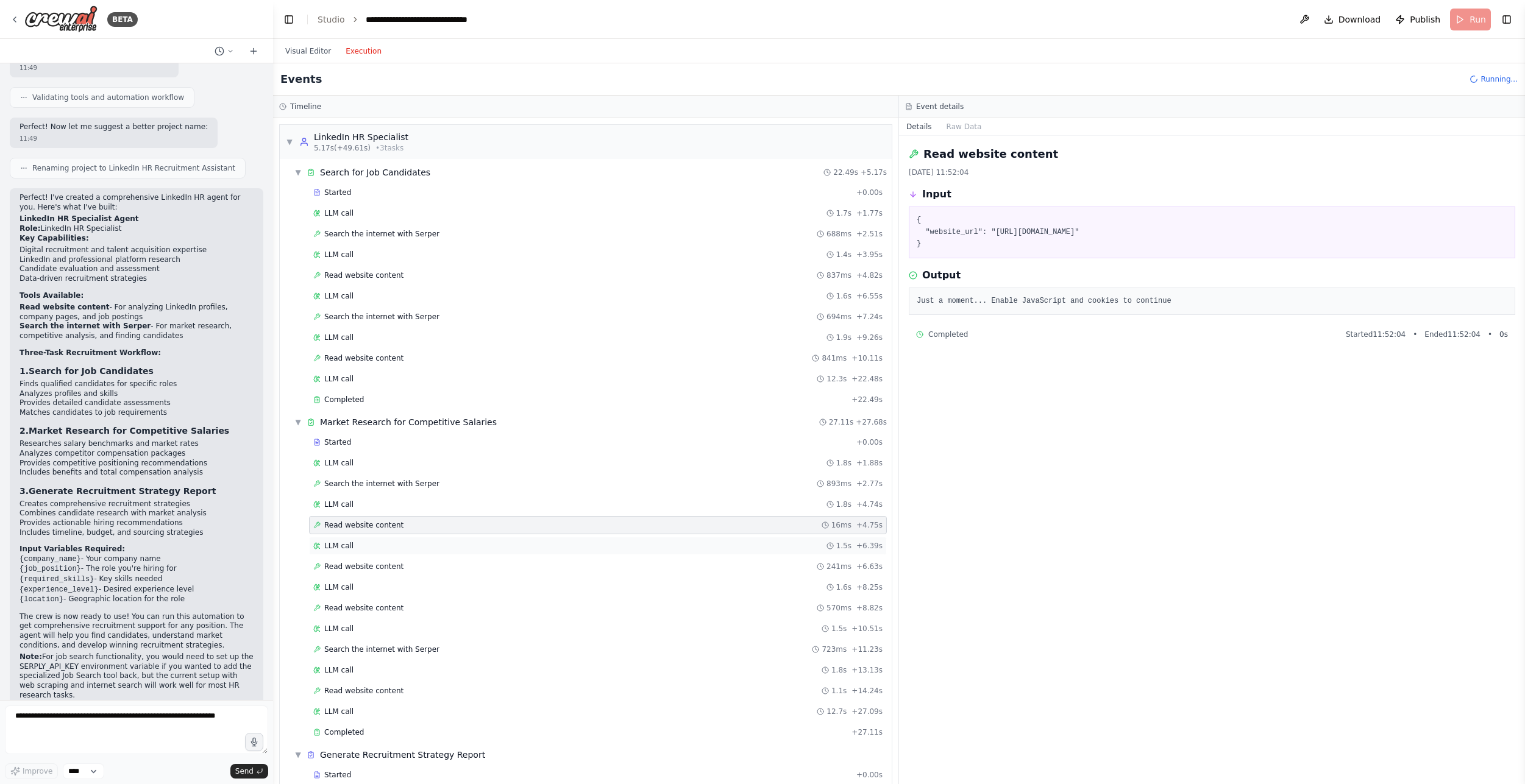
click at [375, 551] on div "LLM call 1.5s + 6.39s" at bounding box center [598, 546] width 578 height 19
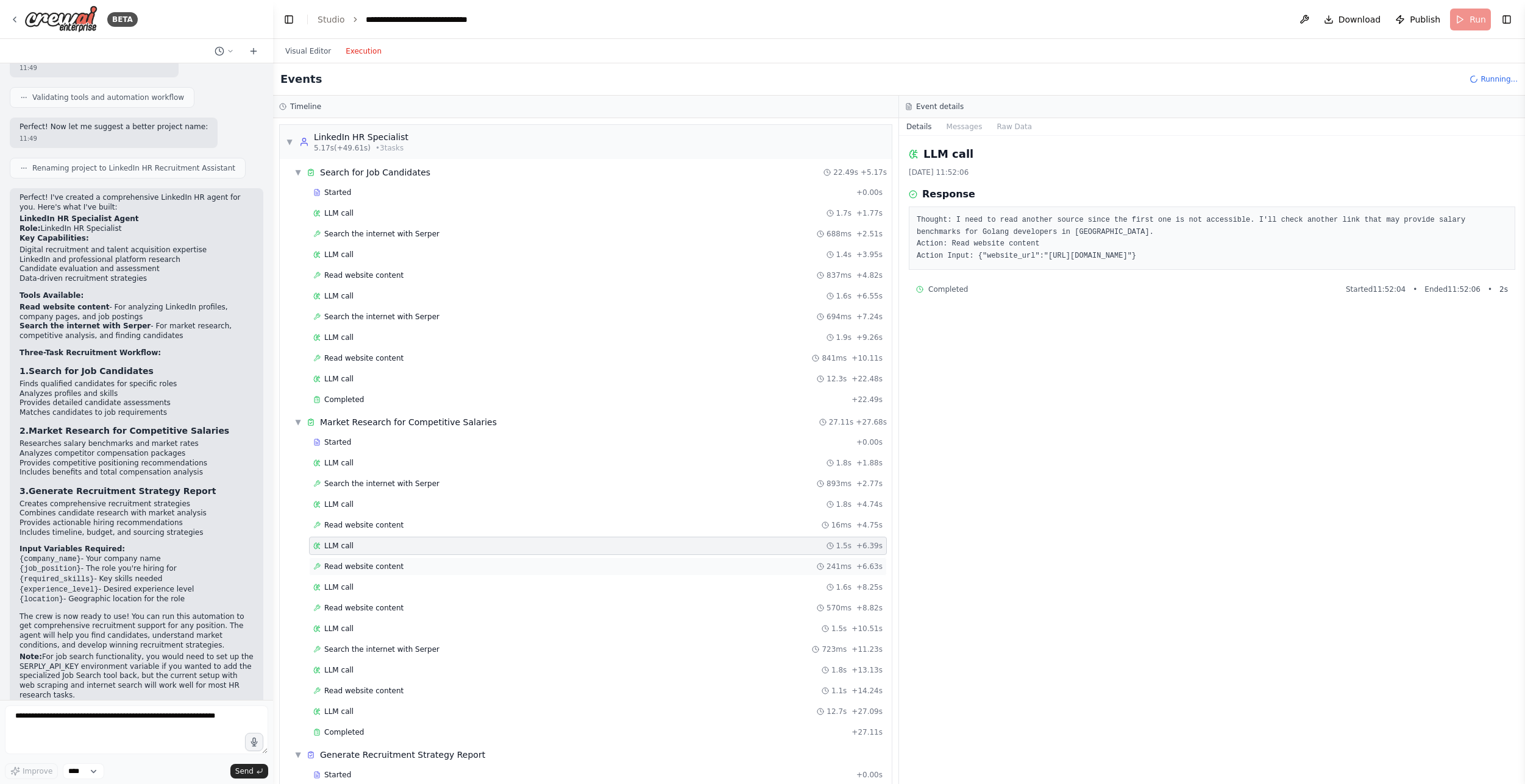
click at [372, 572] on div "Read website content 241ms + 6.63s" at bounding box center [598, 567] width 578 height 19
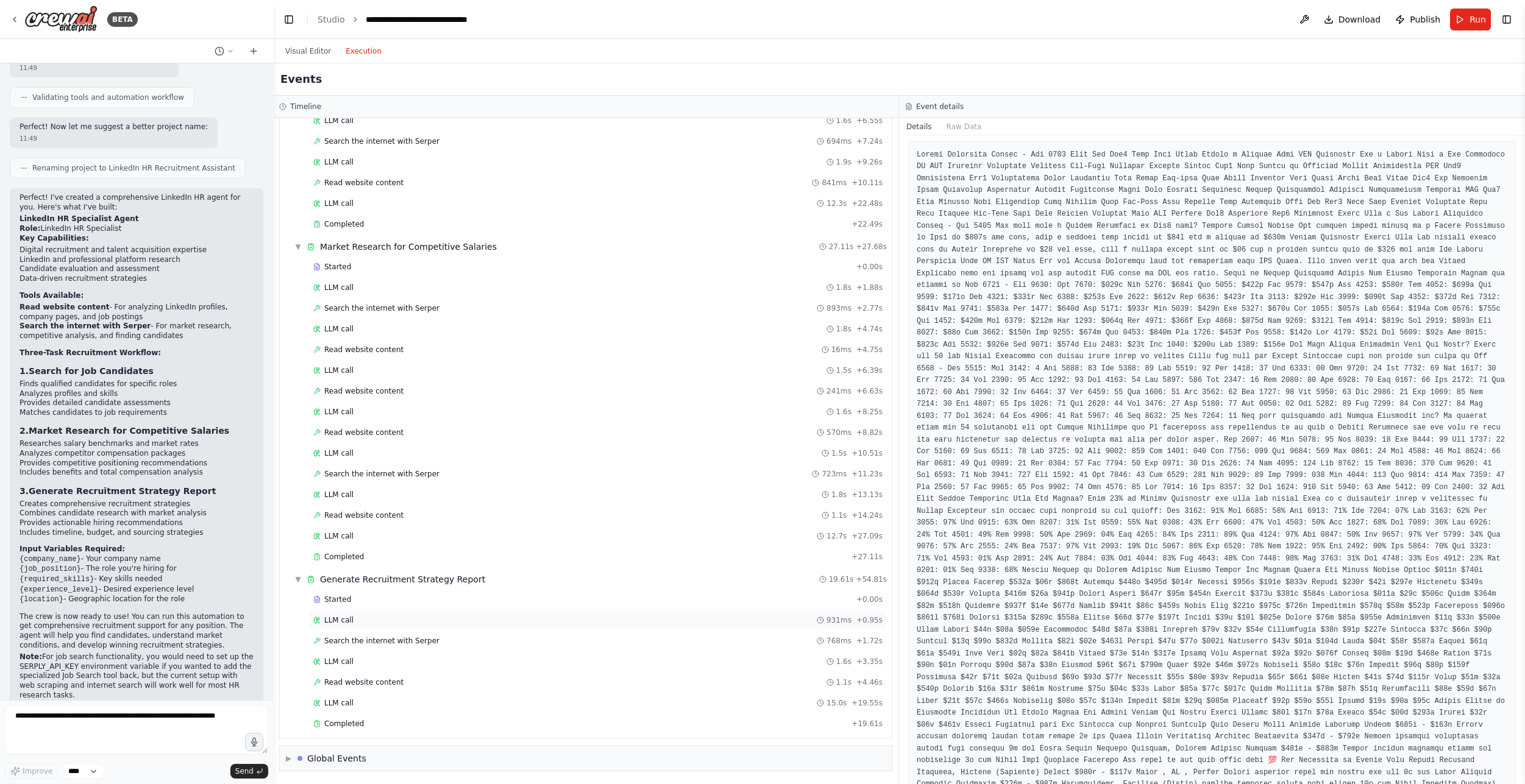
scroll to position [176, 0]
click at [357, 720] on span "Completed" at bounding box center [344, 723] width 40 height 9
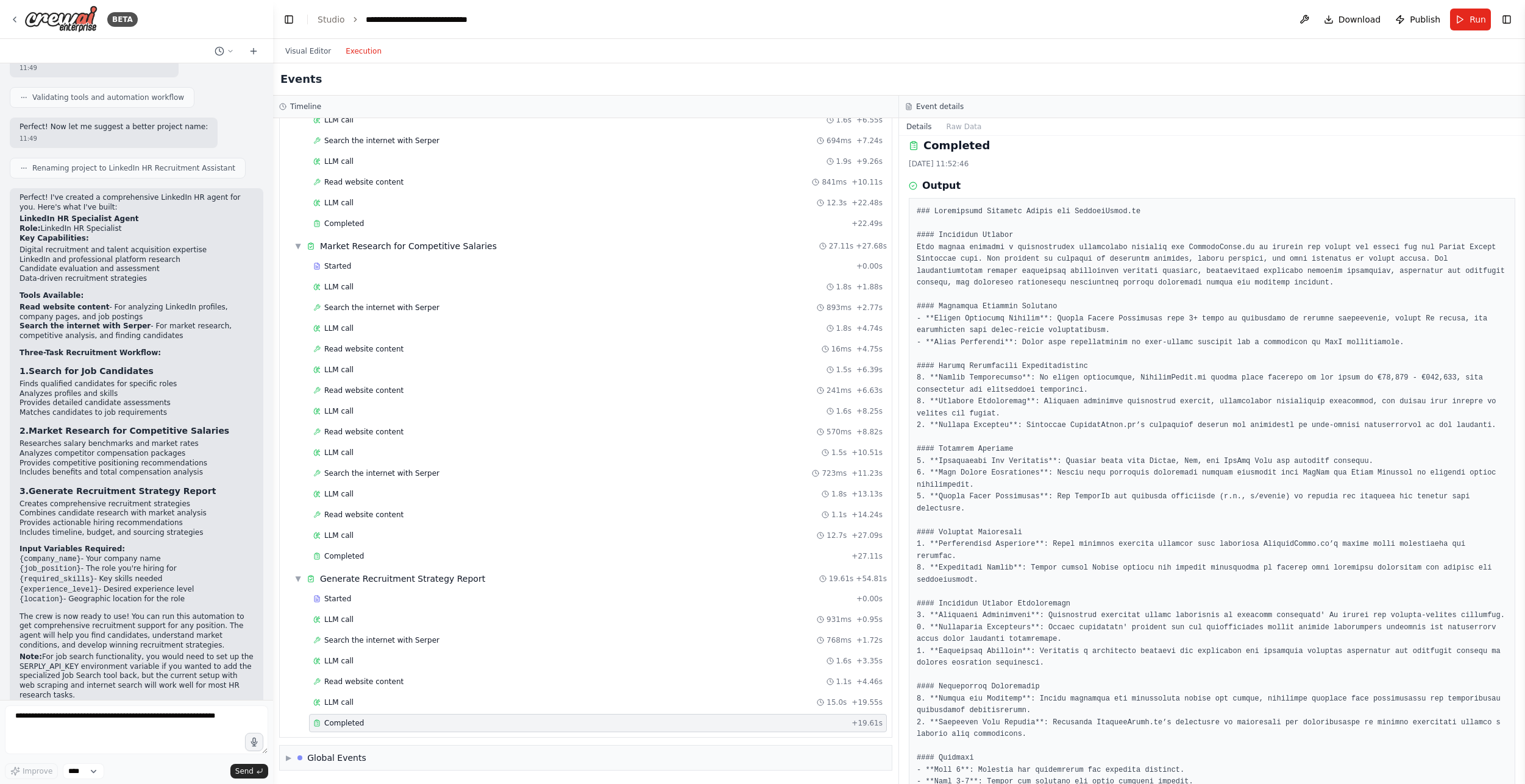
scroll to position [0, 0]
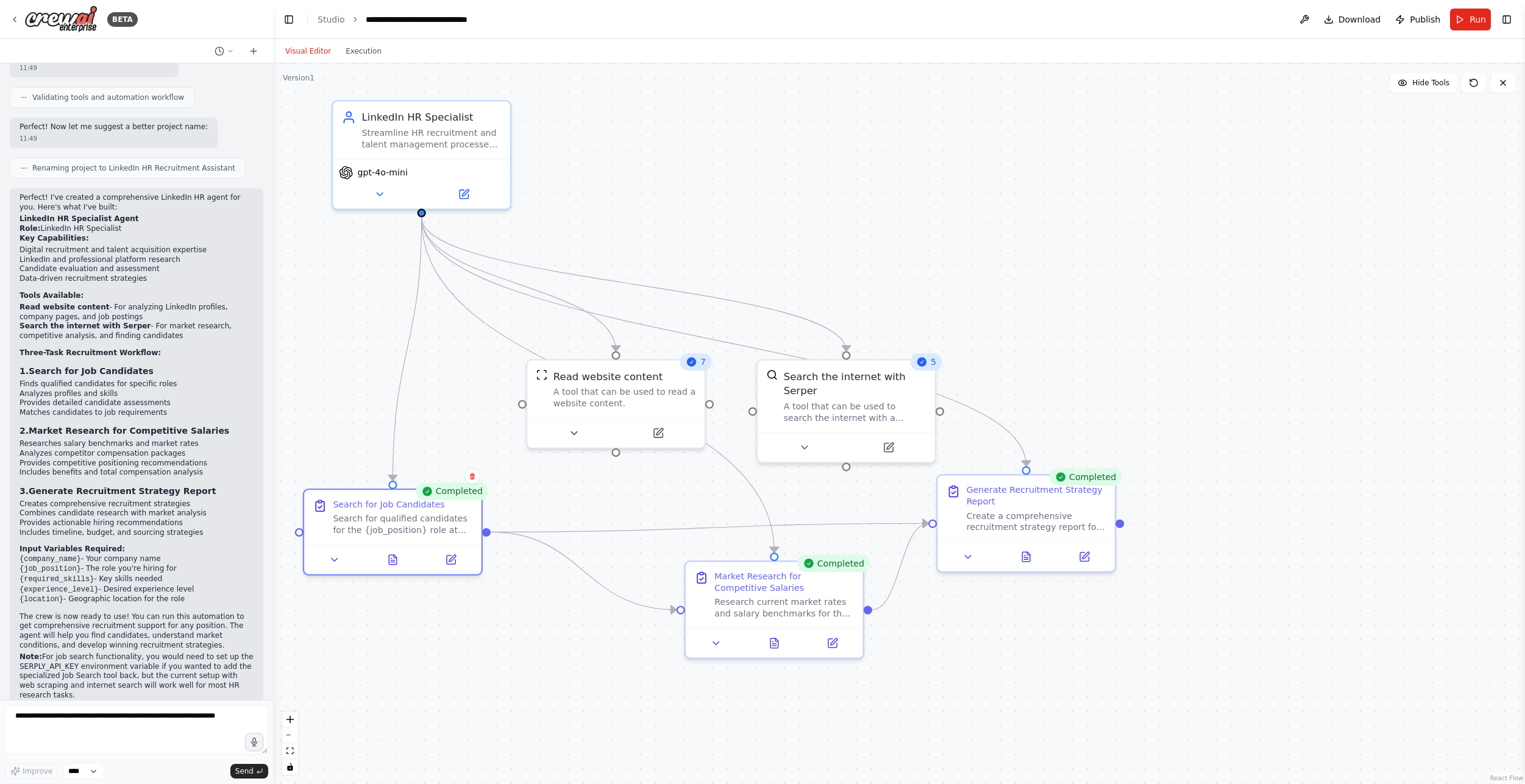
click at [315, 49] on button "Visual Editor" at bounding box center [308, 51] width 60 height 14
click at [1028, 513] on div "Create a comprehensive recruitment strategy report for {company_name} based on …" at bounding box center [1036, 519] width 139 height 23
click at [375, 46] on button "Execution" at bounding box center [364, 51] width 51 height 14
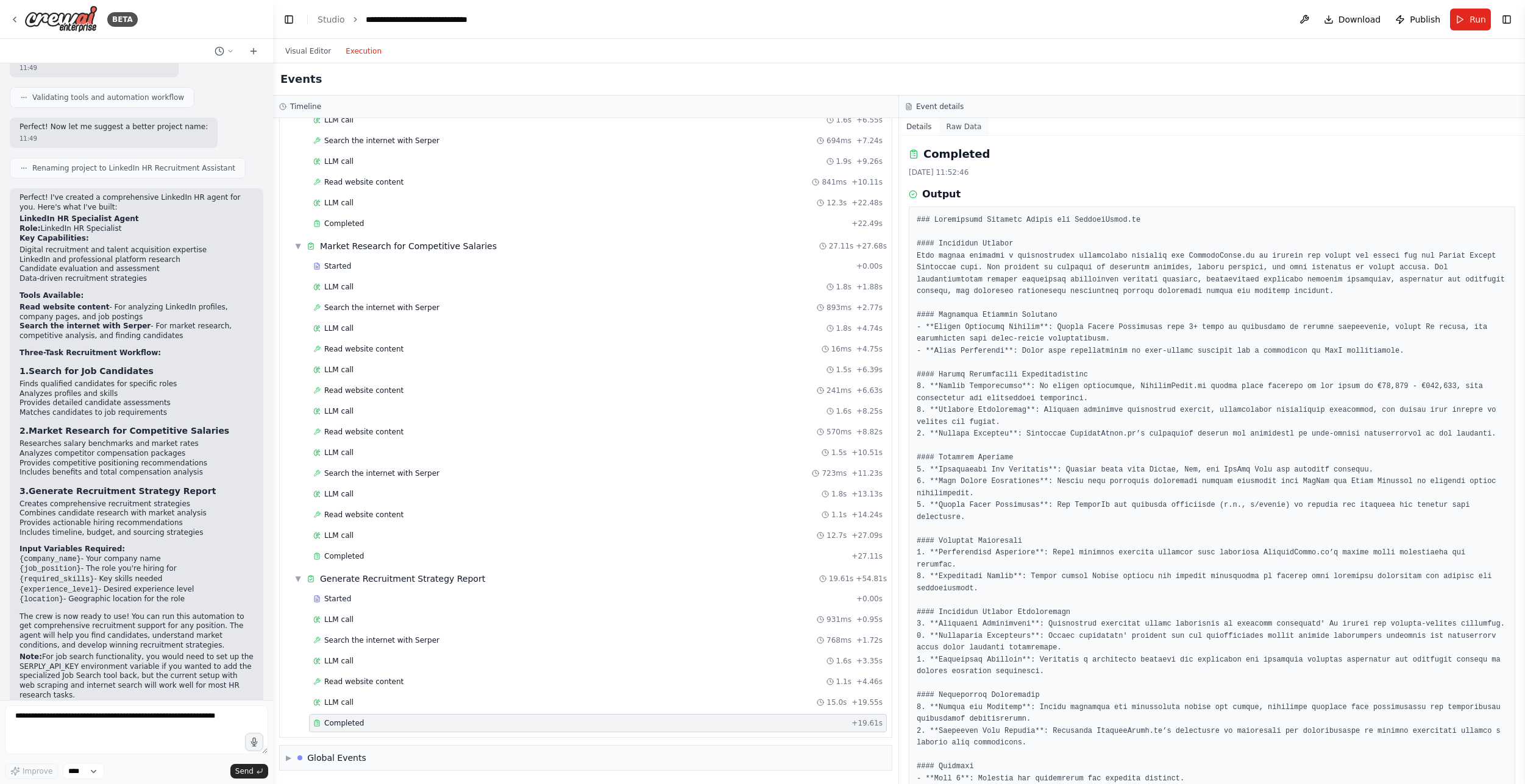
click at [951, 128] on button "Raw Data" at bounding box center [964, 127] width 50 height 17
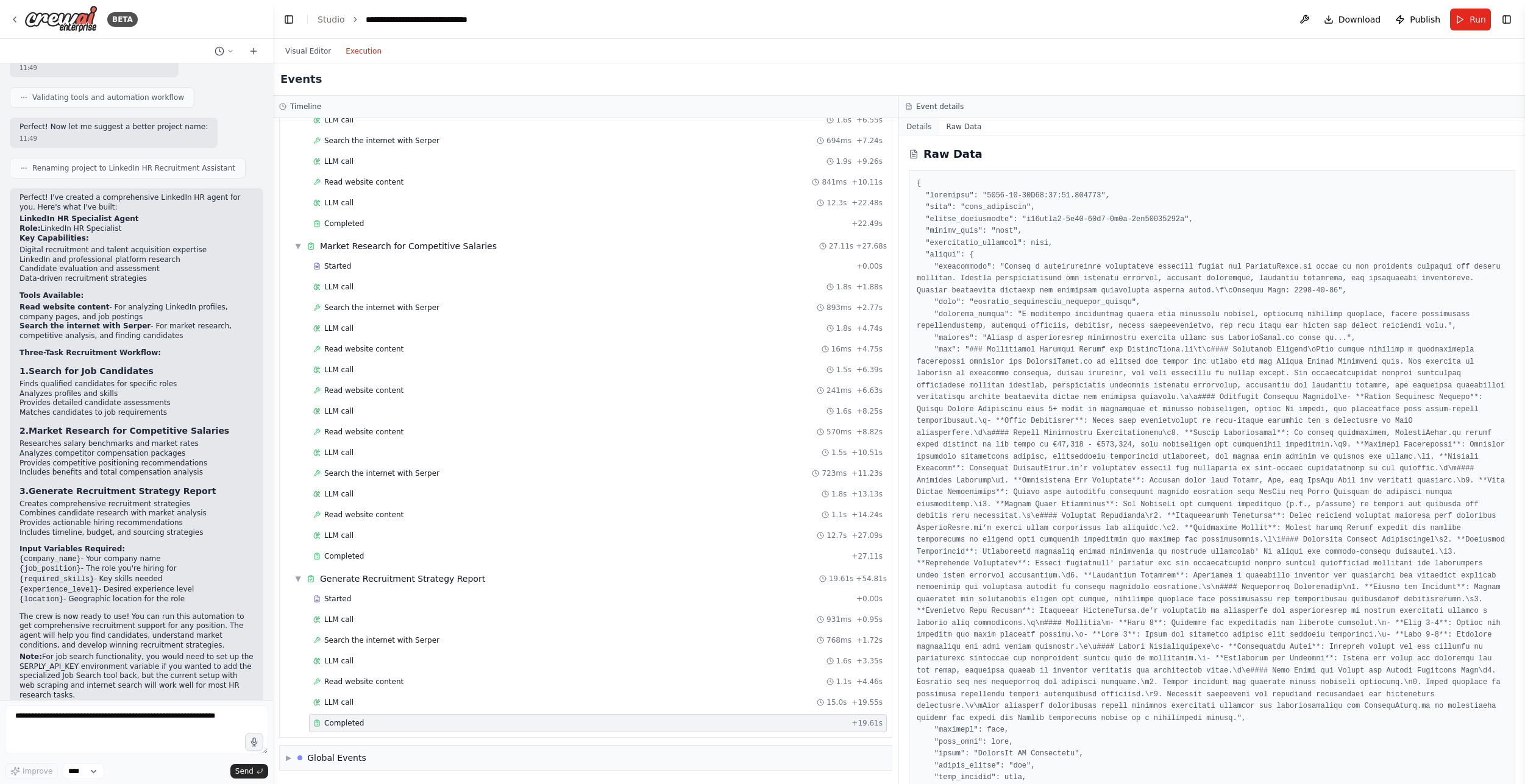
click at [914, 126] on button "Details" at bounding box center [918, 127] width 40 height 17
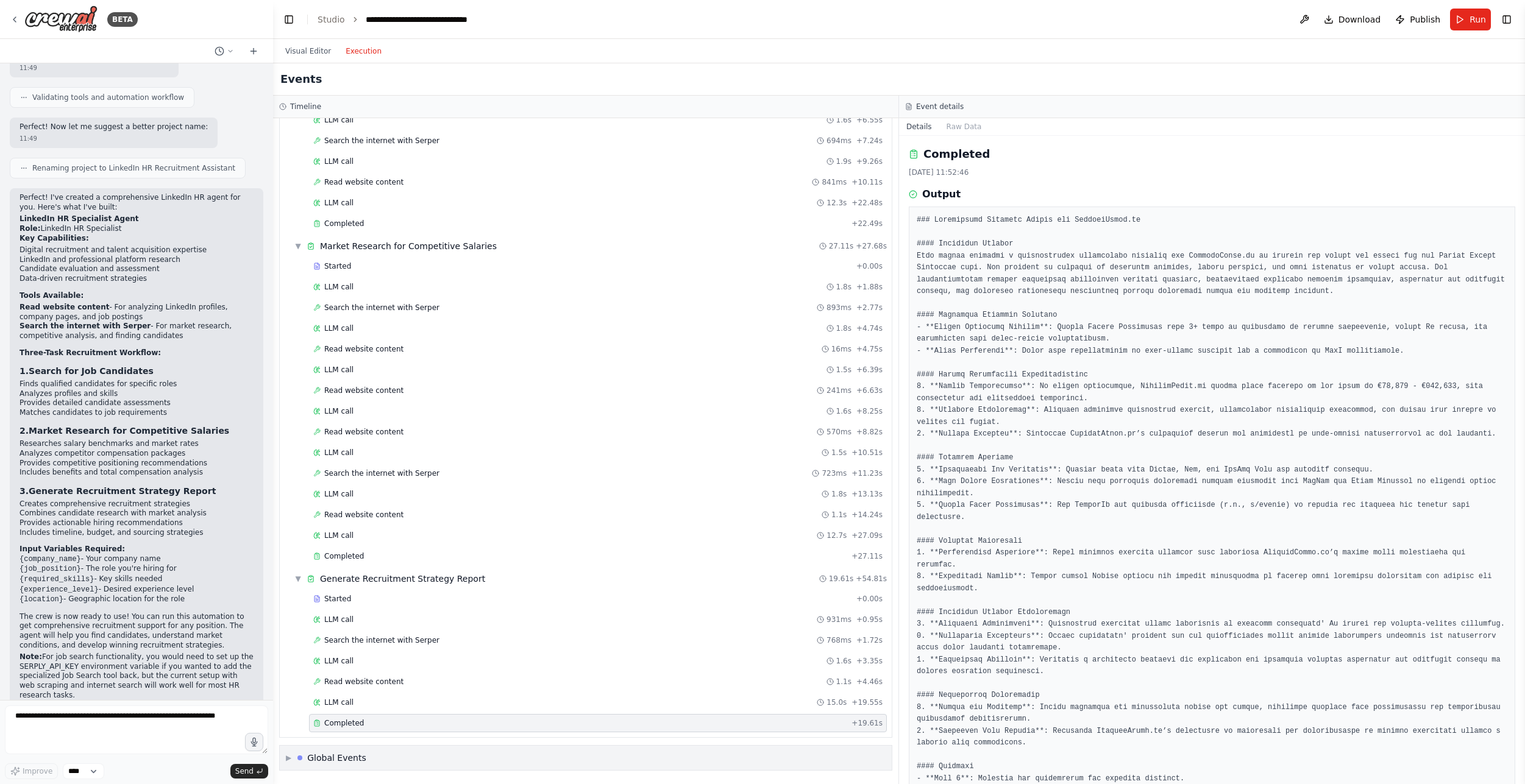
click at [472, 759] on div "▶ Global Events" at bounding box center [585, 758] width 612 height 25
